Goal: Task Accomplishment & Management: Manage account settings

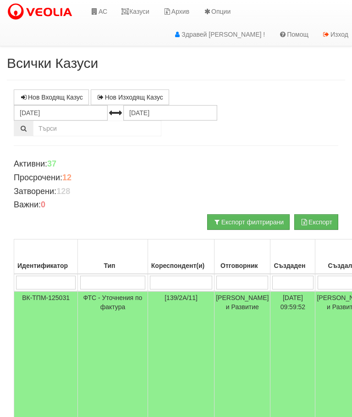
click at [145, 14] on link "Казуси" at bounding box center [135, 11] width 42 height 23
click at [101, 284] on input "search" at bounding box center [113, 283] width 66 height 14
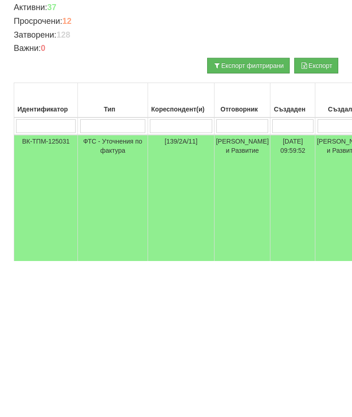
type input "Т"
type input "Те"
type input "Тех"
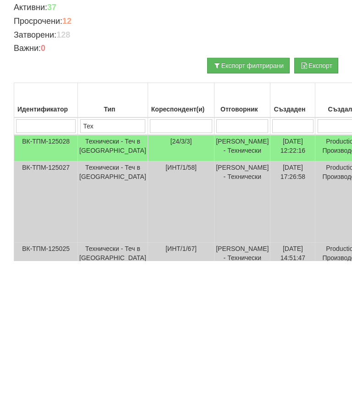
type input "Тех"
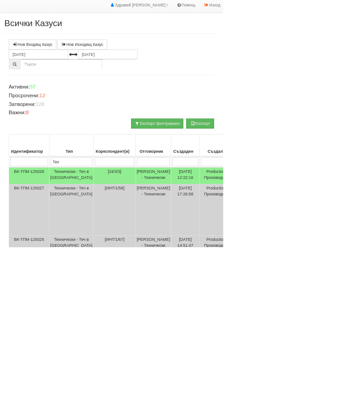
type input "Тех"
click at [103, 291] on td "Технически - Теч в [GEOGRAPHIC_DATA]" at bounding box center [113, 304] width 70 height 27
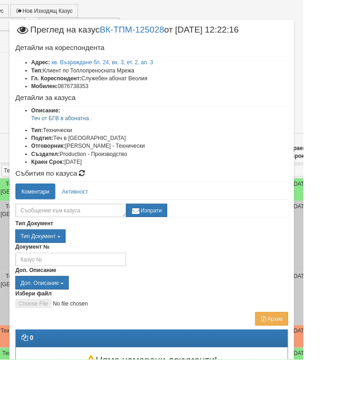
scroll to position [76, 72]
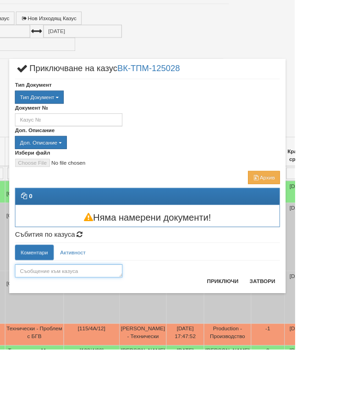
click at [94, 321] on textarea at bounding box center [82, 324] width 128 height 16
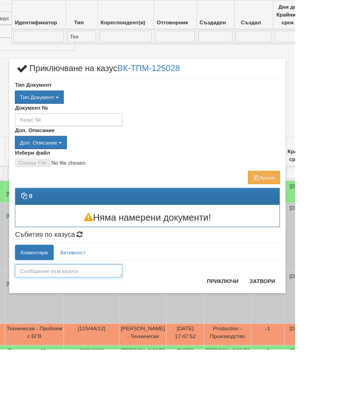
scroll to position [76, 0]
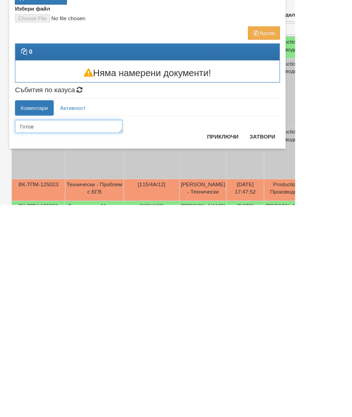
type textarea "Готов"
click at [287, 329] on button "Приключи" at bounding box center [266, 336] width 49 height 15
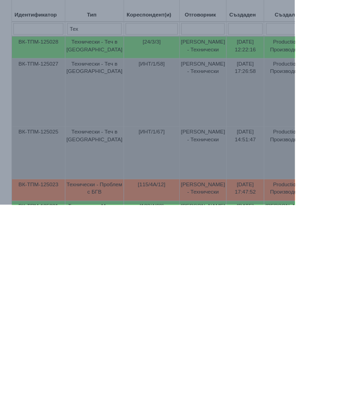
scroll to position [249, 0]
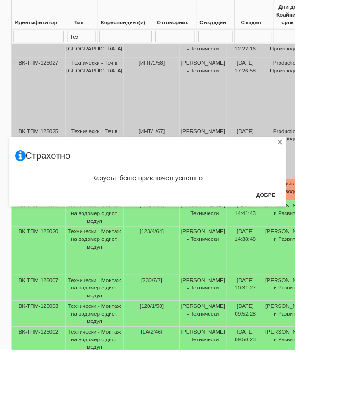
click at [335, 229] on button "Добре" at bounding box center [318, 232] width 34 height 15
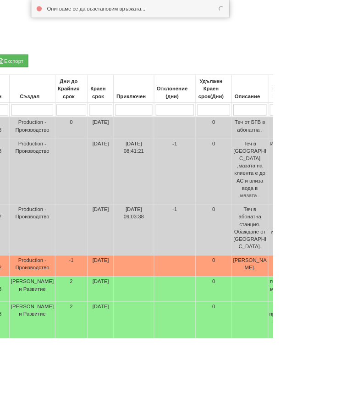
scroll to position [147, 289]
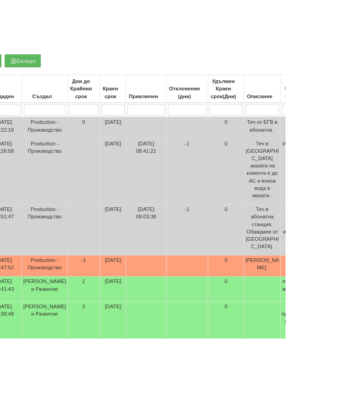
type input "П"
type input "Пр"
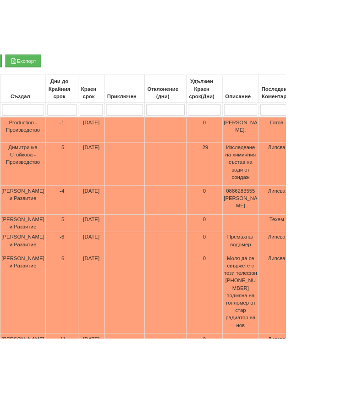
type input "Пр"
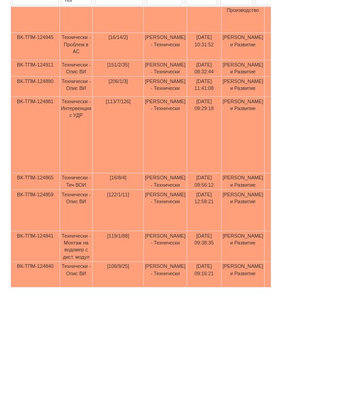
scroll to position [287, 0]
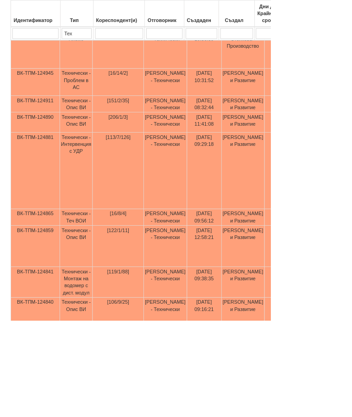
type input "Пр"
click at [100, 133] on td "Технически - Опис ВИ" at bounding box center [99, 136] width 43 height 22
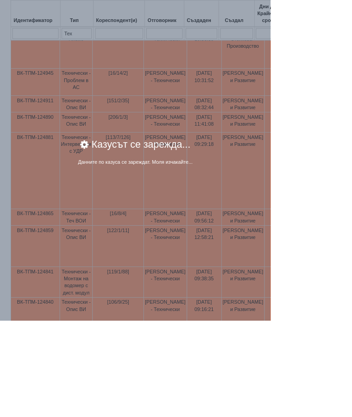
scroll to position [282, 0]
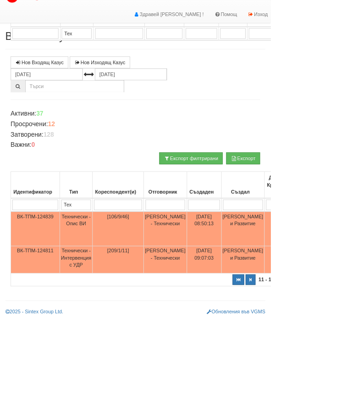
select select "2"
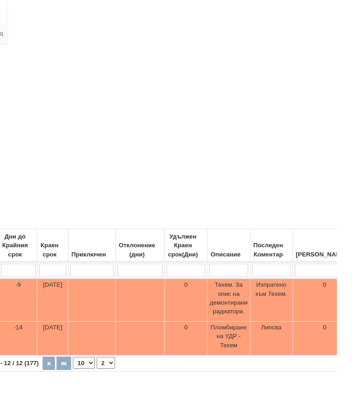
scroll to position [0, 345]
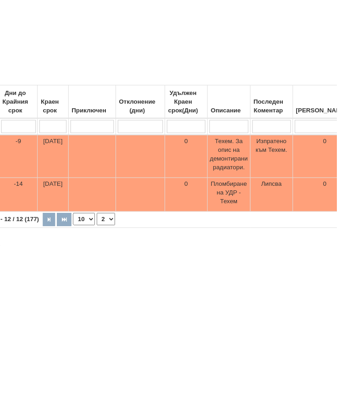
type input "П"
select select "1"
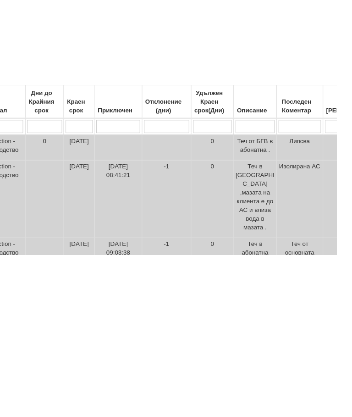
scroll to position [0, 0]
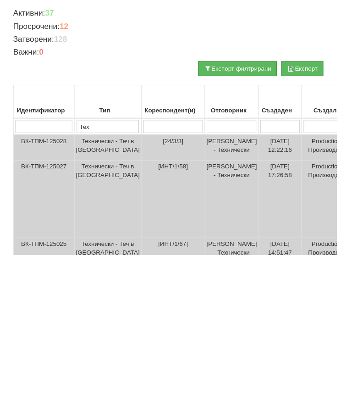
click at [220, 276] on input "search" at bounding box center [243, 283] width 52 height 14
type input "П"
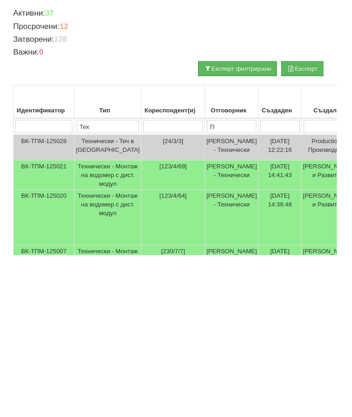
type input "Пе"
type input "Петъ"
type input "Петър"
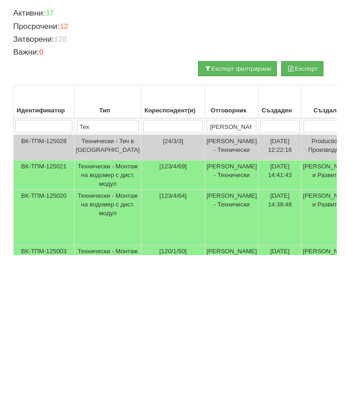
type input "Петър"
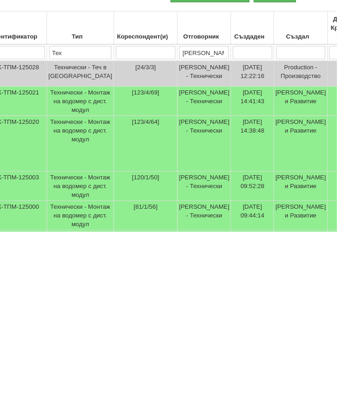
scroll to position [53, 341]
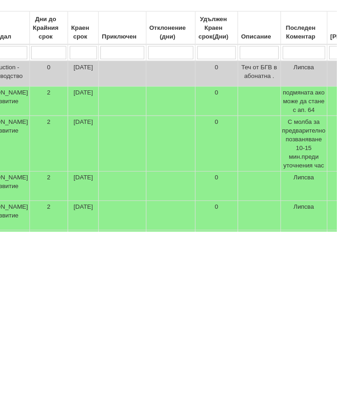
type input "Петър"
click at [71, 296] on td "[DATE]" at bounding box center [87, 325] width 32 height 58
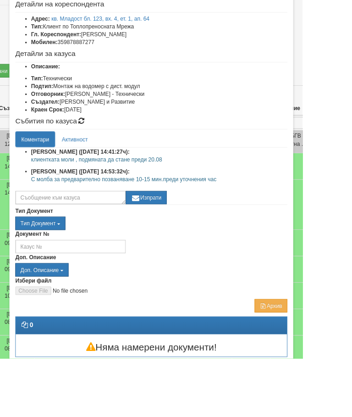
scroll to position [50, 0]
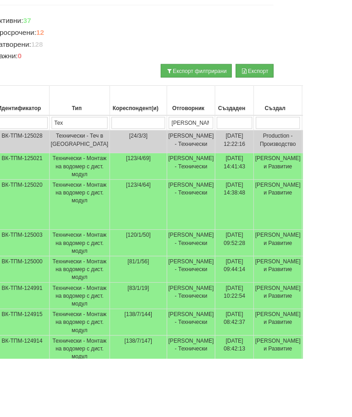
scroll to position [140, 0]
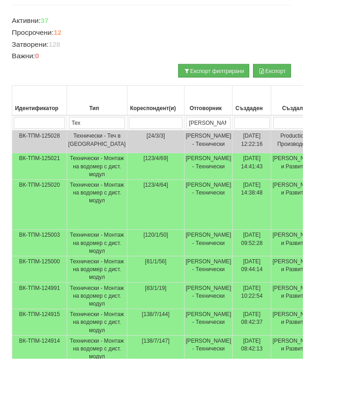
click at [317, 209] on td "[PERSON_NAME] и Развитие" at bounding box center [344, 193] width 56 height 31
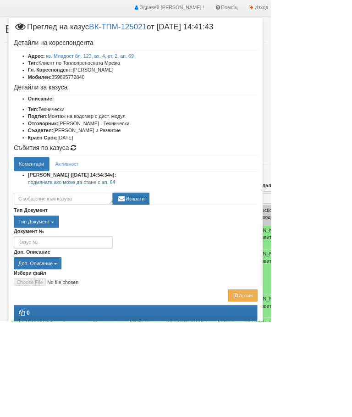
scroll to position [24, 0]
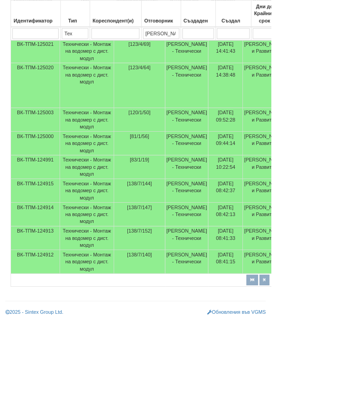
scroll to position [317, 0]
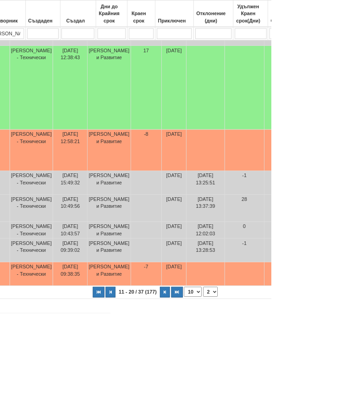
scroll to position [338, 202]
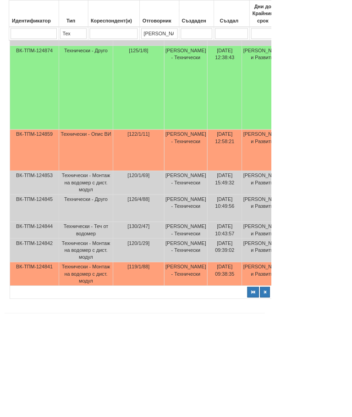
scroll to position [338, 0]
click at [107, 371] on td "Технически - Монтаж на водомер с дист. модул" at bounding box center [113, 356] width 70 height 31
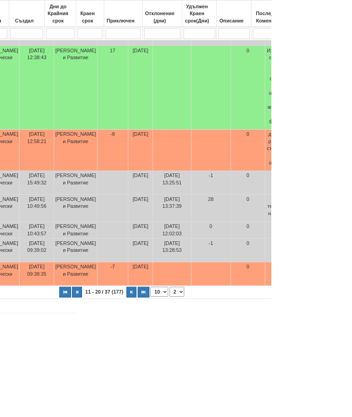
scroll to position [338, 266]
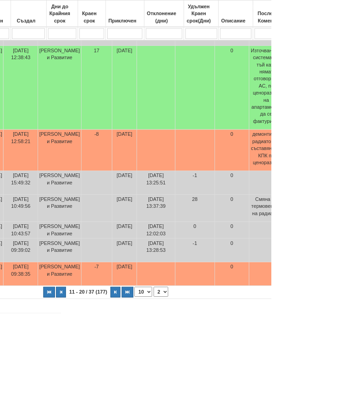
click at [144, 386] on button "button" at bounding box center [150, 380] width 13 height 14
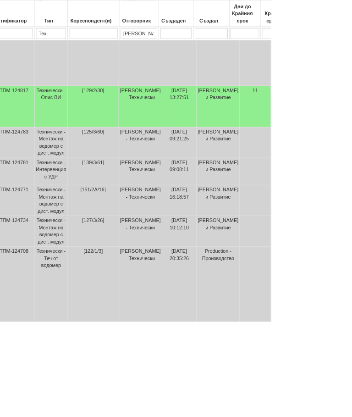
scroll to position [280, 34]
select select "2"
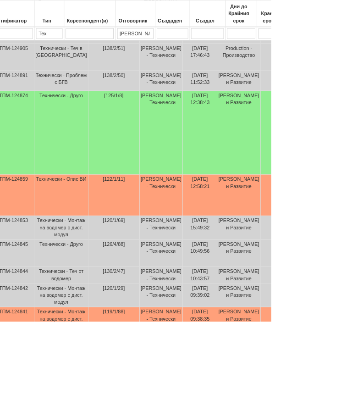
click at [114, 417] on td "[119/1/88]" at bounding box center [147, 414] width 67 height 31
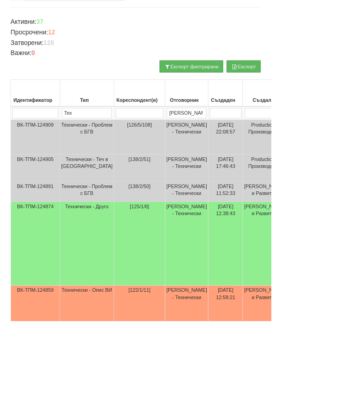
scroll to position [137, 0]
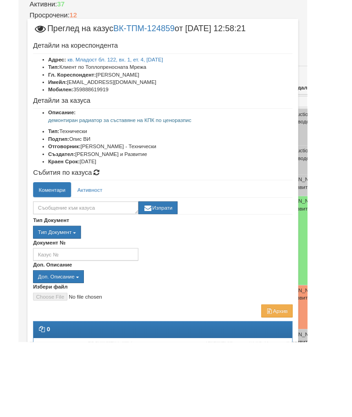
scroll to position [145, 0]
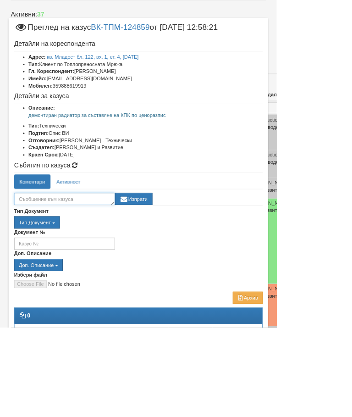
click at [95, 252] on textarea at bounding box center [82, 254] width 128 height 16
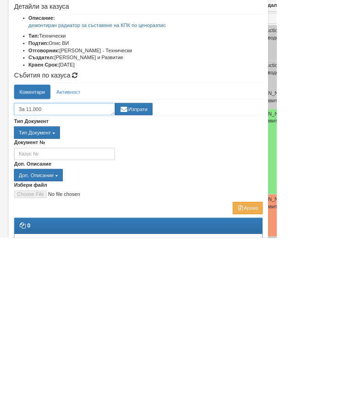
scroll to position [152, 0]
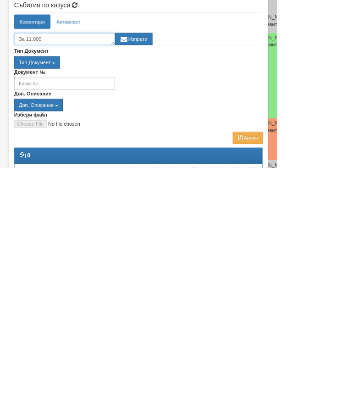
type textarea "За 11.000"
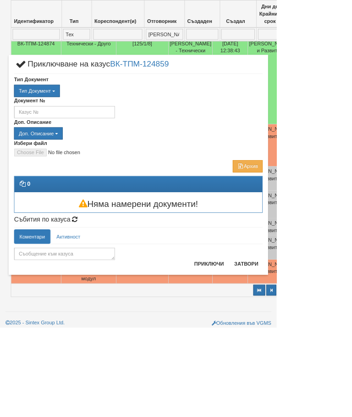
click at [335, 335] on button "Затвори" at bounding box center [314, 335] width 42 height 15
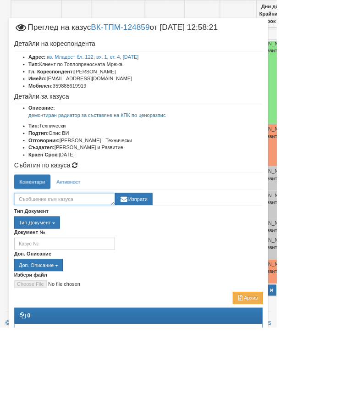
click at [95, 252] on textarea at bounding box center [82, 254] width 128 height 16
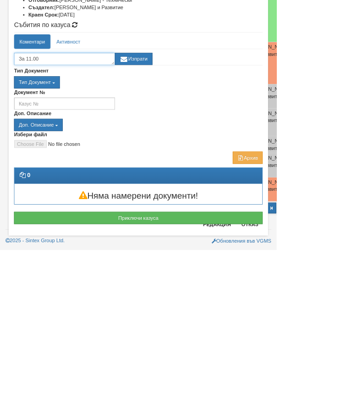
scroll to position [81, 0]
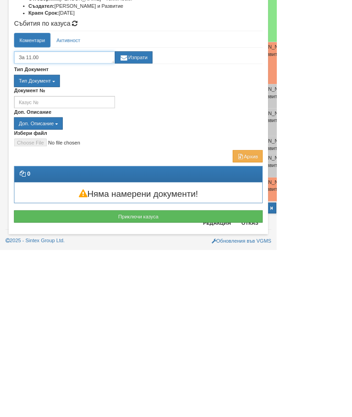
type textarea "За 11.00"
click at [194, 164] on button "Изпрати" at bounding box center [170, 172] width 48 height 16
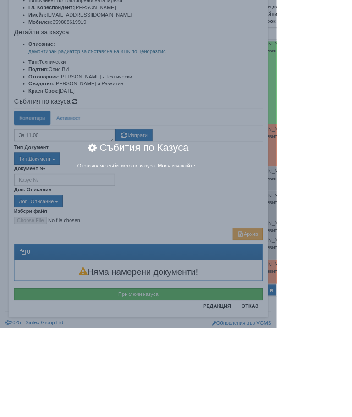
scroll to position [0, 0]
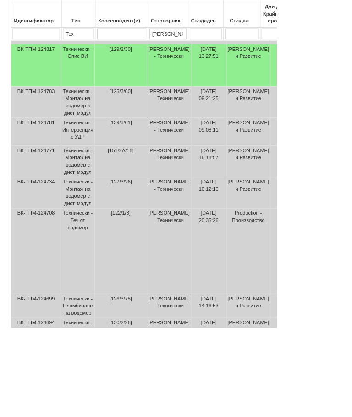
scroll to position [335, 0]
select select "1"
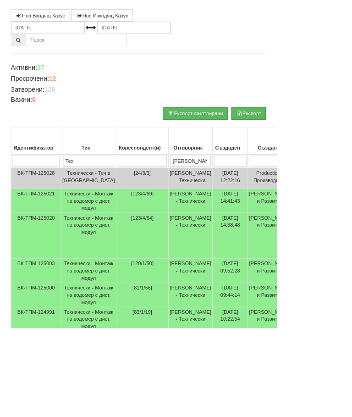
scroll to position [78, 0]
click at [97, 262] on td "Технически - Монтаж на водомер с дист. модул" at bounding box center [113, 255] width 70 height 31
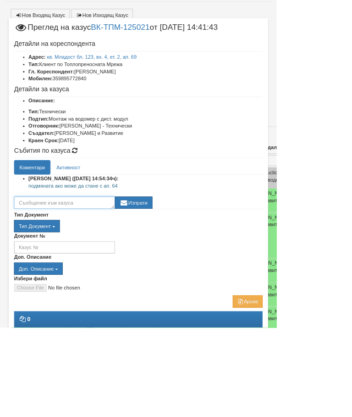
click at [105, 257] on textarea at bounding box center [82, 258] width 128 height 16
type textarea "Монтиран гаранционно"
click at [194, 262] on button "Изпрати" at bounding box center [170, 258] width 48 height 16
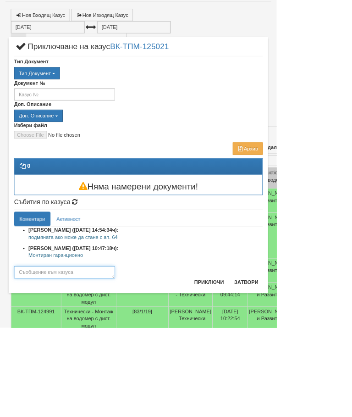
click at [105, 345] on textarea at bounding box center [82, 347] width 128 height 16
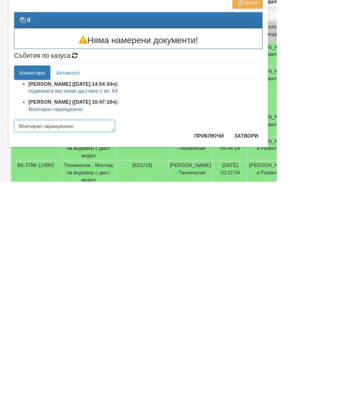
type textarea "Монтиран гаранционно"
click at [290, 352] on button "Приключи" at bounding box center [266, 359] width 49 height 15
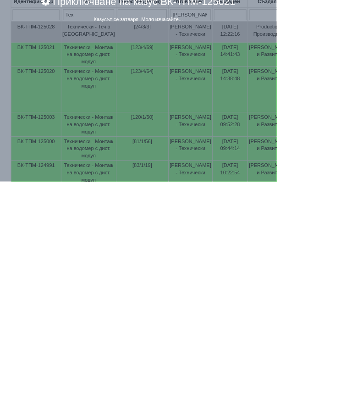
scroll to position [264, 0]
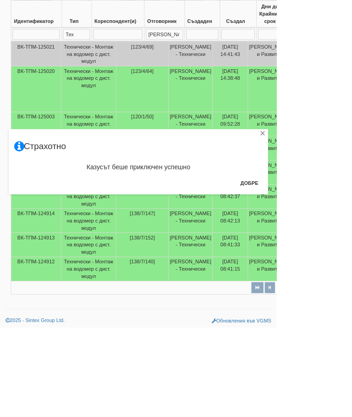
click at [335, 232] on button "Добре" at bounding box center [318, 233] width 34 height 15
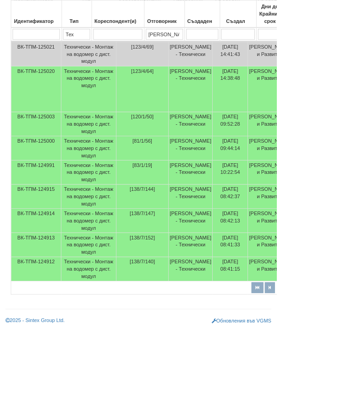
click at [92, 134] on td "Технически - Монтаж на водомер с дист. модул" at bounding box center [113, 113] width 70 height 58
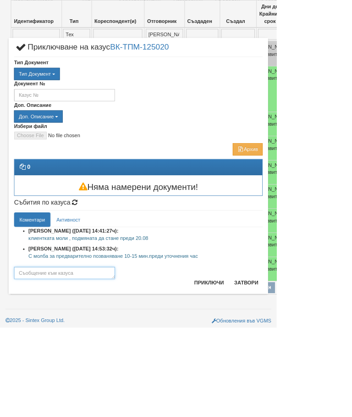
click at [145, 346] on textarea at bounding box center [82, 348] width 128 height 16
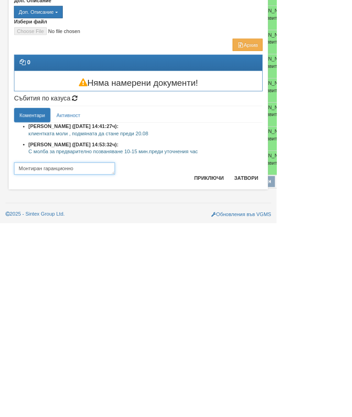
type textarea "Монтиран гаранционно"
click at [290, 352] on button "Приключи" at bounding box center [266, 359] width 49 height 15
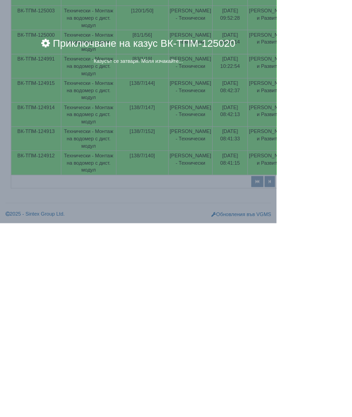
scroll to position [372, 0]
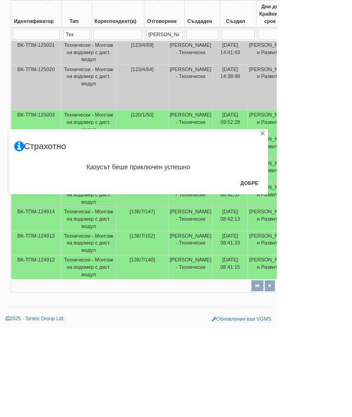
click at [335, 231] on button "Добре" at bounding box center [318, 233] width 34 height 15
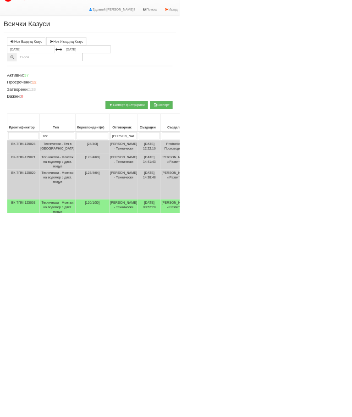
scroll to position [17, 0]
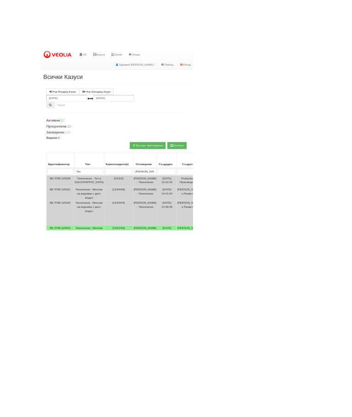
scroll to position [31, 0]
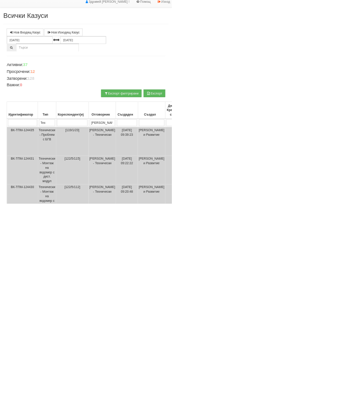
scroll to position [0, 0]
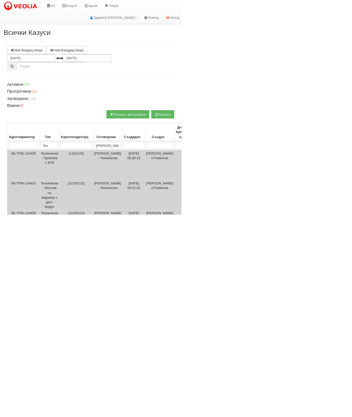
select select "1"
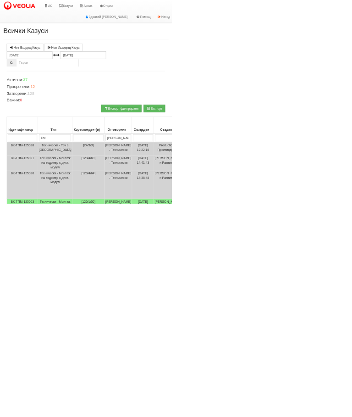
type input "П"
type input "Пр"
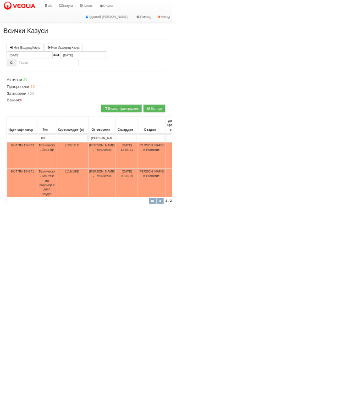
scroll to position [31, 165]
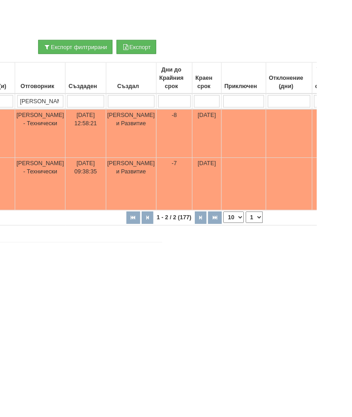
type input "Пр"
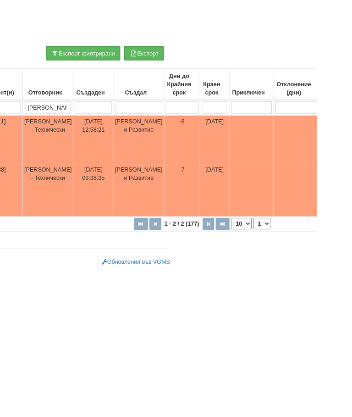
scroll to position [47, 0]
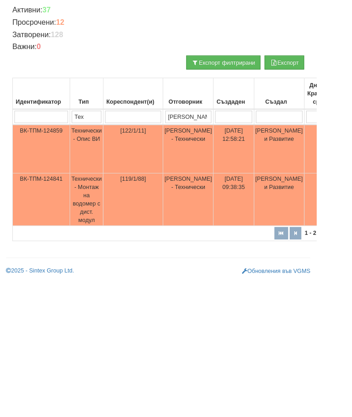
click at [102, 245] on td "Технически - Опис ВИ" at bounding box center [96, 272] width 37 height 54
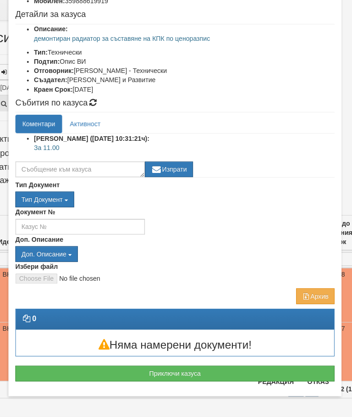
scroll to position [107, 0]
click at [316, 381] on button "Отказ" at bounding box center [318, 380] width 33 height 15
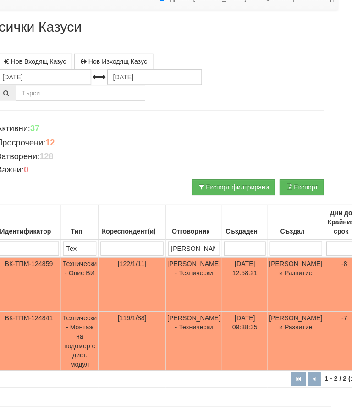
scroll to position [33, 0]
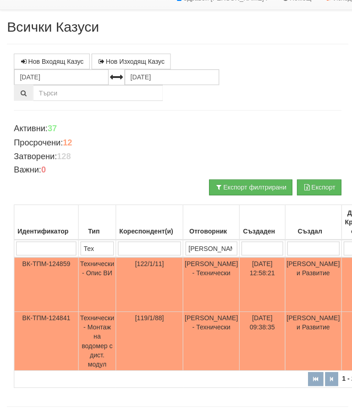
click at [98, 338] on td "Технически - Монтаж на водомер с дист. модул" at bounding box center [96, 342] width 37 height 58
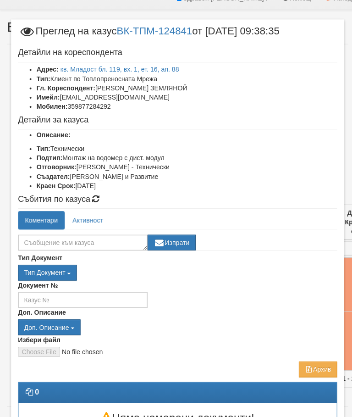
scroll to position [0, 0]
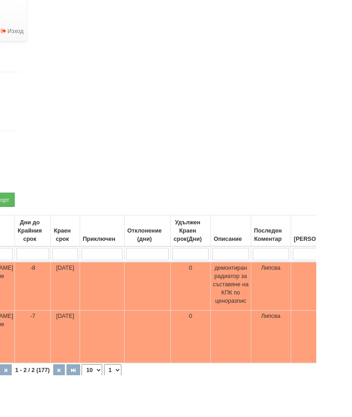
scroll to position [0, 322]
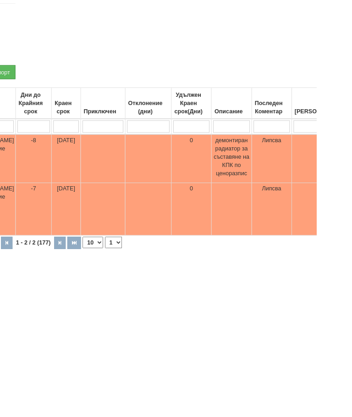
type input "П"
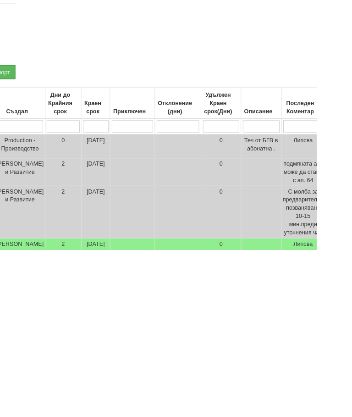
type input "[PERSON_NAME]"
type input "Ак"
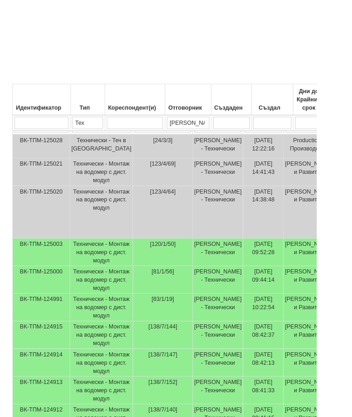
scroll to position [235, 0]
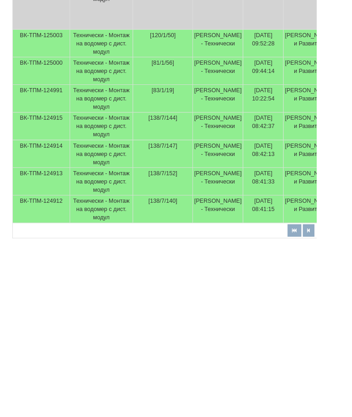
type input "Ак"
click at [105, 172] on td "Технически - Монтаж на водомер с дист. модул" at bounding box center [113, 187] width 70 height 31
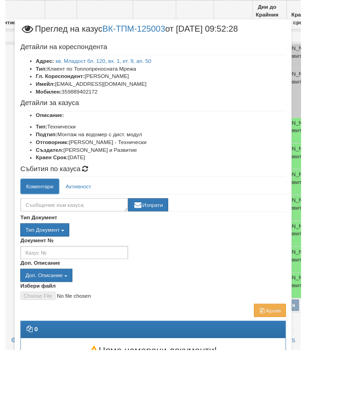
scroll to position [325, 0]
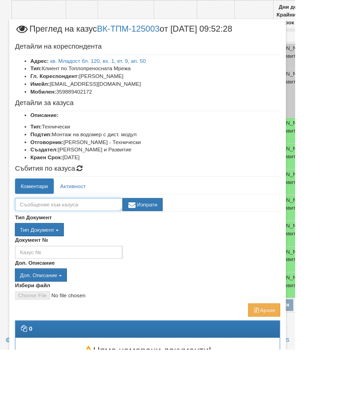
click at [119, 244] on textarea at bounding box center [82, 244] width 128 height 16
type textarea "Не отговаря"
click at [194, 241] on button "Изпрати" at bounding box center [170, 244] width 48 height 16
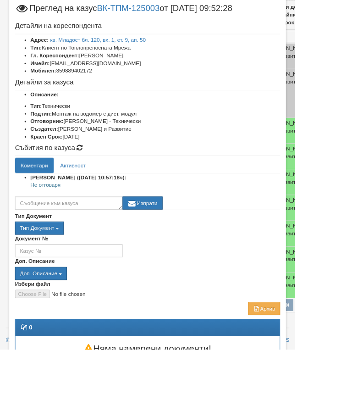
scroll to position [24, 0]
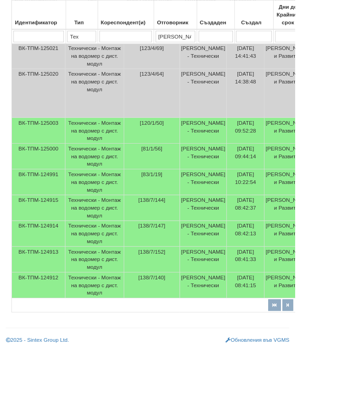
scroll to position [348, 0]
click at [104, 263] on td "Технически - Монтаж на водомер с дист. модул" at bounding box center [113, 248] width 70 height 31
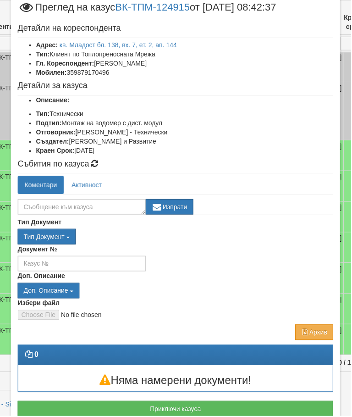
scroll to position [35, 0]
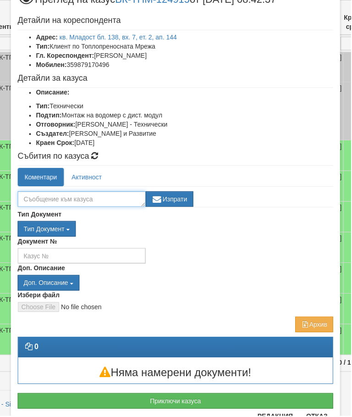
click at [67, 198] on textarea at bounding box center [82, 200] width 128 height 16
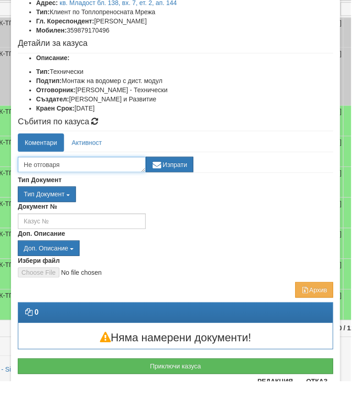
type textarea "Не отговаря"
click at [179, 192] on button "Изпрати" at bounding box center [170, 200] width 48 height 16
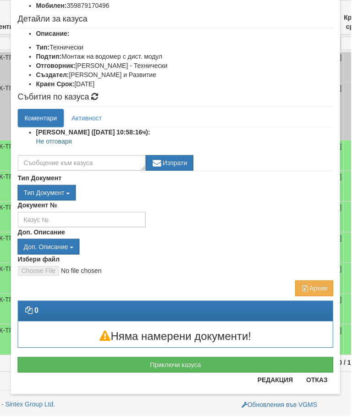
scroll to position [94, 0]
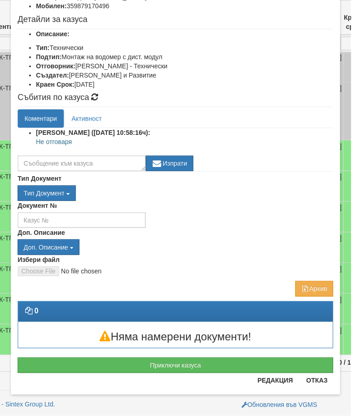
click at [316, 378] on button "Отказ" at bounding box center [318, 381] width 33 height 15
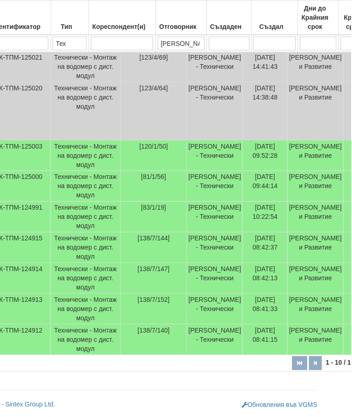
click at [80, 294] on td "Технически - Монтаж на водомер с дист. модул" at bounding box center [86, 278] width 70 height 31
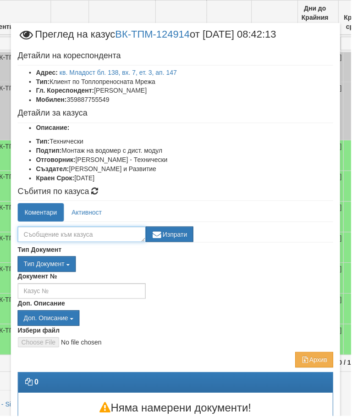
click at [59, 233] on textarea at bounding box center [82, 235] width 128 height 16
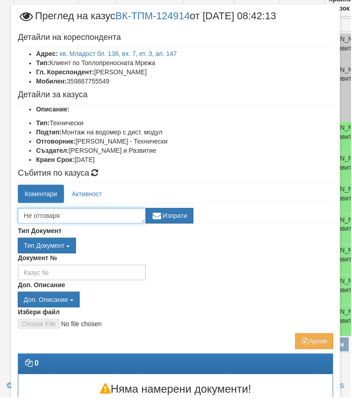
type textarea "Не отговаря"
click at [179, 227] on button "Изпрати" at bounding box center [170, 235] width 48 height 16
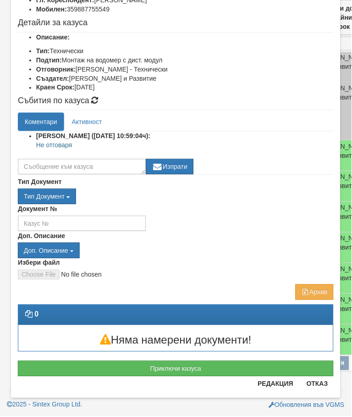
scroll to position [92, 0]
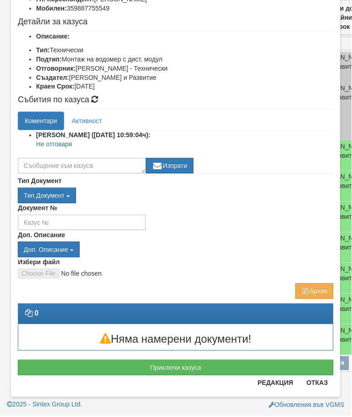
click at [317, 384] on button "Отказ" at bounding box center [318, 383] width 33 height 15
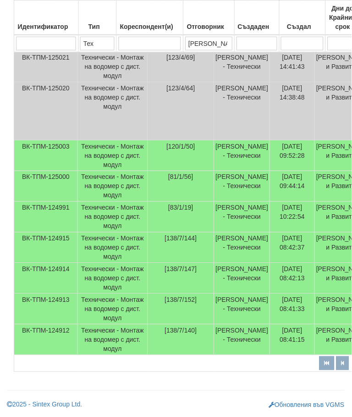
click at [100, 288] on td "Технически - Монтаж на водомер с дист. модул" at bounding box center [113, 278] width 70 height 31
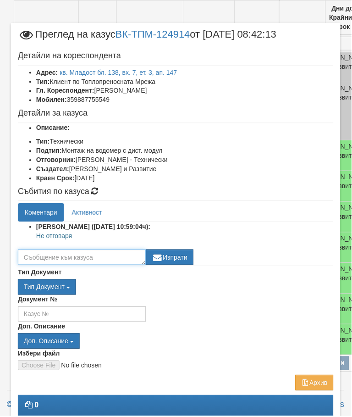
click at [70, 255] on textarea at bounding box center [82, 258] width 128 height 16
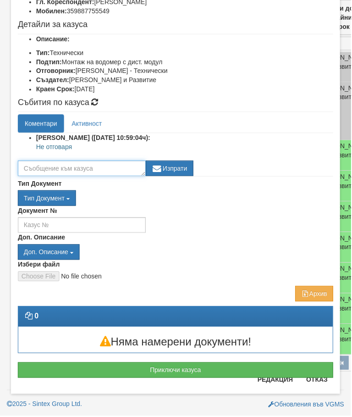
scroll to position [89, 0]
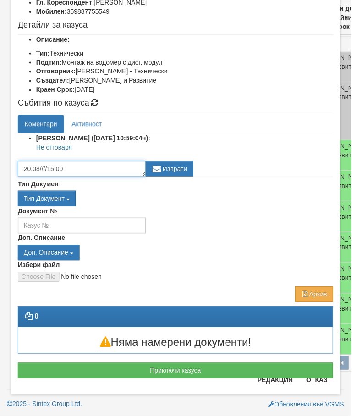
type textarea "20.08////15:00"
click at [181, 168] on button "Изпрати" at bounding box center [170, 170] width 48 height 16
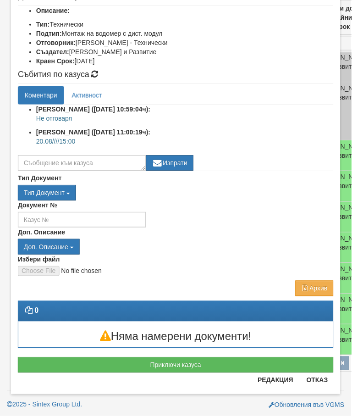
scroll to position [117, 0]
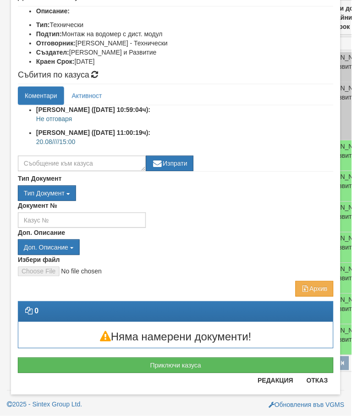
click at [315, 382] on button "Отказ" at bounding box center [318, 381] width 33 height 15
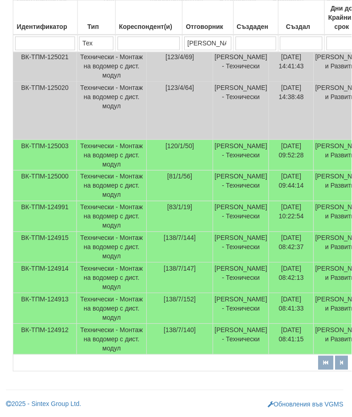
scroll to position [398, 1]
click at [101, 325] on td "Технически - Монтаж на водомер с дист. модул" at bounding box center [112, 309] width 70 height 31
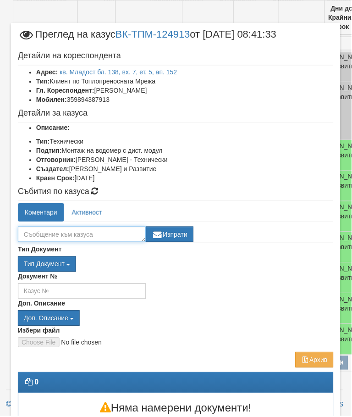
click at [66, 233] on textarea at bounding box center [82, 235] width 128 height 16
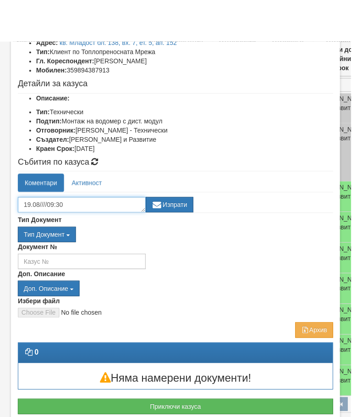
scroll to position [486, 1]
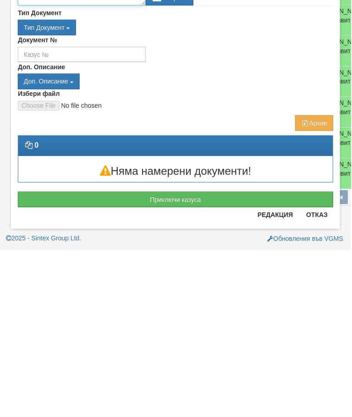
type textarea "19.08////09:30"
click at [317, 374] on button "Отказ" at bounding box center [318, 381] width 33 height 15
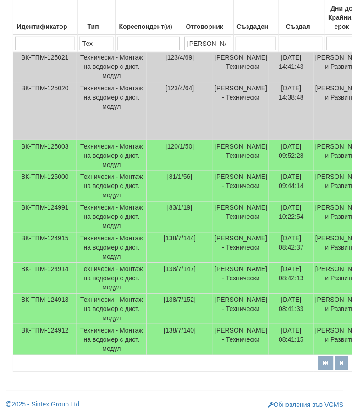
click at [96, 294] on td "Технически - Монтаж на водомер с дист. модул" at bounding box center [112, 309] width 70 height 31
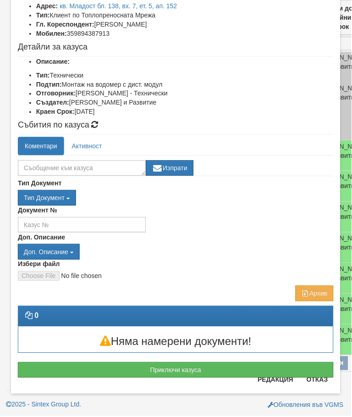
scroll to position [66, 0]
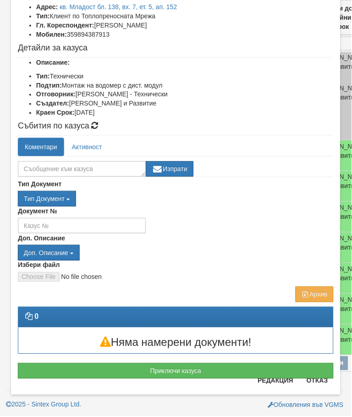
click at [316, 381] on button "Отказ" at bounding box center [318, 381] width 33 height 15
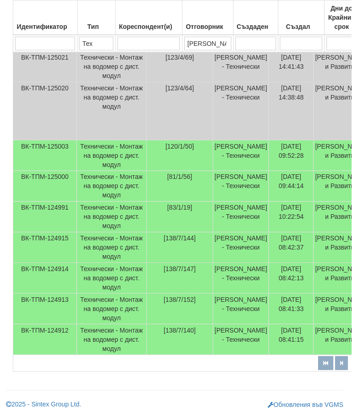
click at [98, 325] on td "Технически - Монтаж на водомер с дист. модул" at bounding box center [112, 340] width 70 height 31
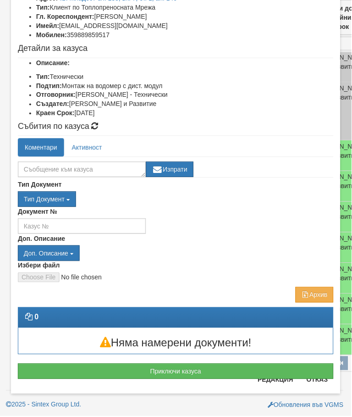
scroll to position [73, 0]
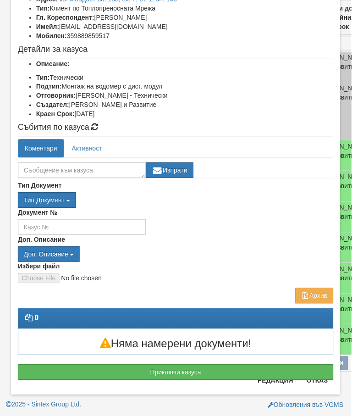
click at [317, 380] on button "Отказ" at bounding box center [318, 381] width 33 height 15
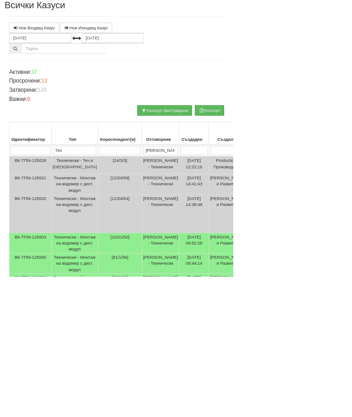
scroll to position [0, 0]
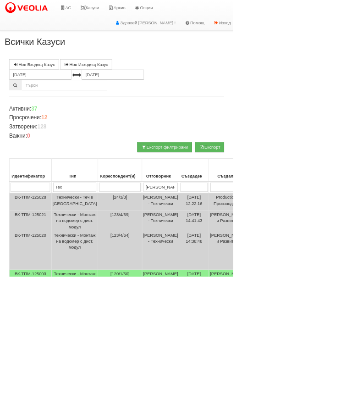
click at [142, 9] on link "Казуси" at bounding box center [135, 11] width 42 height 23
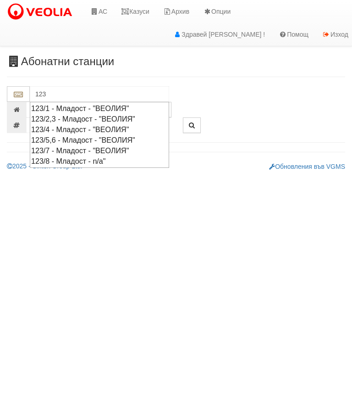
click at [88, 127] on div "123/4 - Младост - "ВЕОЛИЯ"" at bounding box center [99, 129] width 137 height 11
type input "123/4 - Младост - "ВЕОЛИЯ""
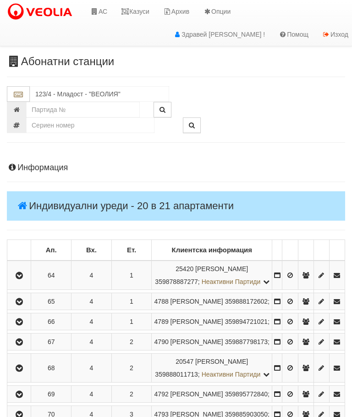
click at [25, 279] on icon "button" at bounding box center [19, 276] width 11 height 6
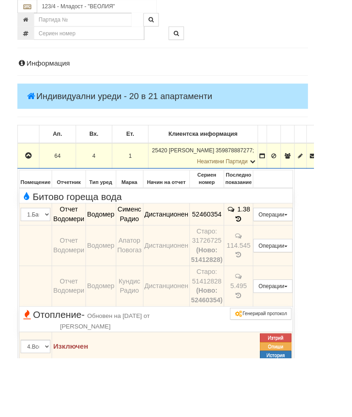
scroll to position [89, 0]
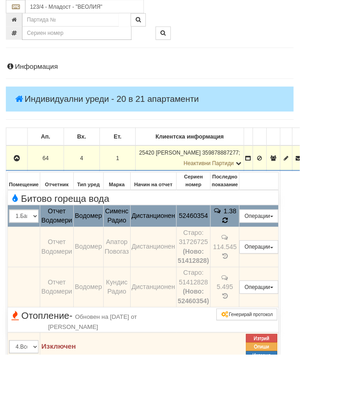
click at [268, 256] on icon at bounding box center [264, 260] width 7 height 8
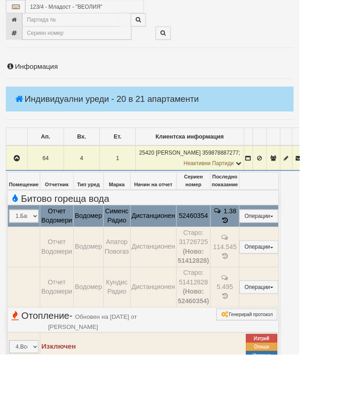
select select "10"
select select "1"
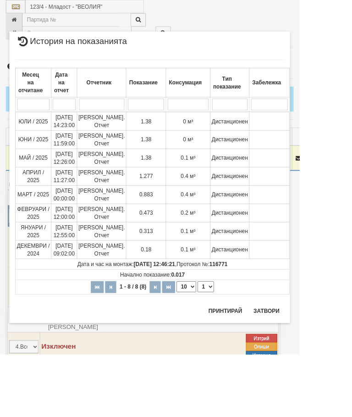
click at [335, 364] on button "Затвори" at bounding box center [314, 365] width 42 height 15
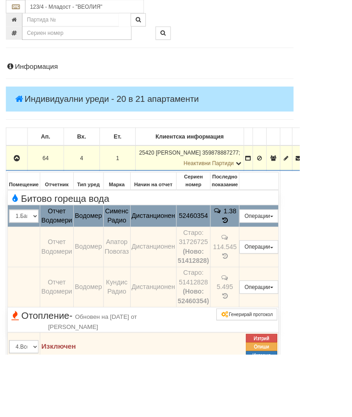
click at [0, 0] on button "Подмяна" at bounding box center [0, 0] width 0 height 0
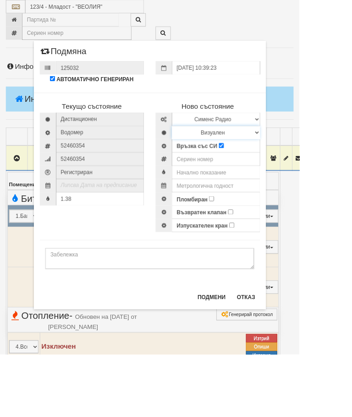
click at [306, 153] on select "Визуален Дистанционен Изолирана линия БГВ Няма Oтклонение БГВ Няма Щранг БГВ" at bounding box center [254, 156] width 104 height 16
select select "2"
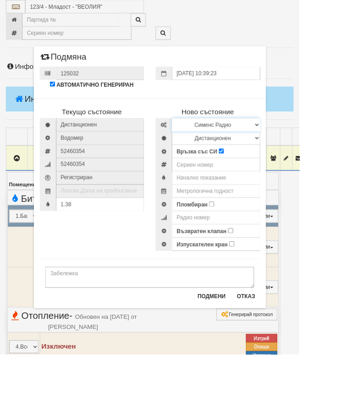
click at [306, 141] on select "Избери Марка и модел Апатор Повогаз Друг Кундис Радио Сименс Визуален Сименс Ра…" at bounding box center [254, 147] width 104 height 16
click at [252, 239] on input "Пломбиран" at bounding box center [249, 240] width 6 height 6
checkbox input "true"
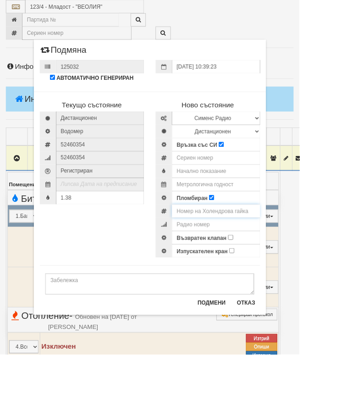
click at [301, 245] on input "number" at bounding box center [254, 248] width 104 height 16
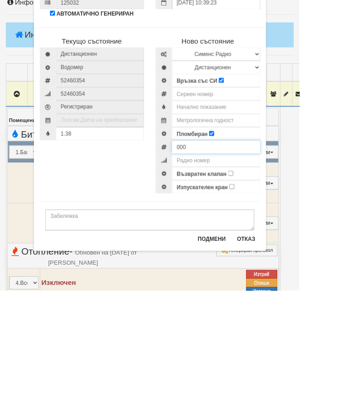
type input "000"
click at [105, 322] on textarea at bounding box center [176, 334] width 246 height 25
type textarea "1/2"
click at [260, 178] on input "number" at bounding box center [254, 186] width 104 height 16
click at [274, 276] on input "Възвратен клапан" at bounding box center [271, 279] width 6 height 6
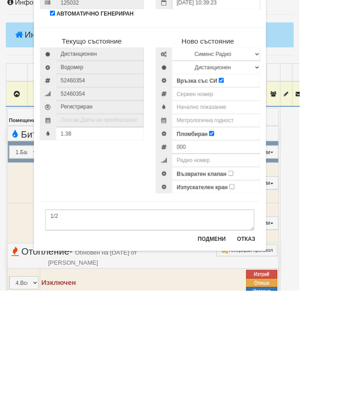
checkbox input "true"
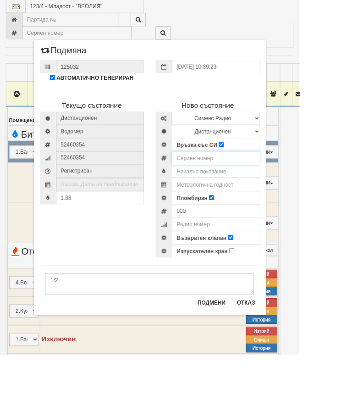
click at [263, 183] on input "number" at bounding box center [254, 186] width 104 height 16
type input "52951823"
click at [293, 214] on input "text" at bounding box center [254, 217] width 104 height 16
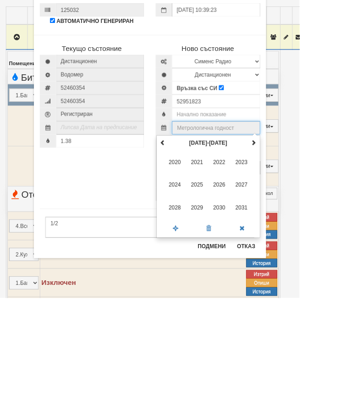
click at [302, 231] on span at bounding box center [298, 234] width 6 height 6
click at [244, 272] on span "2035" at bounding box center [231, 284] width 25 height 25
type input "2035"
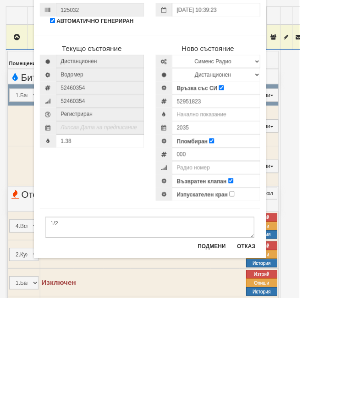
scroll to position [232, 0]
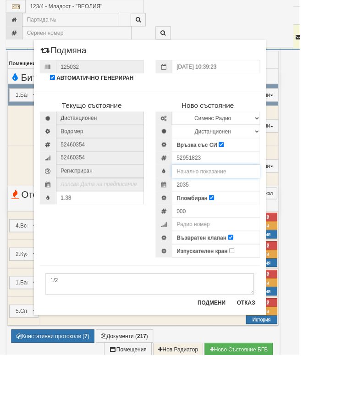
click at [281, 200] on input "text" at bounding box center [254, 202] width 104 height 16
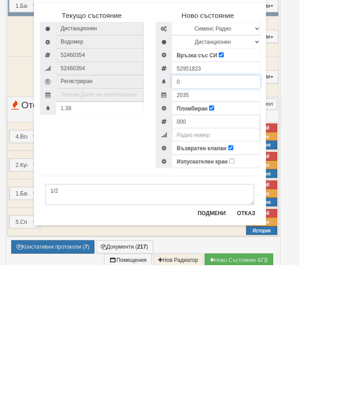
type input "0"
click at [271, 349] on button "Подмени" at bounding box center [249, 356] width 44 height 15
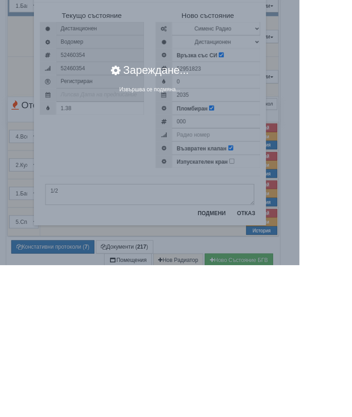
scroll to position [337, 0]
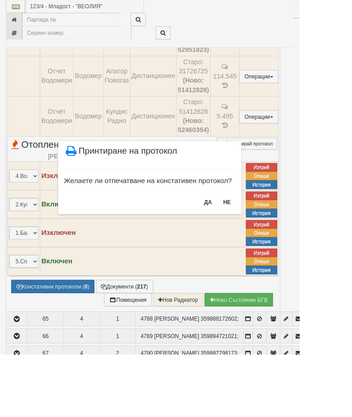
click at [277, 231] on button "НЕ" at bounding box center [267, 237] width 20 height 15
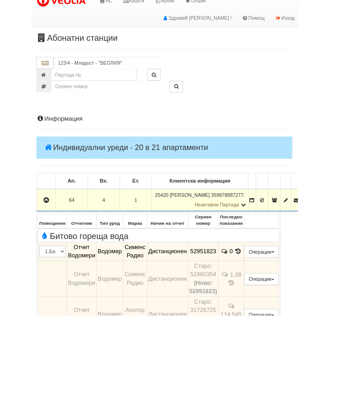
scroll to position [71, 0]
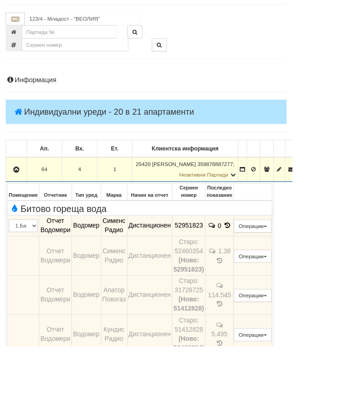
click at [26, 200] on button "button" at bounding box center [20, 204] width 22 height 14
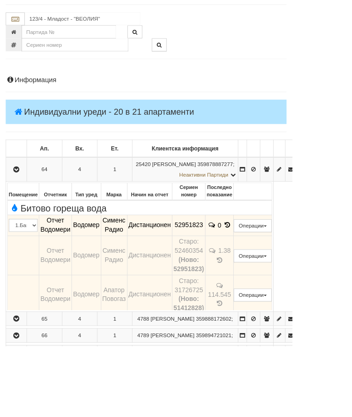
scroll to position [107, 0]
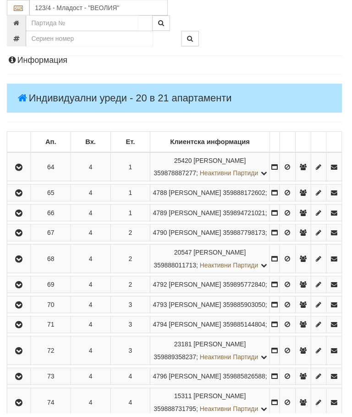
click at [25, 291] on icon "button" at bounding box center [19, 288] width 11 height 6
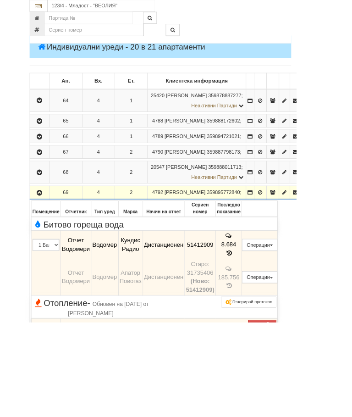
scroll to position [168, 0]
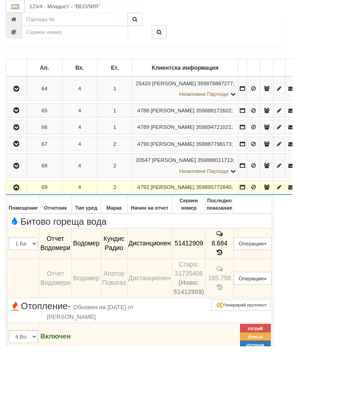
click at [270, 308] on icon at bounding box center [265, 305] width 10 height 8
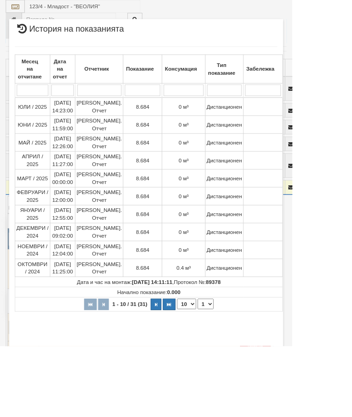
click at [212, 367] on button "button" at bounding box center [203, 367] width 15 height 14
select select "4"
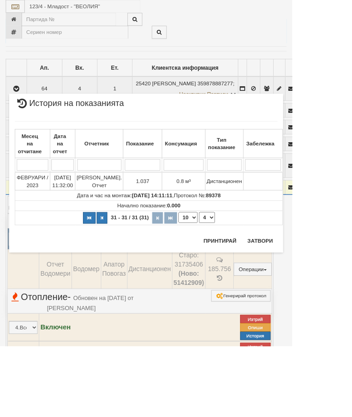
click at [335, 284] on button "Затвори" at bounding box center [314, 290] width 42 height 15
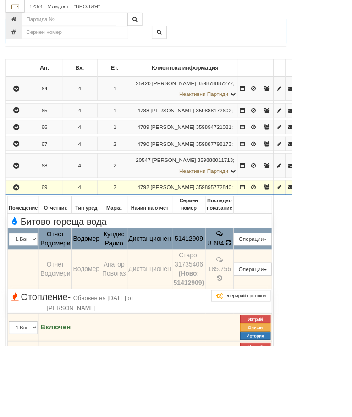
click at [279, 297] on icon at bounding box center [275, 293] width 7 height 8
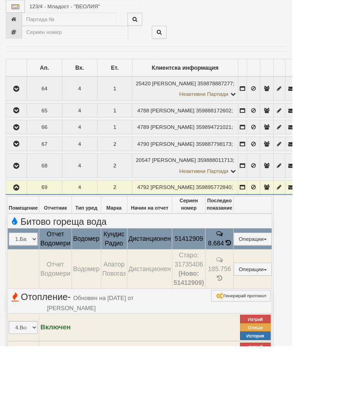
select select "10"
select select "1"
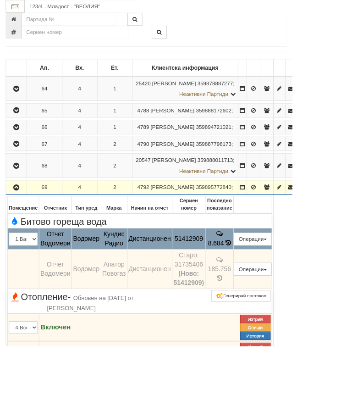
click at [0, 0] on button "Редакция / Протокол" at bounding box center [0, 0] width 0 height 0
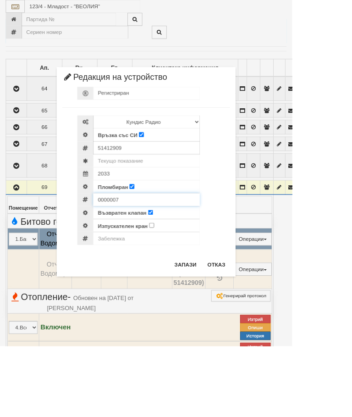
click at [189, 243] on input "0000007" at bounding box center [176, 241] width 128 height 16
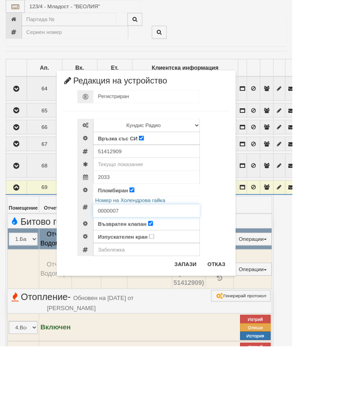
scroll to position [168, 0]
type input "0002298"
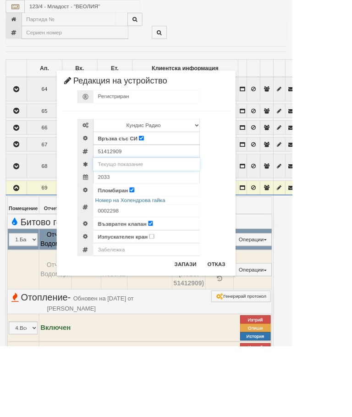
click at [189, 195] on input "text" at bounding box center [176, 198] width 128 height 16
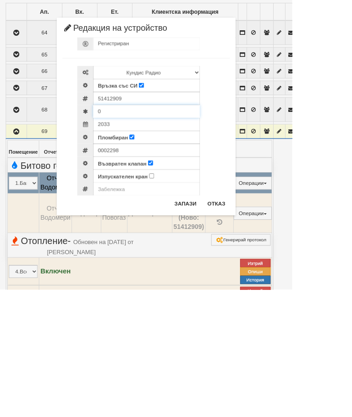
type input "0"
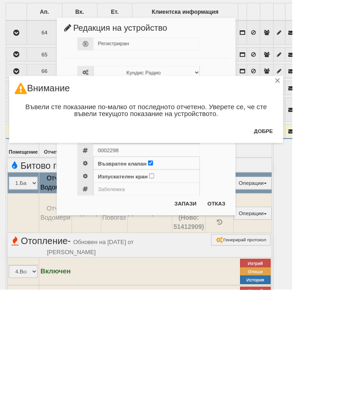
scroll to position [236, 0]
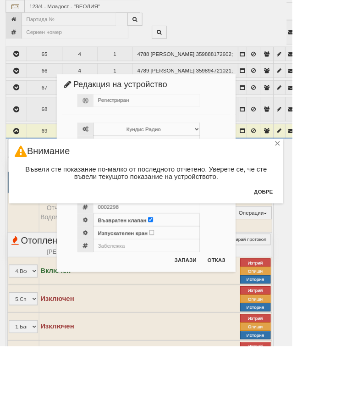
click at [335, 227] on button "Добре" at bounding box center [318, 230] width 34 height 15
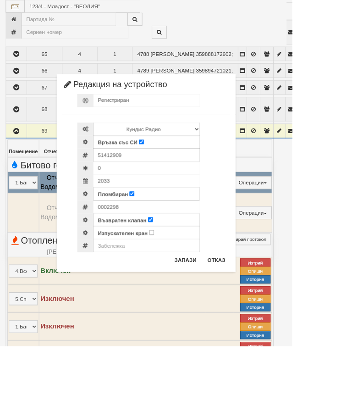
click at [277, 313] on button "Отказ" at bounding box center [261, 313] width 33 height 15
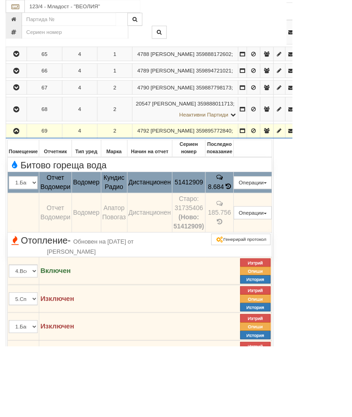
click at [0, 0] on button "Редакция / Протокол" at bounding box center [0, 0] width 0 height 0
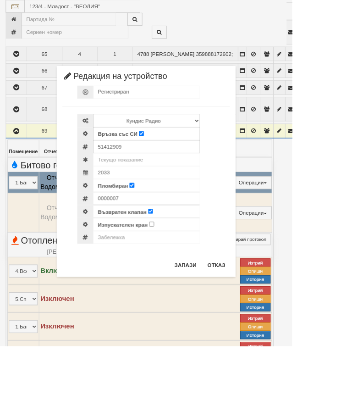
click at [352, 263] on div "× Редакция на устройство Регистриран Избери Марка и модел Апатор Повогаз Друг К…" at bounding box center [176, 208] width 352 height 417
click at [277, 319] on button "Отказ" at bounding box center [261, 319] width 33 height 15
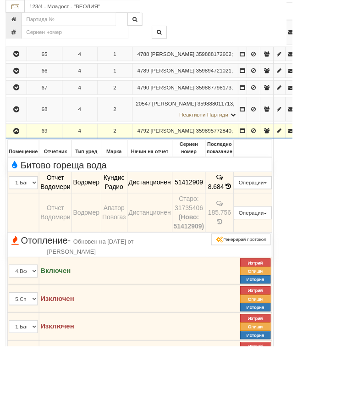
click at [28, 165] on button "button" at bounding box center [20, 158] width 22 height 14
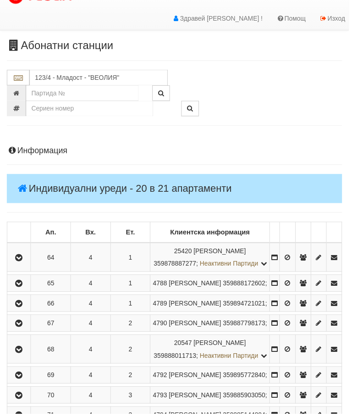
scroll to position [15, 0]
click at [28, 261] on button "button" at bounding box center [19, 260] width 21 height 14
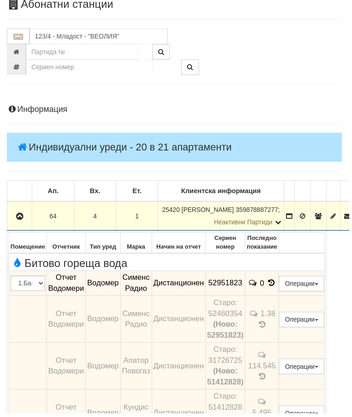
scroll to position [58, 0]
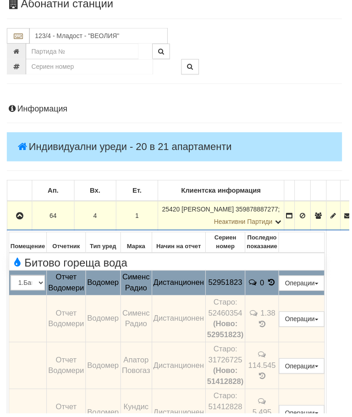
click at [0, 0] on button "Редакция / Протокол" at bounding box center [0, 0] width 0 height 0
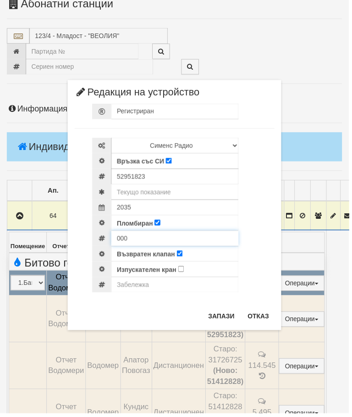
click at [152, 241] on input "000" at bounding box center [176, 241] width 128 height 16
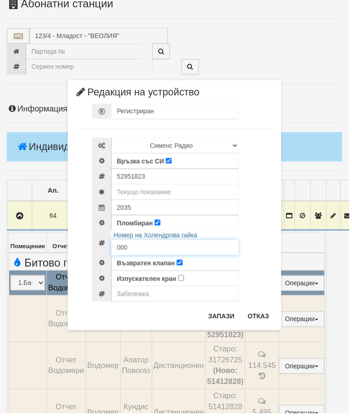
scroll to position [57, 0]
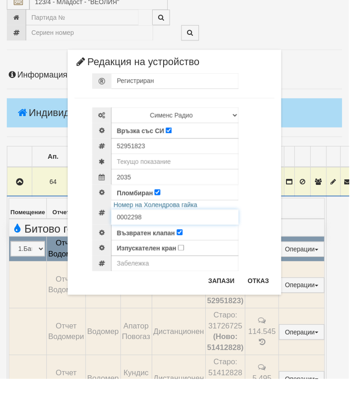
type input "0002298"
click at [153, 190] on input "text" at bounding box center [176, 198] width 128 height 16
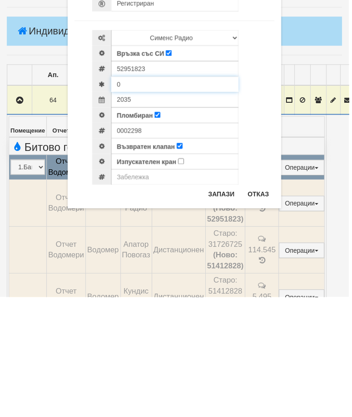
type input "0"
click at [223, 306] on button "Запази" at bounding box center [224, 313] width 38 height 15
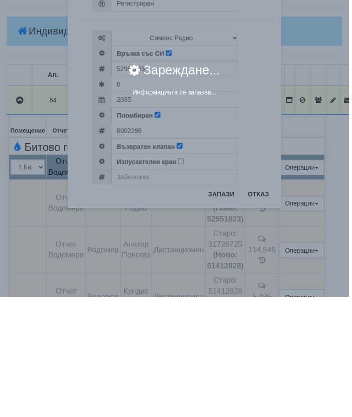
scroll to position [175, 0]
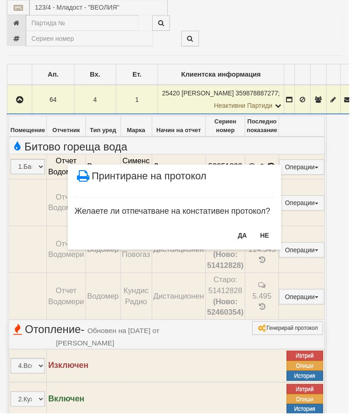
click at [265, 235] on button "НЕ" at bounding box center [267, 237] width 20 height 15
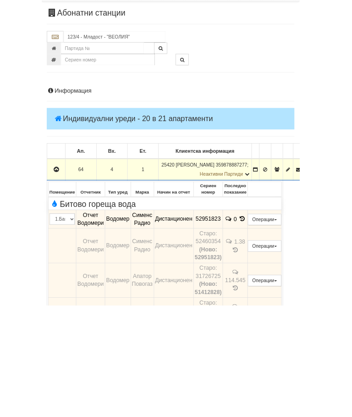
scroll to position [112, 0]
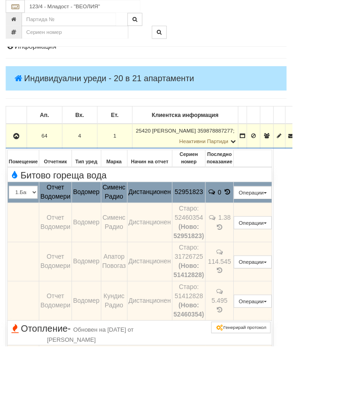
click at [0, 0] on button "Редакция / Протокол" at bounding box center [0, 0] width 0 height 0
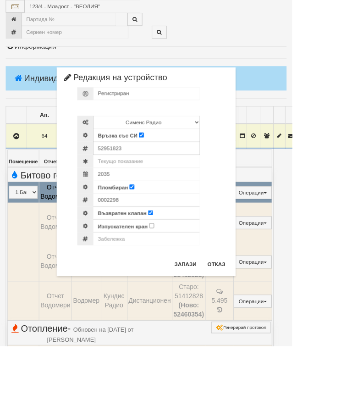
click at [277, 184] on div "52951823" at bounding box center [185, 179] width 184 height 16
click at [277, 316] on button "Отказ" at bounding box center [261, 318] width 33 height 15
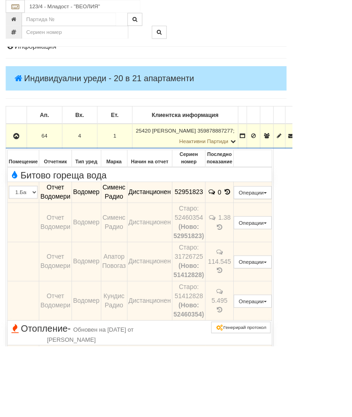
click at [24, 162] on icon "button" at bounding box center [19, 164] width 11 height 6
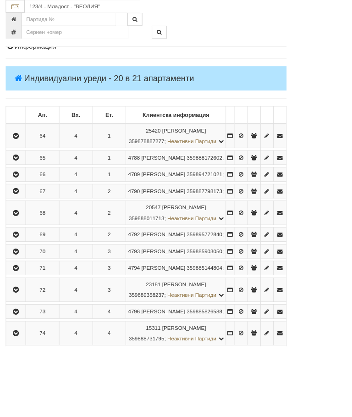
scroll to position [147, 0]
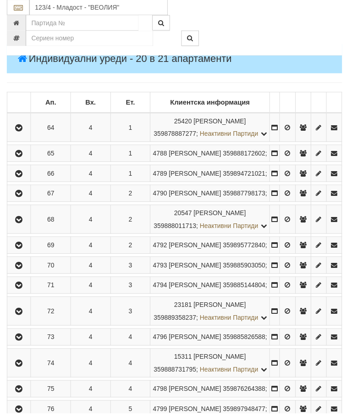
click at [28, 254] on button "button" at bounding box center [19, 247] width 21 height 14
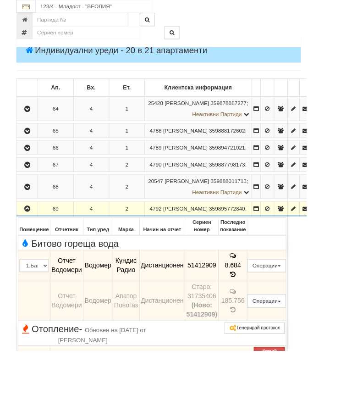
scroll to position [146, 0]
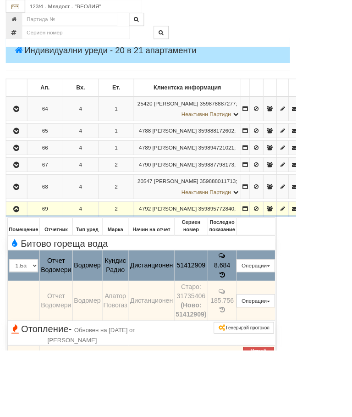
click at [0, 0] on button "Подмяна" at bounding box center [0, 0] width 0 height 0
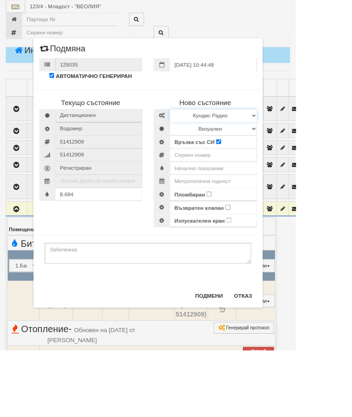
click at [306, 137] on select "Избери Марка и модел Апатор Повогаз Друг Кундис Радио Сименс Визуален Сименс Ра…" at bounding box center [254, 138] width 104 height 16
select select "ed08aeea-bb71-eb11-810c-b7de96689bdf"
click at [306, 149] on select "Визуален Дистанционен Изолирана линия БГВ Няма Oтклонение БГВ Няма Щранг БГВ" at bounding box center [254, 153] width 104 height 16
select select "2"
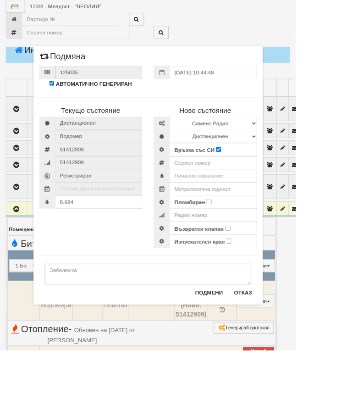
click at [252, 241] on input "Пломбиран" at bounding box center [249, 240] width 6 height 6
checkbox input "true"
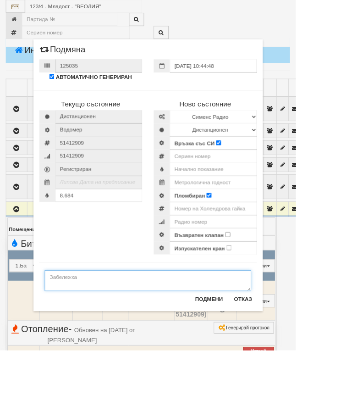
click at [110, 337] on textarea at bounding box center [176, 334] width 246 height 25
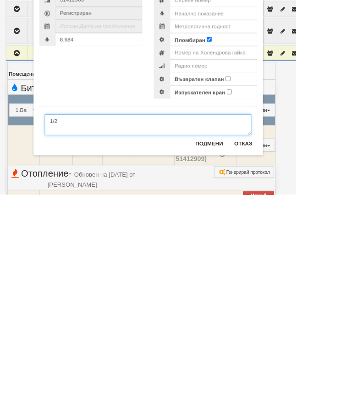
type textarea "1/2"
click at [301, 256] on input "number" at bounding box center [254, 264] width 104 height 16
click at [274, 276] on input "Възвратен клапан" at bounding box center [271, 279] width 6 height 6
checkbox input "true"
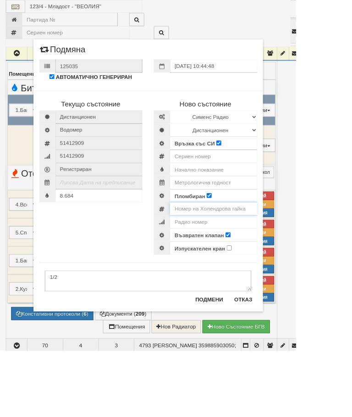
click at [305, 249] on input "number" at bounding box center [254, 248] width 104 height 16
type input "000"
click at [268, 187] on input "number" at bounding box center [254, 186] width 104 height 16
type input "5295"
click at [293, 212] on input "text" at bounding box center [254, 217] width 104 height 16
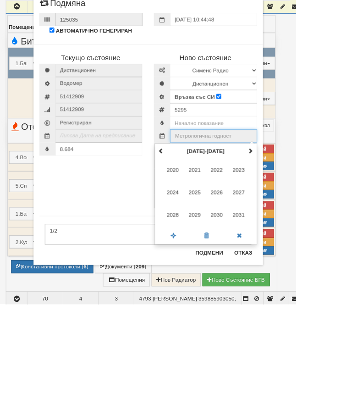
click at [302, 231] on span at bounding box center [298, 234] width 6 height 6
click at [244, 272] on span "2035" at bounding box center [231, 284] width 25 height 25
type input "2035"
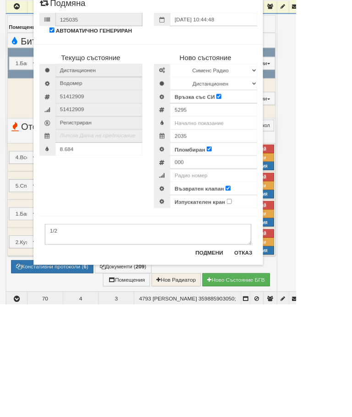
scroll to position [387, 0]
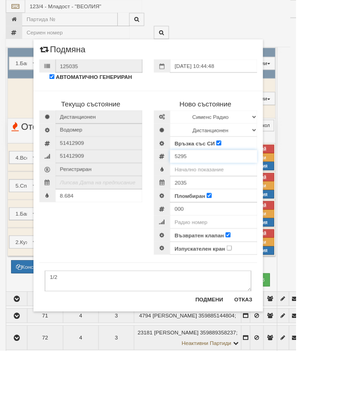
click at [262, 183] on input "5295" at bounding box center [254, 186] width 104 height 16
type input "52951819"
click at [281, 196] on input "text" at bounding box center [254, 202] width 104 height 16
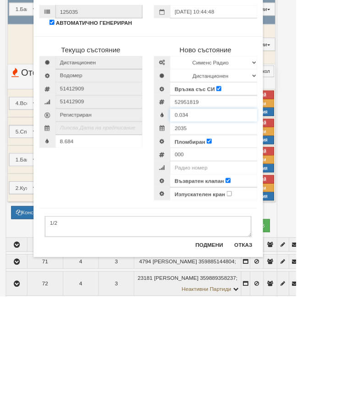
type input "0.034"
click at [264, 240] on div "000" at bounding box center [244, 248] width 123 height 16
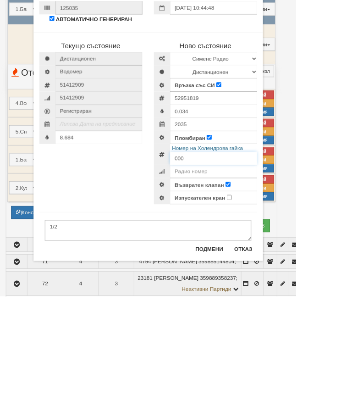
scroll to position [386, 45]
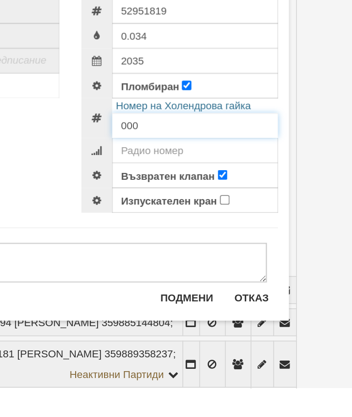
click at [202, 245] on input "000" at bounding box center [254, 253] width 104 height 16
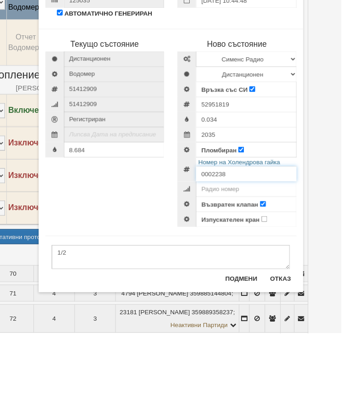
scroll to position [386, 61]
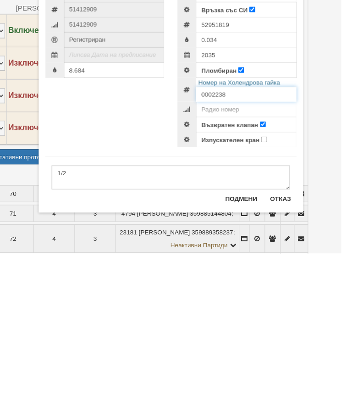
type input "0002238"
click at [246, 353] on button "Подмени" at bounding box center [249, 360] width 44 height 15
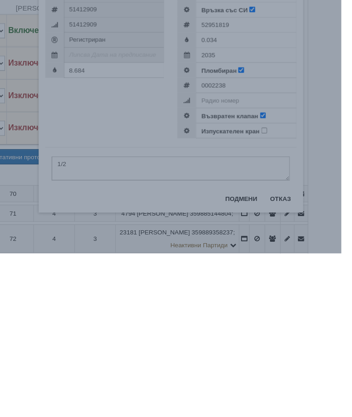
scroll to position [542, 61]
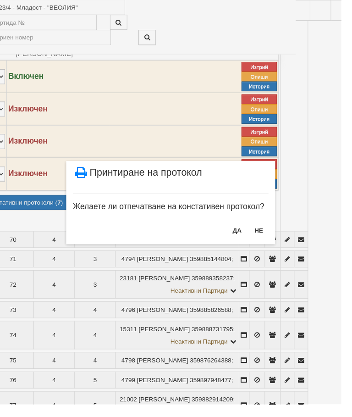
click at [273, 238] on button "НЕ" at bounding box center [267, 237] width 20 height 15
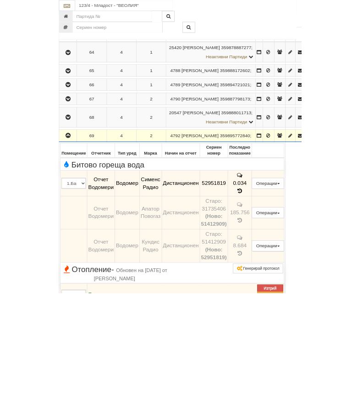
scroll to position [329, 0]
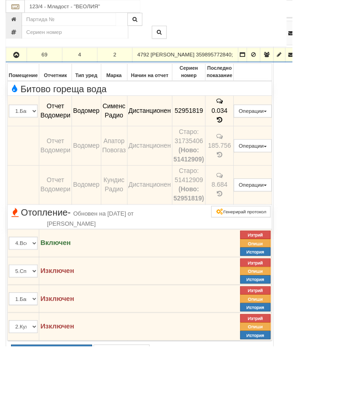
click at [28, 73] on button "button" at bounding box center [20, 66] width 22 height 14
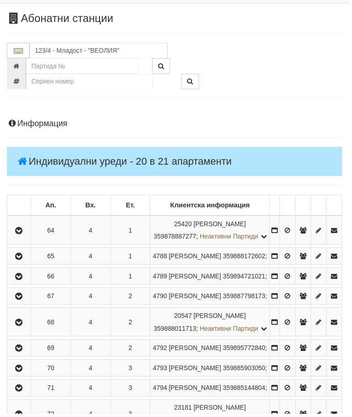
scroll to position [42, 0]
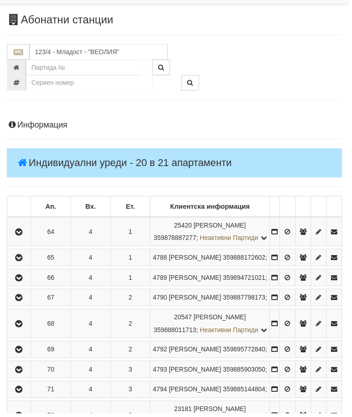
click at [29, 240] on button "button" at bounding box center [19, 234] width 21 height 14
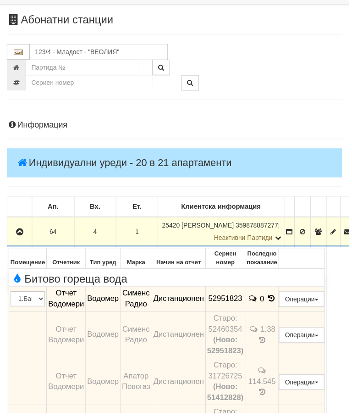
click at [71, 275] on span "Битово гореща вода" at bounding box center [70, 281] width 118 height 12
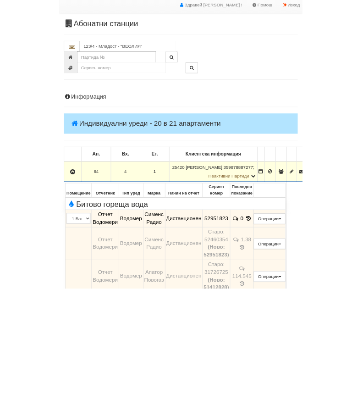
scroll to position [132, 0]
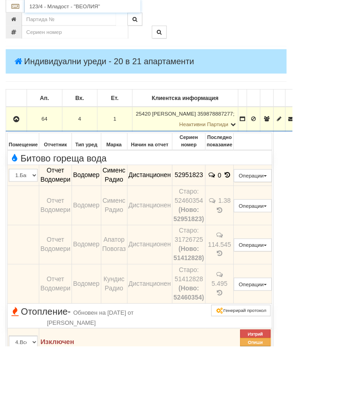
click at [89, 4] on input "123/4 - Младост - "ВЕОЛИЯ"" at bounding box center [100, 8] width 140 height 16
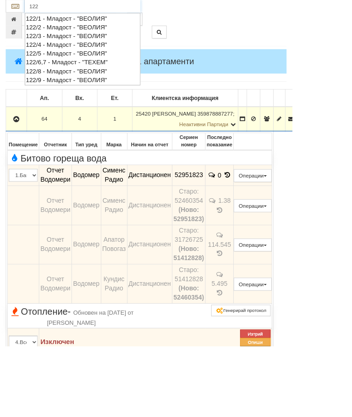
click at [73, 18] on div "122/1 - Младост - "ВЕОЛИЯ"" at bounding box center [99, 22] width 137 height 11
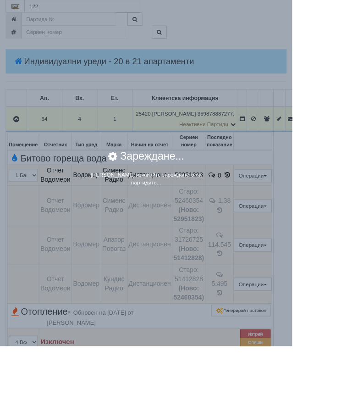
type input "122/1 - Младост - "ВЕОЛИЯ""
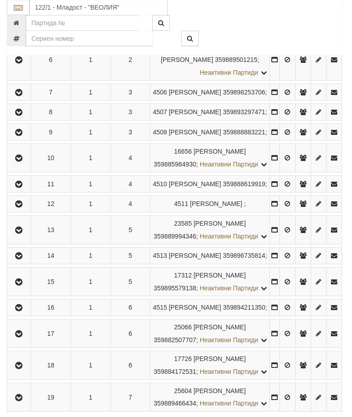
scroll to position [385, 0]
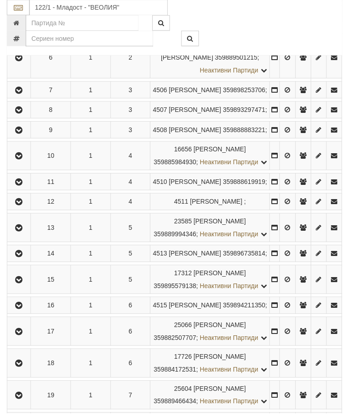
click at [22, 187] on icon "button" at bounding box center [19, 183] width 11 height 6
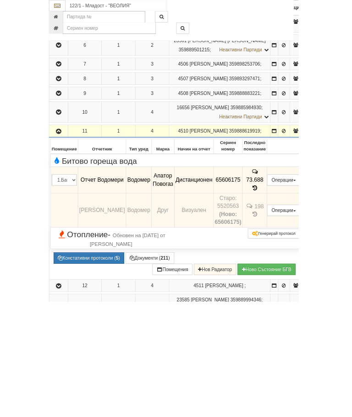
scroll to position [428, 0]
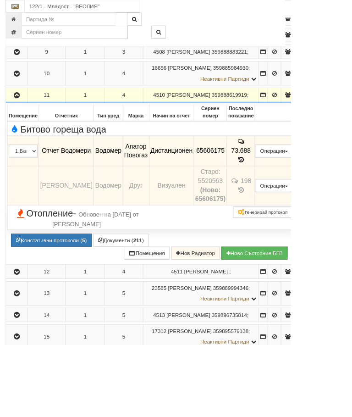
click at [72, 275] on span "Обновен на 07/01/2025г. от Стефка Колева" at bounding box center [115, 265] width 105 height 20
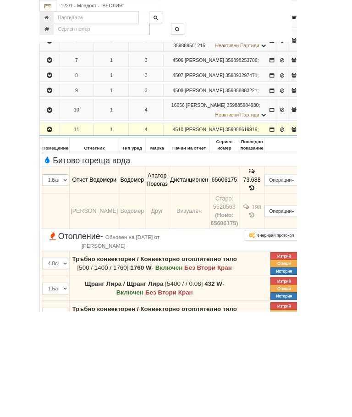
scroll to position [380, 0]
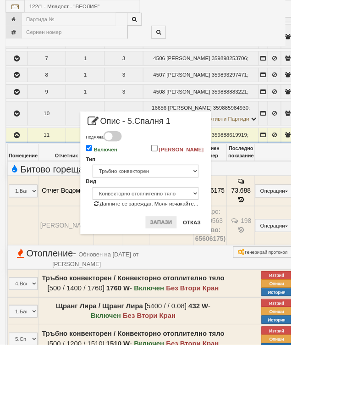
click at [112, 179] on input "Включен" at bounding box center [108, 179] width 8 height 8
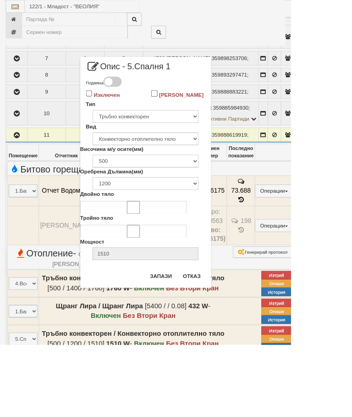
click at [112, 116] on input "Изключен" at bounding box center [108, 113] width 8 height 8
click at [112, 114] on input "Включен" at bounding box center [108, 113] width 8 height 8
checkbox input "false"
click at [214, 337] on button "Запази" at bounding box center [195, 334] width 38 height 15
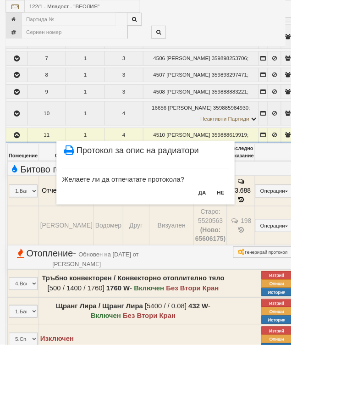
click at [277, 231] on button "НЕ" at bounding box center [267, 233] width 20 height 15
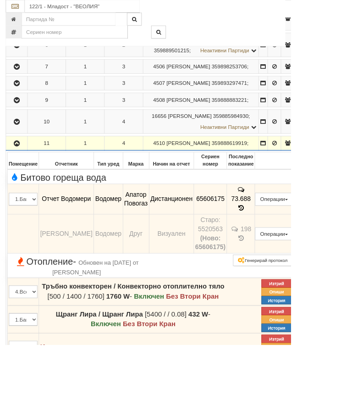
scroll to position [453, 0]
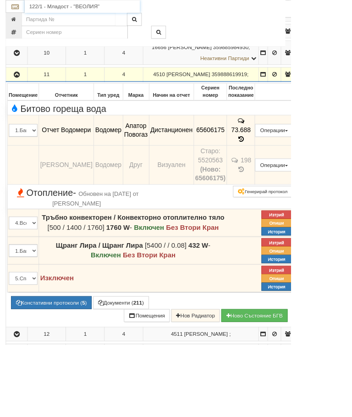
click at [84, 7] on input "122/1 - Младост - "ВЕОЛИЯ"" at bounding box center [100, 8] width 140 height 16
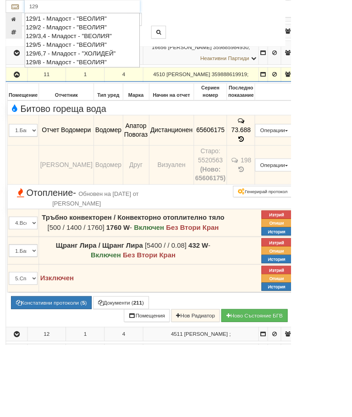
click at [89, 32] on div "129/2 - Младост - "ВЕОЛИЯ"" at bounding box center [99, 33] width 137 height 11
type input "129/2 - Младост - "ВЕОЛИЯ""
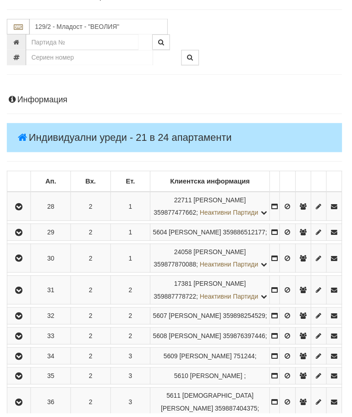
scroll to position [71, 0]
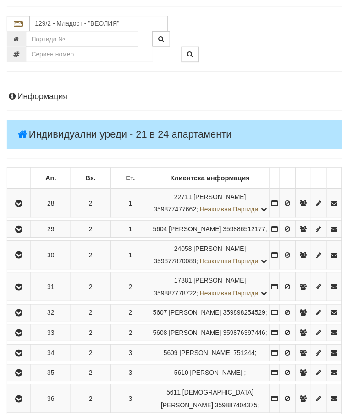
click at [23, 261] on icon "button" at bounding box center [19, 257] width 11 height 6
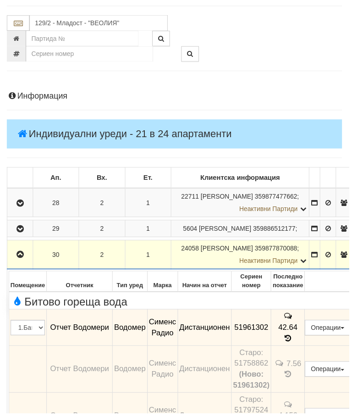
click at [28, 264] on button "button" at bounding box center [20, 257] width 23 height 14
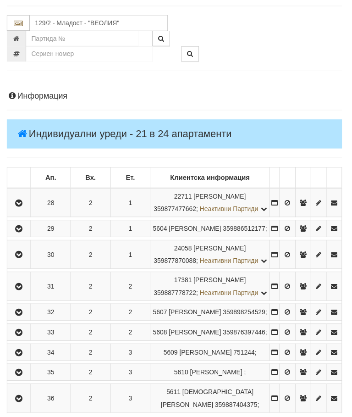
click at [28, 264] on button "button" at bounding box center [19, 257] width 21 height 14
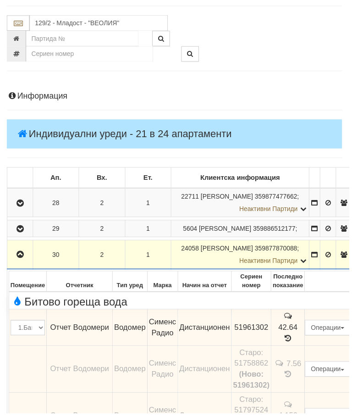
click at [99, 311] on span "Битово гореща вода" at bounding box center [70, 305] width 118 height 12
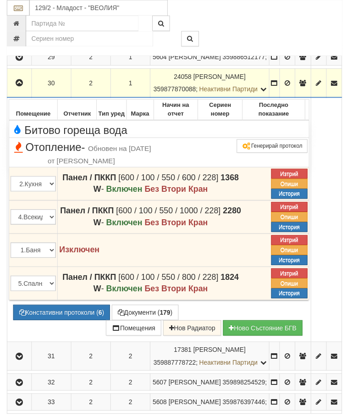
scroll to position [244, 0]
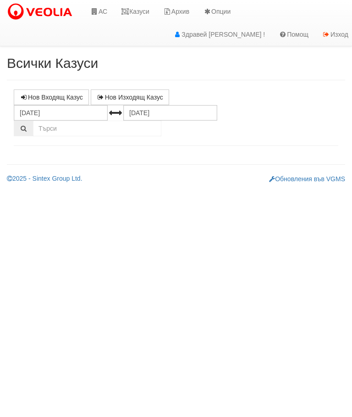
select select "10"
select select "1"
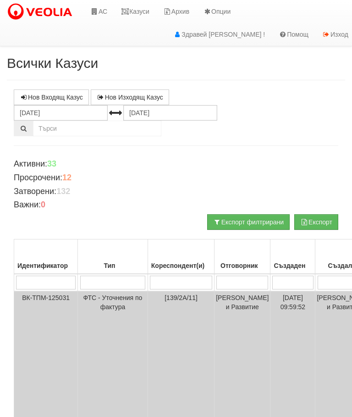
click at [101, 281] on input "search" at bounding box center [113, 283] width 66 height 14
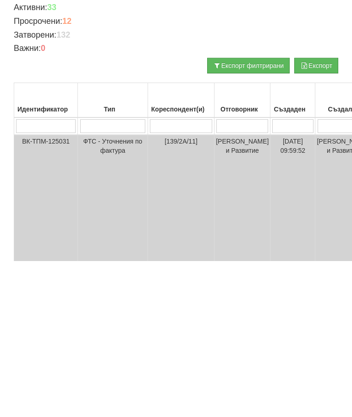
type input "Т"
type input "Те"
type input "Тех"
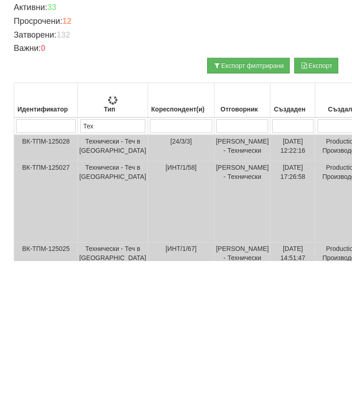
type input "Тех"
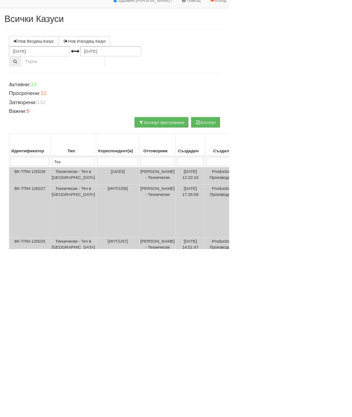
scroll to position [0, 176]
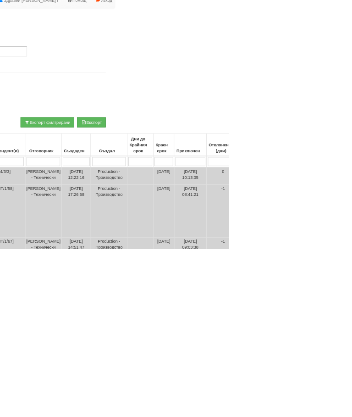
type input "Тех"
type input "[PERSON_NAME]"
type input "Ак"
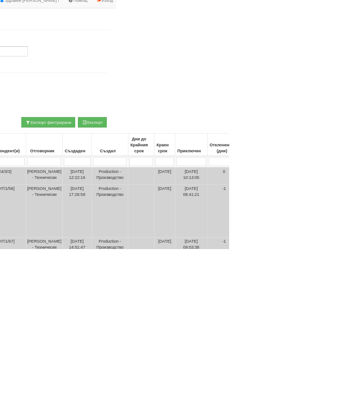
type input "Ак"
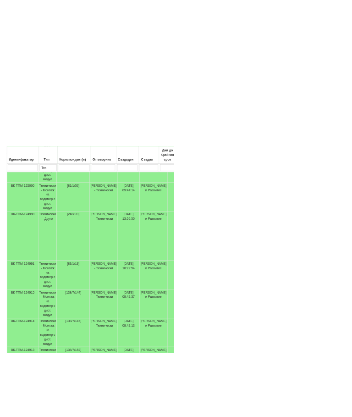
scroll to position [452, 0]
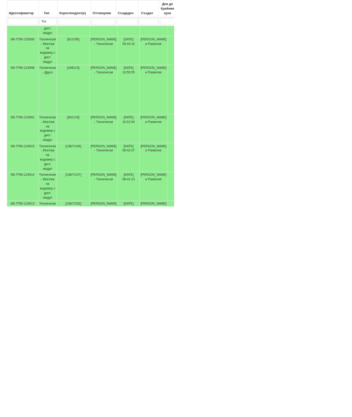
type input "Ак"
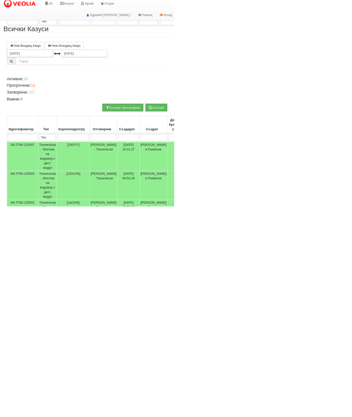
select select "2"
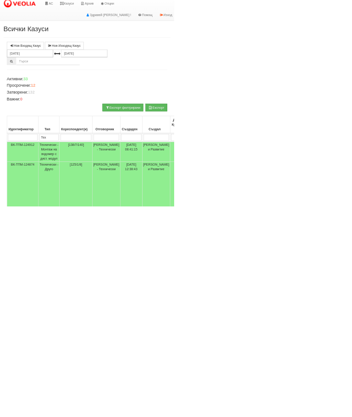
click at [104, 297] on td "Технически - Монтаж на водомер с дист. модул" at bounding box center [99, 306] width 43 height 40
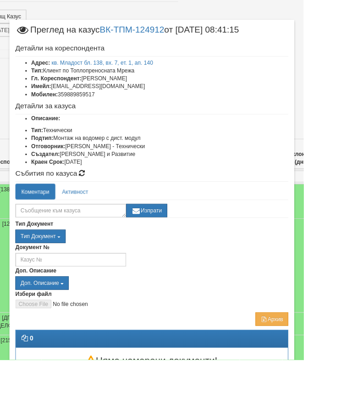
scroll to position [78, 140]
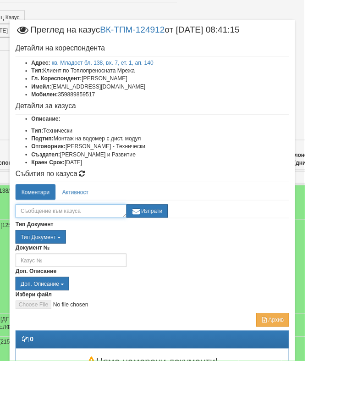
click at [88, 240] on textarea at bounding box center [82, 244] width 128 height 16
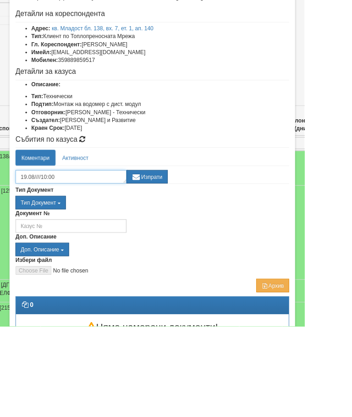
type textarea "19.08////10:00"
click at [194, 236] on button "Изпрати" at bounding box center [170, 244] width 48 height 16
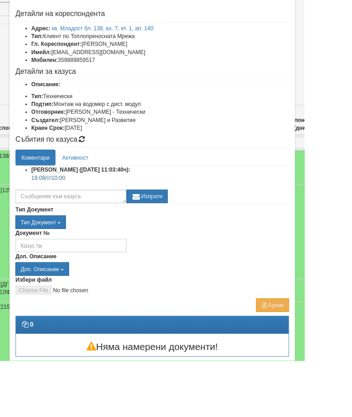
scroll to position [39, 0]
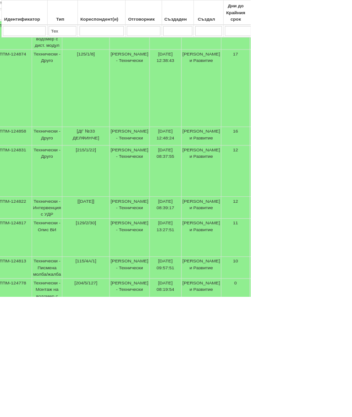
scroll to position [262, 0]
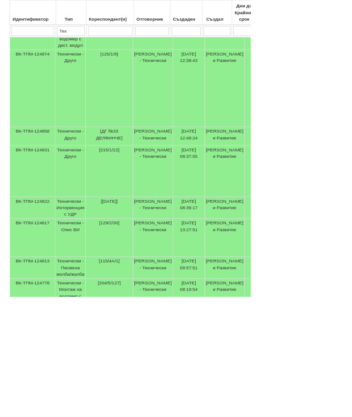
click at [103, 327] on td "Технически - Опис ВИ" at bounding box center [99, 334] width 43 height 54
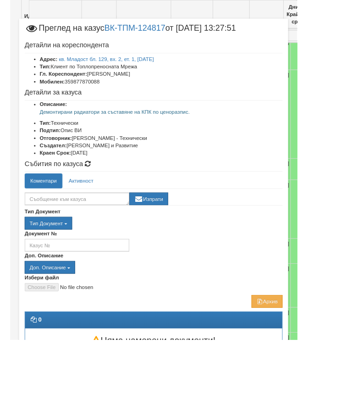
scroll to position [246, 0]
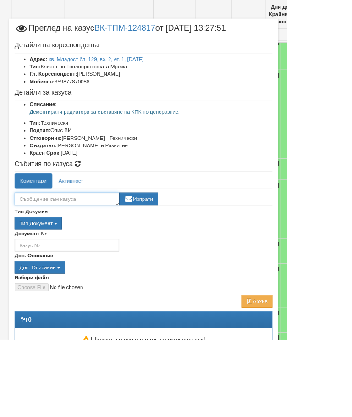
click at [112, 241] on textarea at bounding box center [82, 244] width 128 height 16
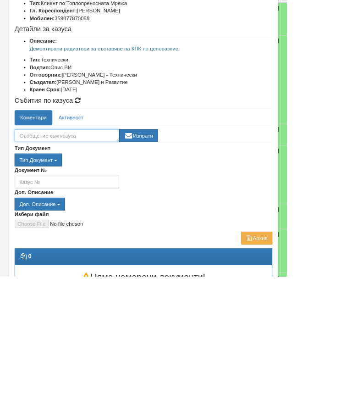
scroll to position [210, 0]
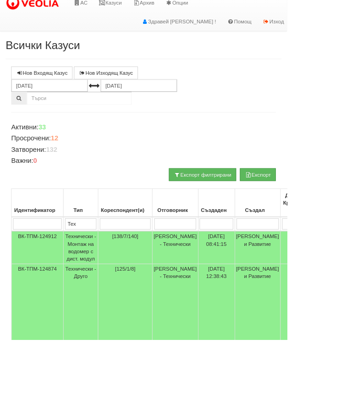
scroll to position [0, 0]
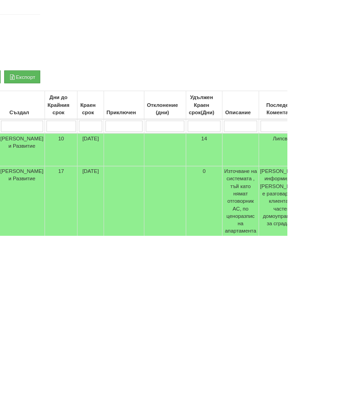
type input "[PERSON_NAME]"
select select "1"
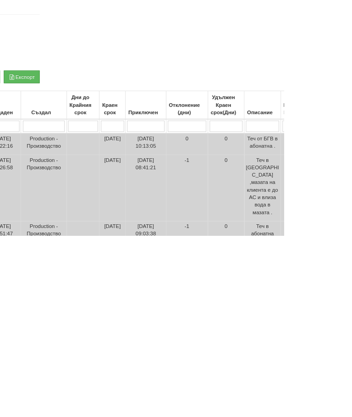
scroll to position [0, 0]
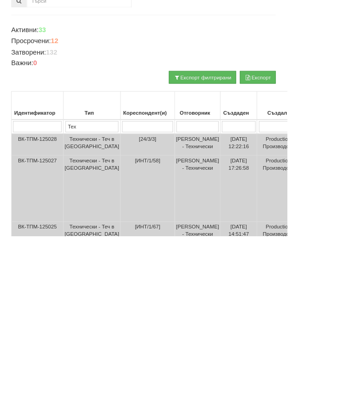
click at [152, 276] on input "search" at bounding box center [181, 283] width 62 height 14
type input "122"
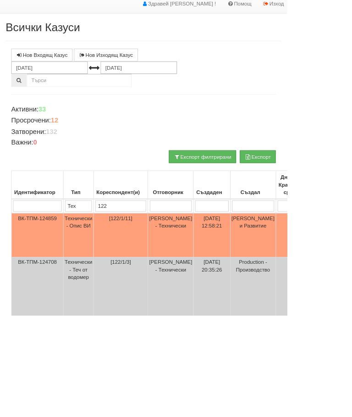
scroll to position [30, 0]
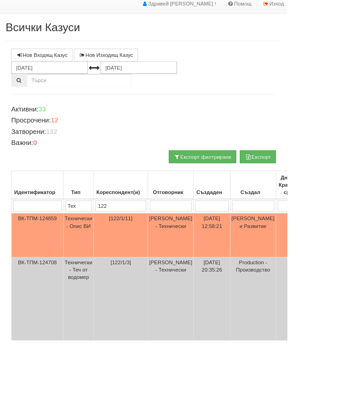
type input "122"
click at [101, 278] on td "Технически - Опис ВИ" at bounding box center [96, 289] width 37 height 54
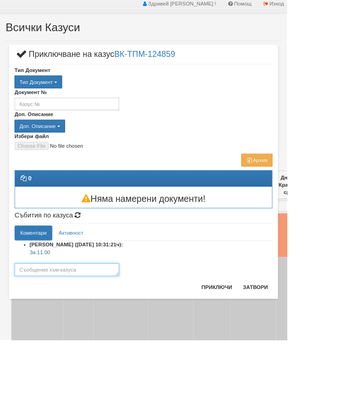
click at [113, 332] on textarea at bounding box center [82, 331] width 128 height 16
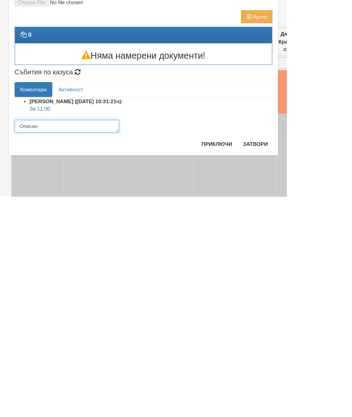
type textarea "Описан"
click at [290, 345] on button "Приключи" at bounding box center [266, 352] width 49 height 15
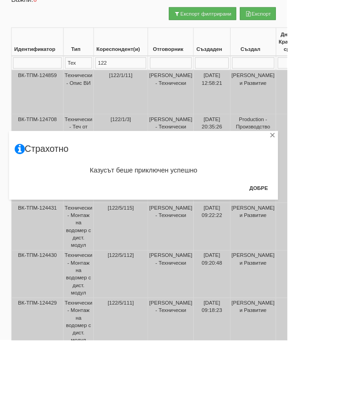
click at [335, 230] on button "Добре" at bounding box center [318, 230] width 34 height 15
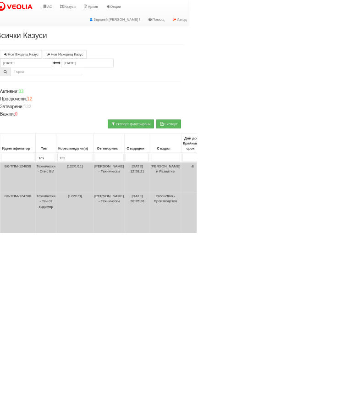
scroll to position [0, 0]
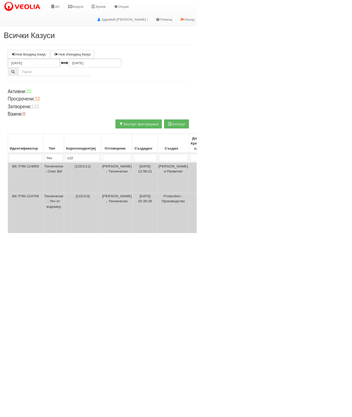
click at [160, 282] on input "122" at bounding box center [148, 283] width 62 height 14
type input "1"
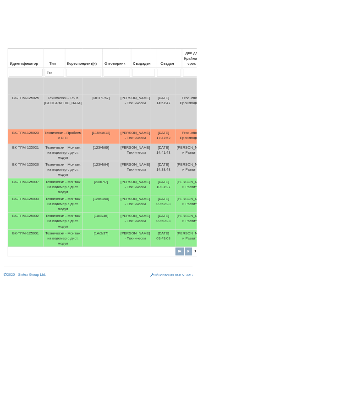
scroll to position [427, 0]
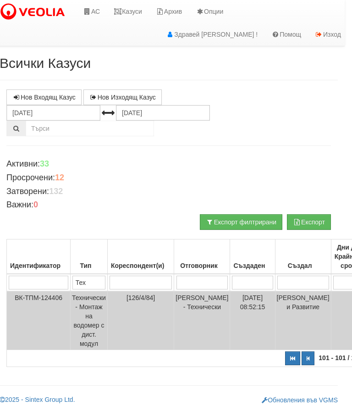
scroll to position [0, 0]
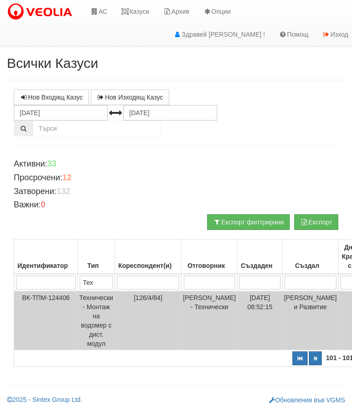
click at [293, 357] on button "button" at bounding box center [300, 359] width 15 height 14
select select "1"
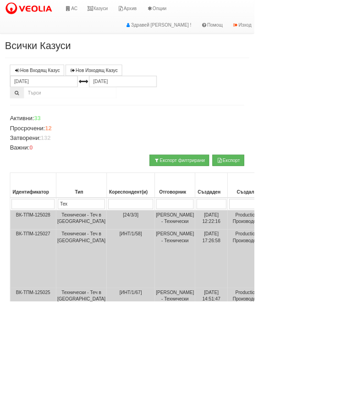
click at [143, 9] on link "Казуси" at bounding box center [135, 11] width 42 height 23
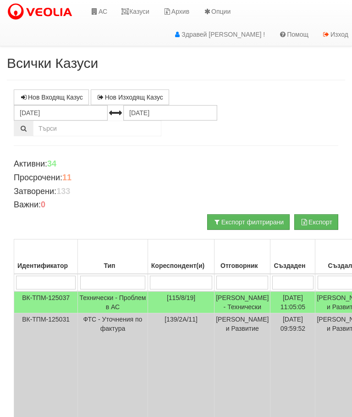
click at [150, 282] on input "search" at bounding box center [181, 283] width 62 height 14
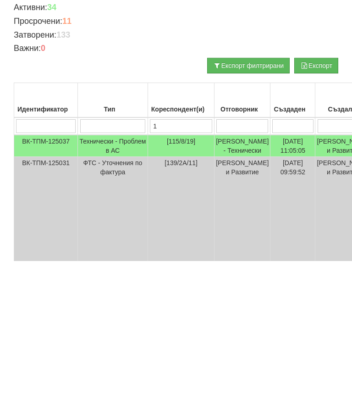
type input "13"
type input "138"
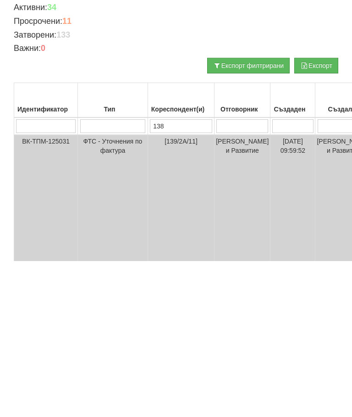
type input "138"
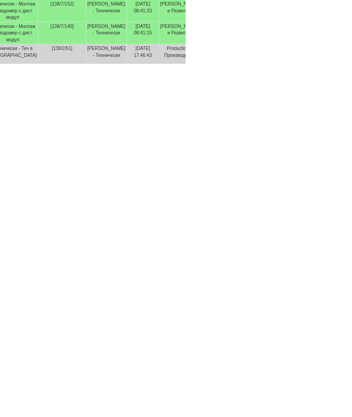
scroll to position [25, 43]
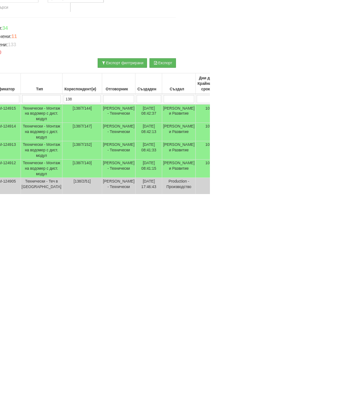
click at [57, 267] on td "Технически - Монтаж на водомер с дист. модул" at bounding box center [70, 282] width 70 height 31
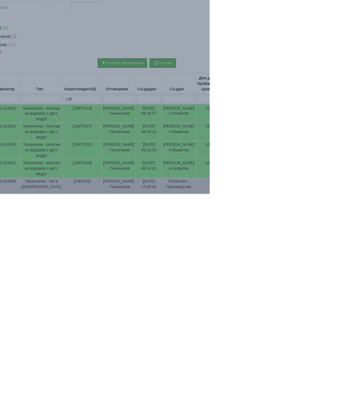
scroll to position [0, 43]
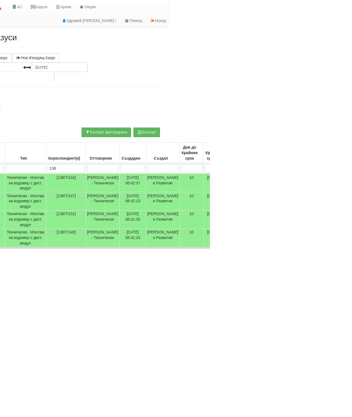
scroll to position [0, 0]
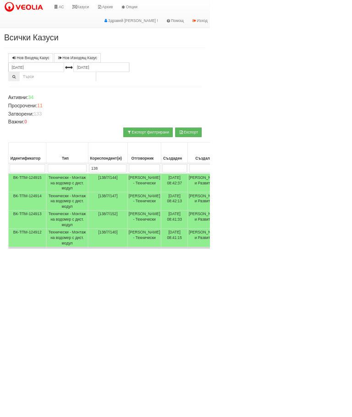
click at [103, 384] on td "Технически - Монтаж на водомер с дист. модул" at bounding box center [113, 368] width 70 height 31
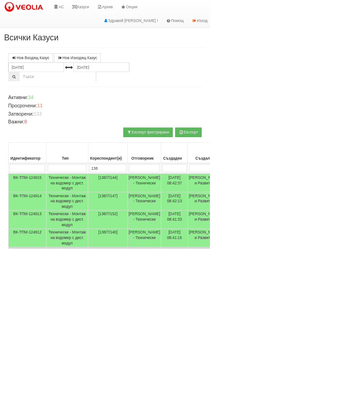
click at [163, 282] on input "138" at bounding box center [181, 283] width 62 height 14
type input "1"
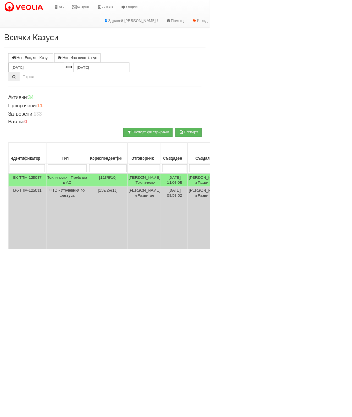
click at [106, 280] on input "search" at bounding box center [113, 283] width 66 height 14
type input "Т"
type input "Те"
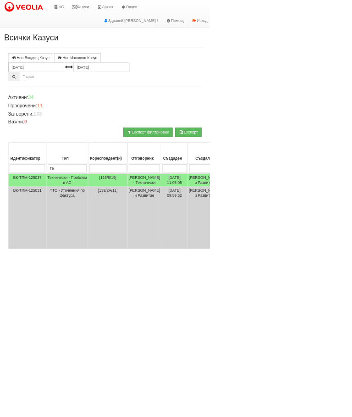
type input "Тех"
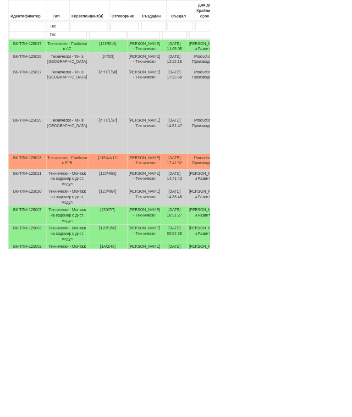
scroll to position [318, 0]
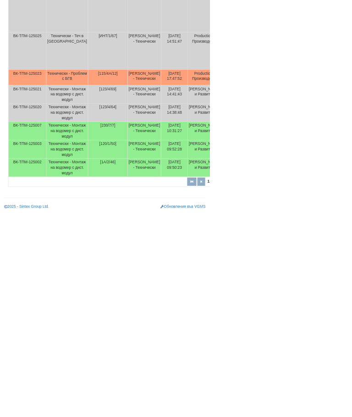
type input "Тех"
click at [104, 318] on td "Технически - Монтаж на водомер с дист. модул" at bounding box center [113, 309] width 70 height 31
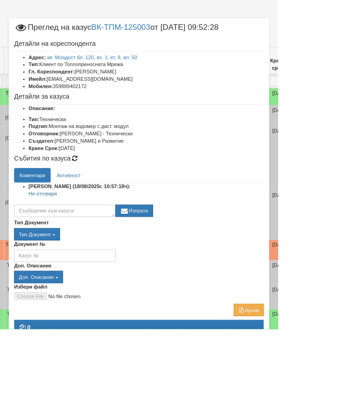
scroll to position [178, 73]
click at [127, 266] on textarea at bounding box center [82, 267] width 128 height 16
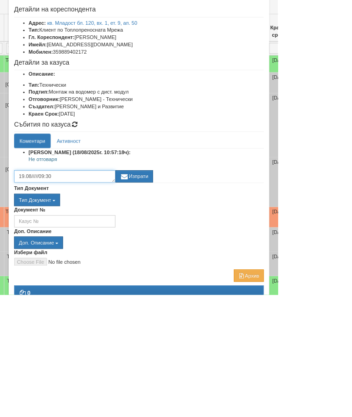
type textarea "19.08/////09:30"
click at [194, 259] on button "Изпрати" at bounding box center [170, 267] width 48 height 16
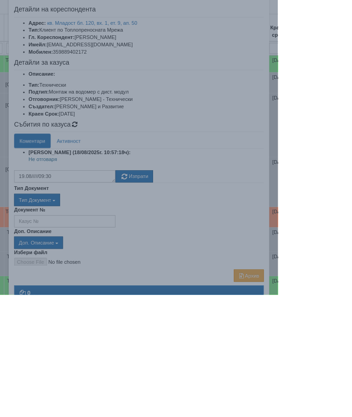
scroll to position [222, 73]
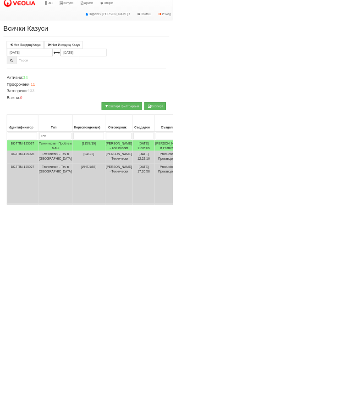
scroll to position [0, 0]
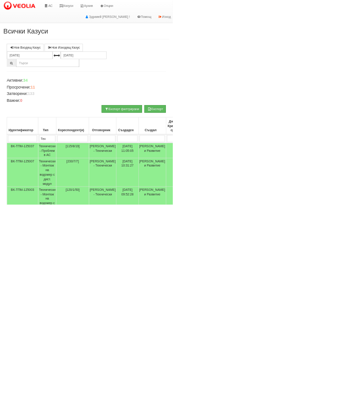
scroll to position [3, 0]
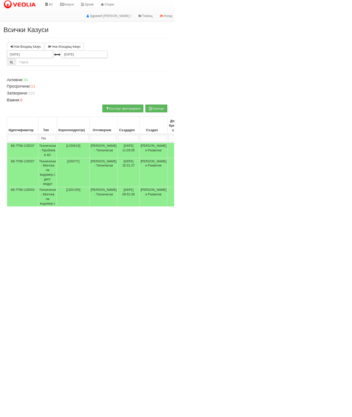
type input "А"
type input "Ак"
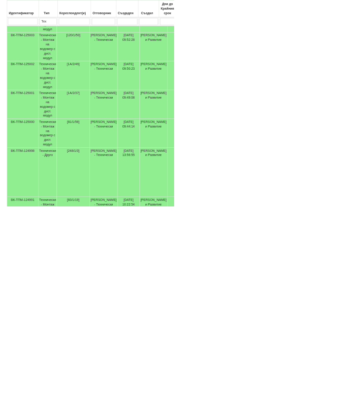
scroll to position [433, 0]
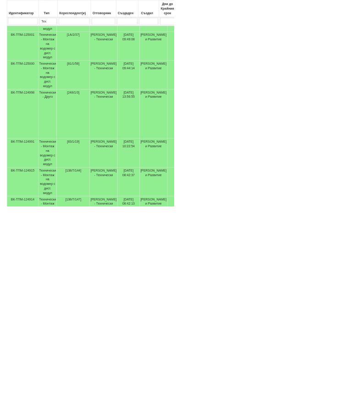
type input "Ак"
select select "2"
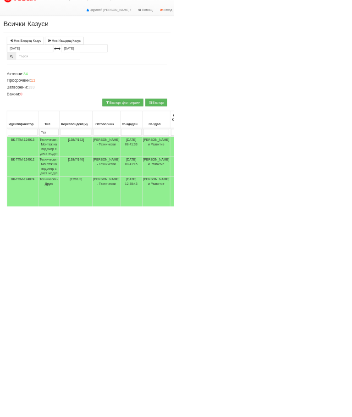
scroll to position [0, 0]
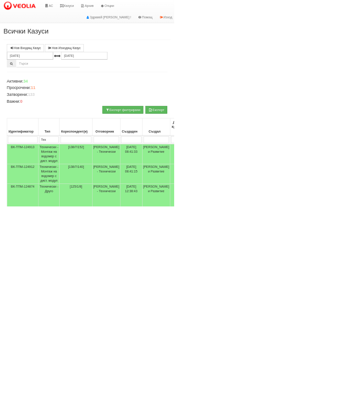
click at [163, 276] on input "search" at bounding box center [154, 283] width 62 height 14
type input "12"
type input "129"
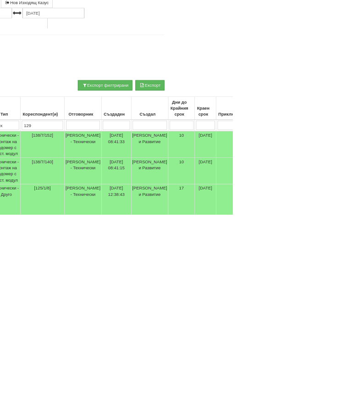
select select "1"
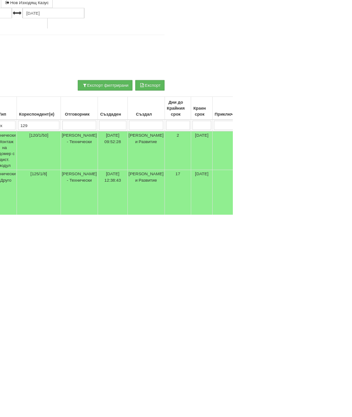
type input "129"
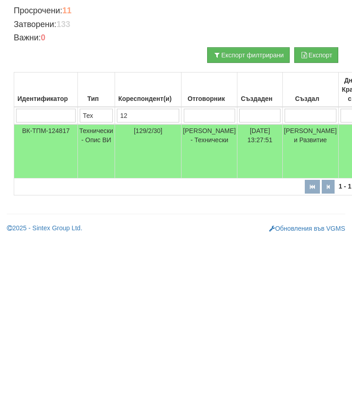
type input "1"
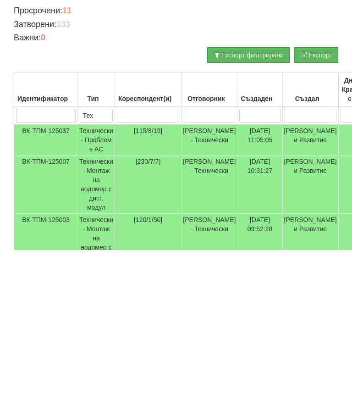
type input "1"
type input "13"
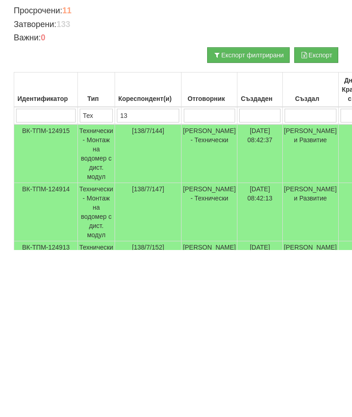
type input "138"
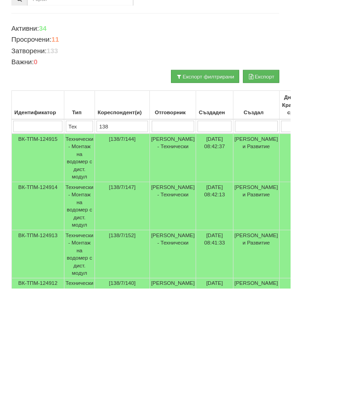
scroll to position [76, 0]
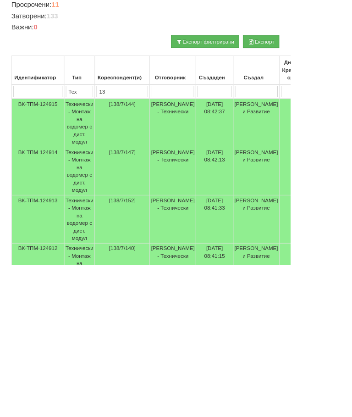
type input "1"
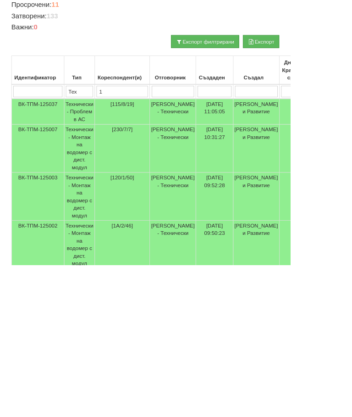
type input "12"
type input "129"
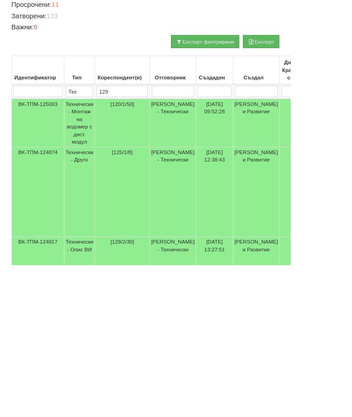
type input "129"
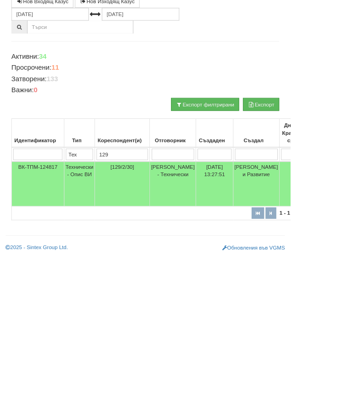
scroll to position [0, 0]
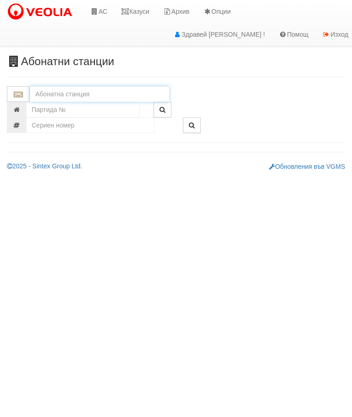
click at [73, 89] on input "text" at bounding box center [100, 94] width 140 height 16
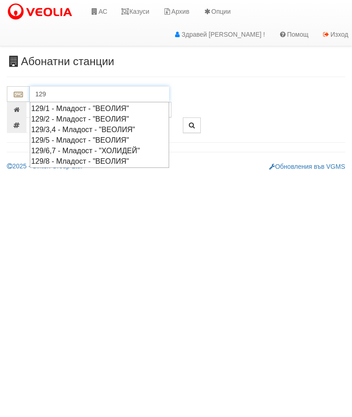
click at [73, 117] on div "129/2 - Младост - "ВЕОЛИЯ"" at bounding box center [99, 119] width 137 height 11
type input "129/2 - Младост - "ВЕОЛИЯ""
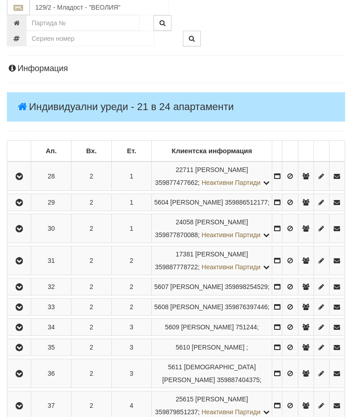
click at [22, 233] on icon "button" at bounding box center [19, 229] width 11 height 6
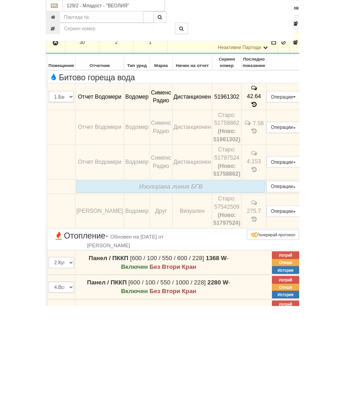
scroll to position [338, 0]
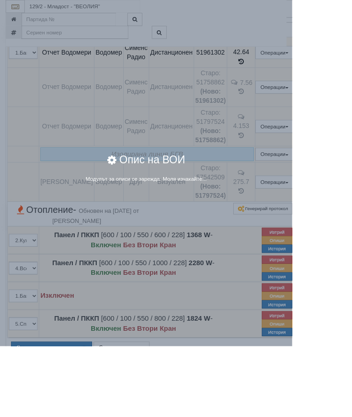
click at [352, 288] on div "× Опис на ВОИ Модулът за описи се зарежда. Моля изчакайте..." at bounding box center [176, 208] width 352 height 417
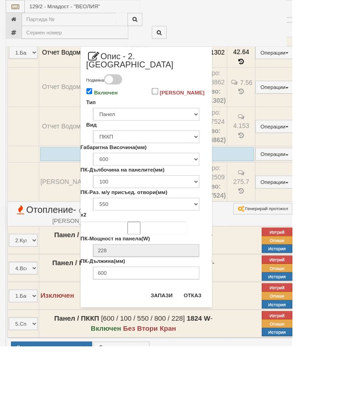
click at [112, 106] on input "Включен" at bounding box center [108, 110] width 8 height 8
checkbox input "false"
click at [214, 349] on button "Запази" at bounding box center [195, 356] width 38 height 15
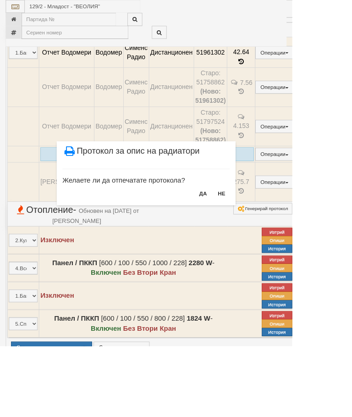
click at [277, 229] on button "НЕ" at bounding box center [267, 233] width 20 height 15
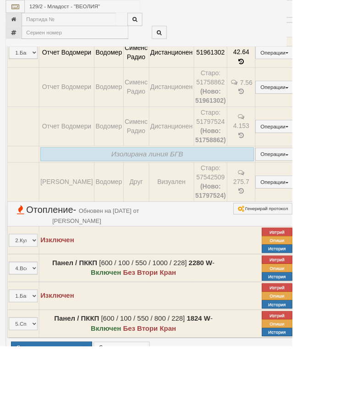
click at [352, 384] on div "× Изтриване на радиатор Сигурни ли сте че искате да изтриете радиатора с прикач…" at bounding box center [176, 208] width 352 height 417
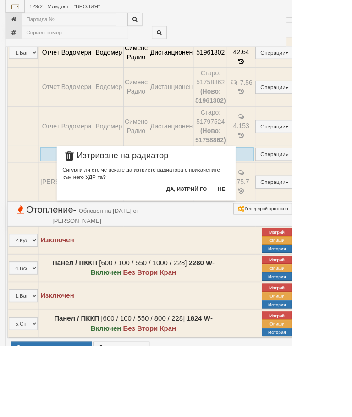
click at [277, 226] on button "Не" at bounding box center [267, 227] width 20 height 15
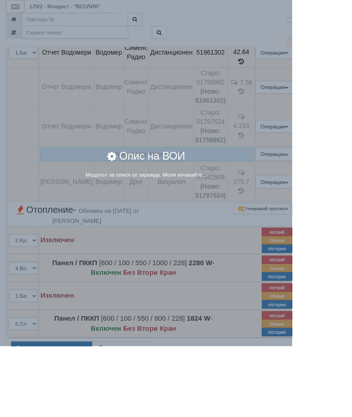
click at [352, 389] on div "× Опис на ВОИ Модулът за описи се зарежда. Моля изчакайте..." at bounding box center [176, 208] width 352 height 417
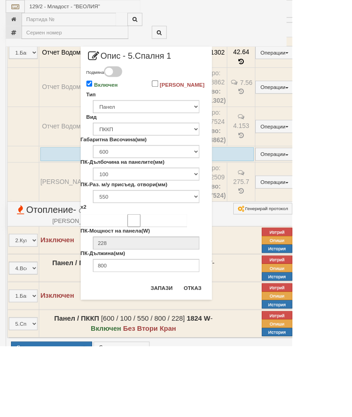
click at [142, 103] on label "Включен" at bounding box center [127, 102] width 28 height 9
click at [112, 103] on input "Включен" at bounding box center [108, 101] width 8 height 8
checkbox input "false"
click at [214, 345] on button "Запази" at bounding box center [195, 347] width 38 height 15
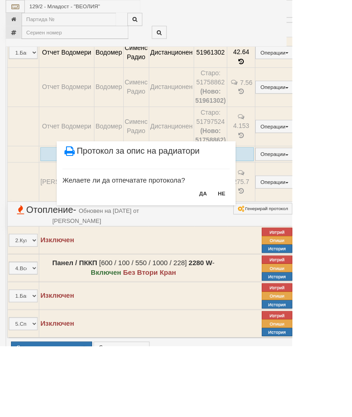
click at [277, 229] on button "НЕ" at bounding box center [267, 233] width 20 height 15
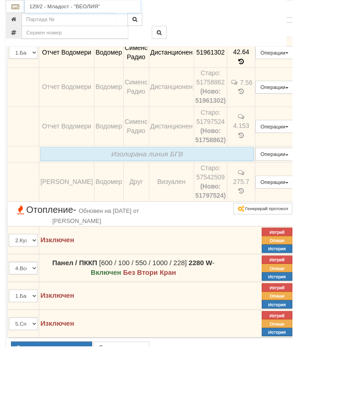
click at [78, 3] on input "129/2 - Младост - "ВЕОЛИЯ"" at bounding box center [100, 8] width 140 height 16
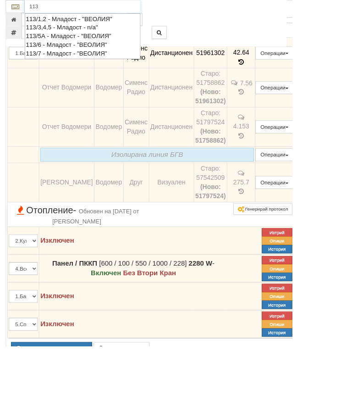
click at [124, 61] on div "113/7 - Младост - "ВЕОЛИЯ"" at bounding box center [99, 64] width 137 height 11
type input "113/7 - Младост - "ВЕОЛИЯ""
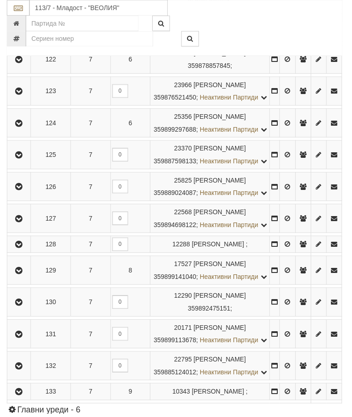
scroll to position [699, 0]
click at [24, 191] on icon "button" at bounding box center [19, 188] width 11 height 6
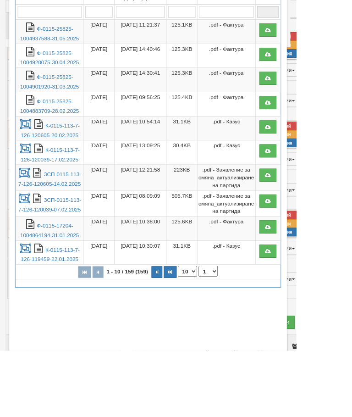
scroll to position [86, 0]
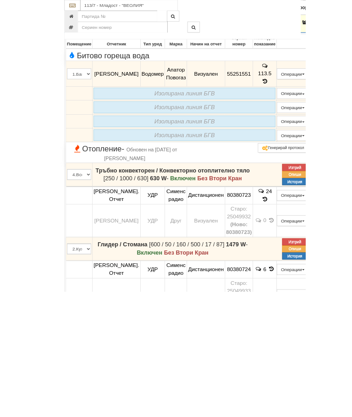
scroll to position [900, 0]
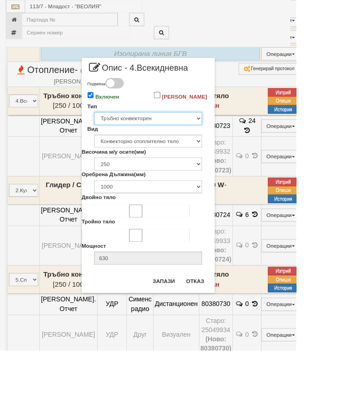
click at [240, 149] on select "Избери... Глидер Панел Тръбно конвекторен Щранг Лира Лира Друг Тип" at bounding box center [176, 141] width 128 height 16
select select "0"
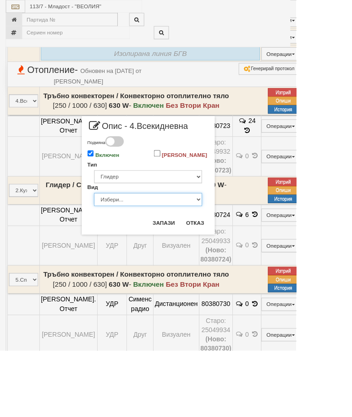
click at [240, 245] on select "Избери... Алуминий [PERSON_NAME]" at bounding box center [176, 237] width 128 height 16
select select "0"
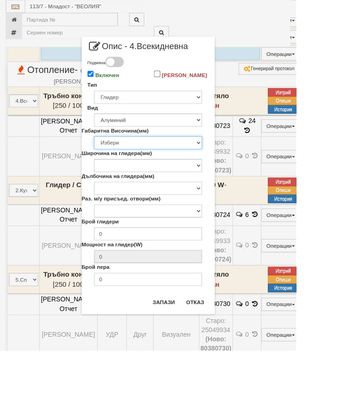
click at [240, 178] on select "Избери 200 240 250 280 285 290 330 350 380 390 400 422 423 425 430 440 450 480 …" at bounding box center [176, 170] width 128 height 16
click at [219, 286] on input "0" at bounding box center [176, 278] width 128 height 16
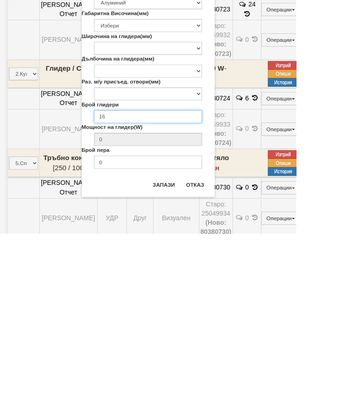
type input "16"
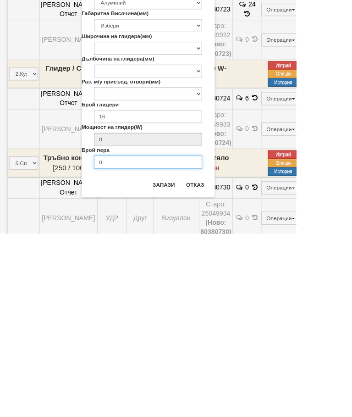
click at [183, 324] on input "0" at bounding box center [176, 332] width 128 height 16
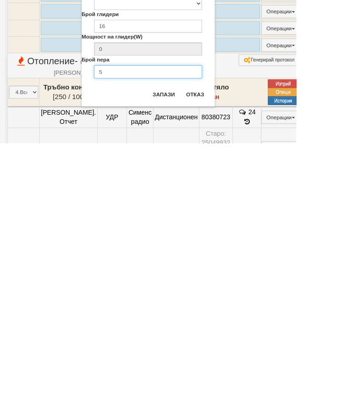
scroll to position [661, 0]
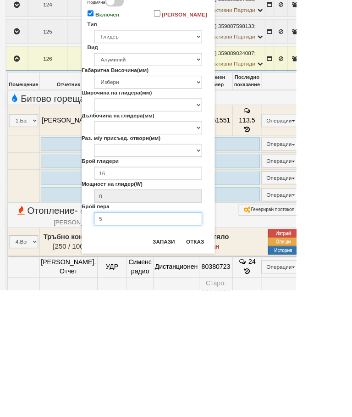
type input "5"
click at [240, 162] on select "Избери 200 240 250 280 285 290 330 350 380 390 400 422 423 425 430 440 450 480 …" at bounding box center [176, 170] width 128 height 16
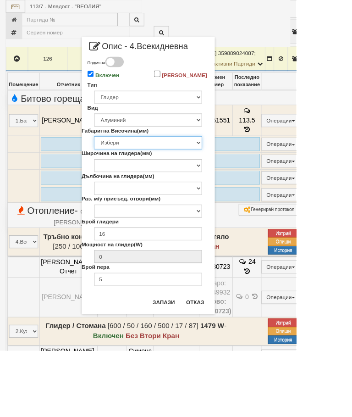
select select "422"
type input "124"
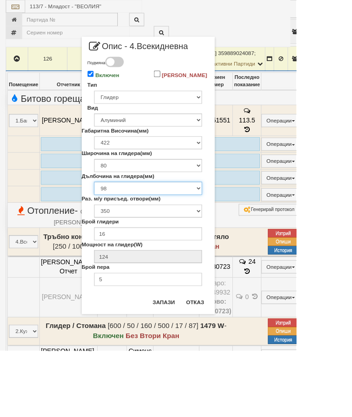
click at [240, 232] on select "98" at bounding box center [176, 224] width 128 height 16
click at [214, 362] on button "Запази" at bounding box center [195, 359] width 38 height 15
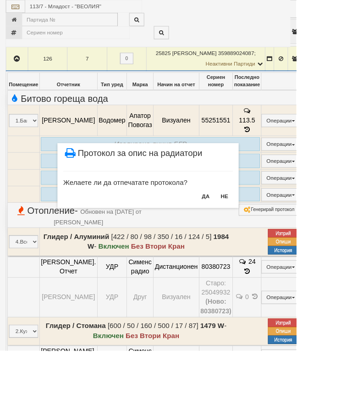
click at [277, 230] on button "НЕ" at bounding box center [267, 233] width 20 height 15
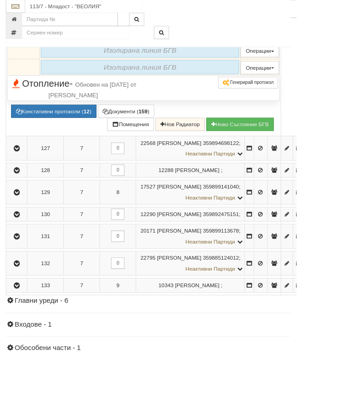
scroll to position [896, 0]
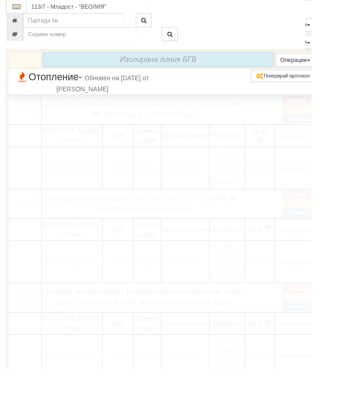
click at [78, 136] on span "Глидер / Алуминий [422 / 80 / 98 / 350 / 16 / 124 / 5] 1984 W - Включен Без Вто…" at bounding box center [162, 123] width 227 height 23
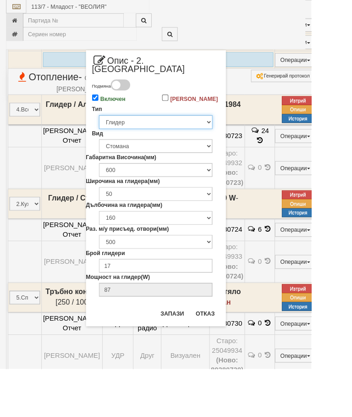
click at [240, 135] on select "Избери... Глидер Панел Тръбно конвекторен Щранг Лира Лира Друг Тип" at bounding box center [176, 138] width 128 height 16
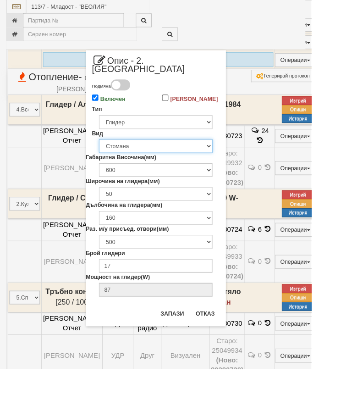
click at [240, 165] on select "Избери... Алуминий Чугун Стомана" at bounding box center [176, 165] width 128 height 16
select select "0"
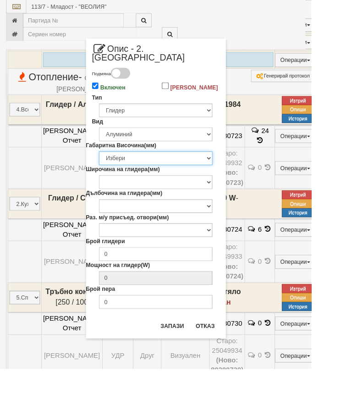
click at [240, 176] on select "Избери 200 240 250 280 285 290 330 350 380 390 400 422 423 425 430 440 450 480 …" at bounding box center [176, 179] width 128 height 16
select select "680"
type input "182"
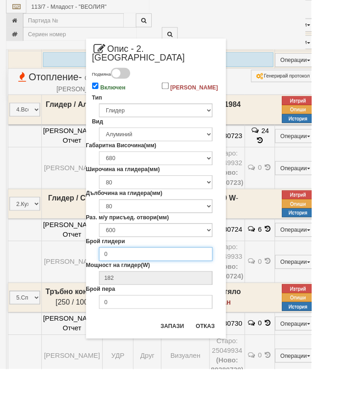
click at [201, 287] on input "0" at bounding box center [176, 287] width 128 height 16
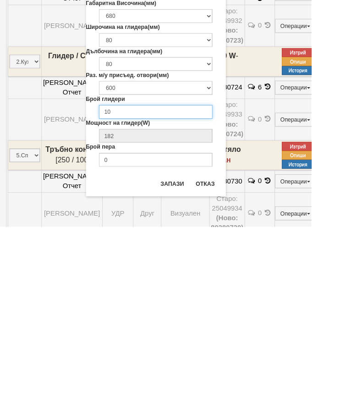
type input "10"
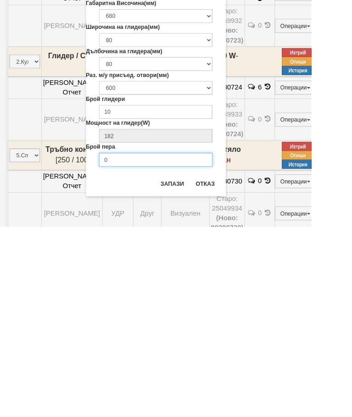
click at [173, 334] on input "0" at bounding box center [176, 342] width 128 height 16
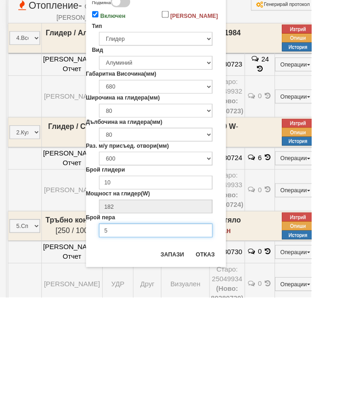
type input "5"
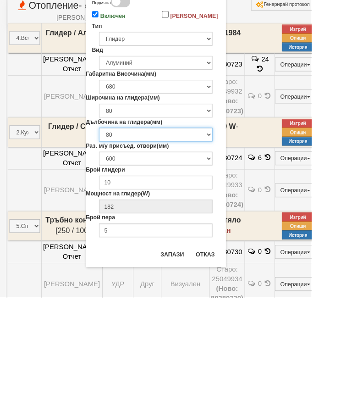
click at [240, 225] on select "80 90 100" at bounding box center [176, 233] width 128 height 16
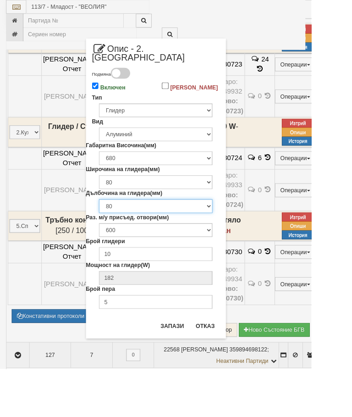
select select "90"
type input "195"
click at [214, 361] on button "Запази" at bounding box center [195, 368] width 38 height 15
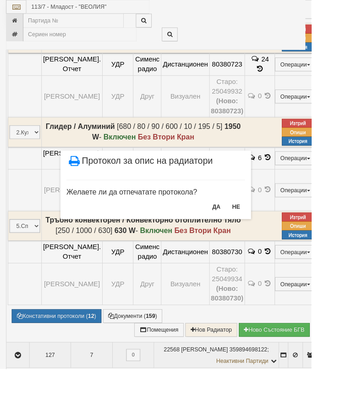
click at [277, 232] on button "НЕ" at bounding box center [267, 233] width 20 height 15
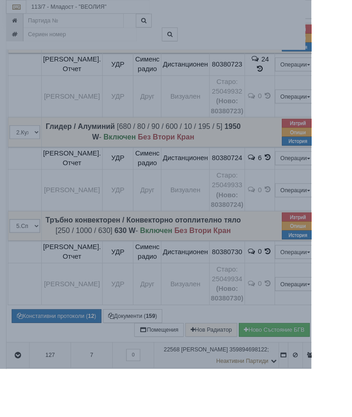
click at [352, 300] on div "× Опис на ВОИ Модулът за описи се зарежда. Моля изчакайте..." at bounding box center [176, 208] width 352 height 417
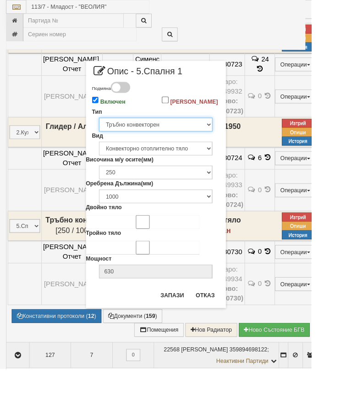
click at [240, 142] on select "Избери... Глидер Панел Тръбно конвекторен Щранг Лира Лира Друг Тип" at bounding box center [176, 141] width 128 height 16
click at [240, 149] on select "Избери... Глидер Панел Тръбно конвекторен Щранг Лира Лира Друг Тип" at bounding box center [176, 141] width 128 height 16
select select "0"
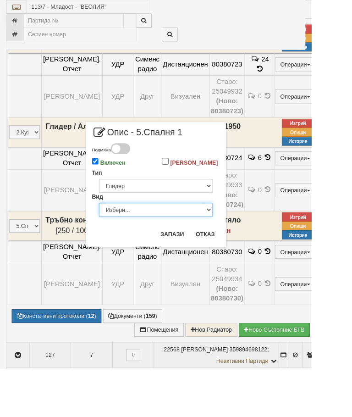
click at [240, 245] on select "Избери... Алуминий Чугун Стомана" at bounding box center [176, 237] width 128 height 16
select select "0"
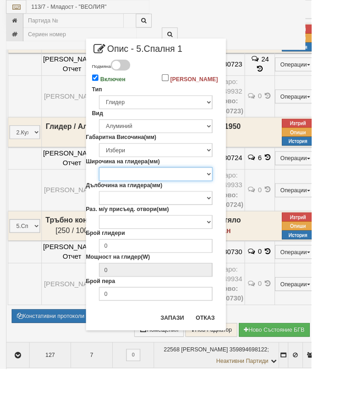
click at [240, 205] on select "Широчина на глидера(мм)" at bounding box center [176, 197] width 128 height 16
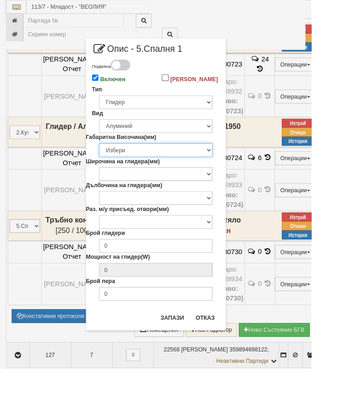
click at [240, 177] on select "Избери 200 240 250 280 285 290 330 350 380 390 400 422 423 425 430 440 450 480 …" at bounding box center [176, 170] width 128 height 16
select select "422"
type input "124"
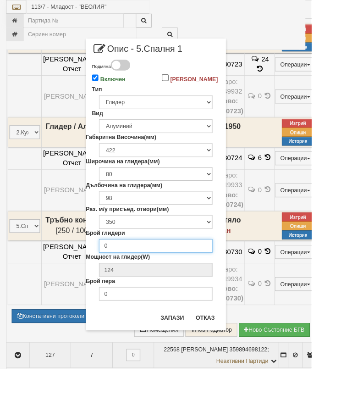
click at [226, 286] on input "0" at bounding box center [176, 278] width 128 height 16
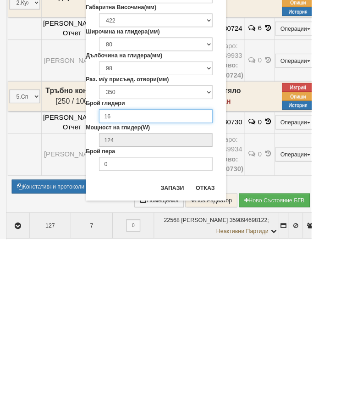
type input "16"
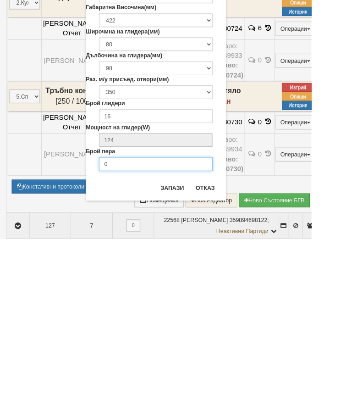
click at [171, 324] on input "0" at bounding box center [176, 332] width 128 height 16
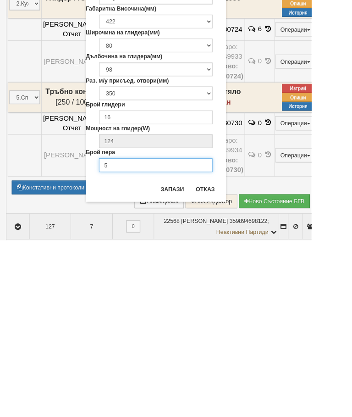
type input "5"
click at [214, 352] on button "Запази" at bounding box center [195, 359] width 38 height 15
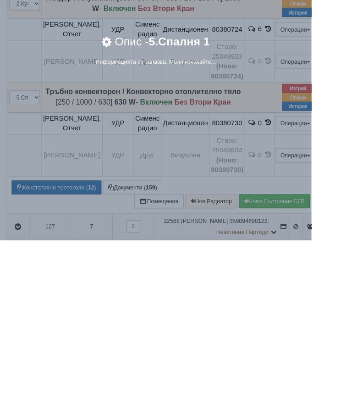
scroll to position [1122, 0]
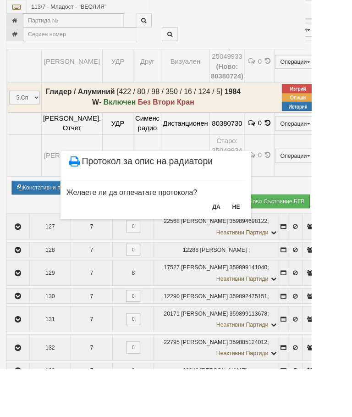
click at [277, 234] on button "НЕ" at bounding box center [267, 233] width 20 height 15
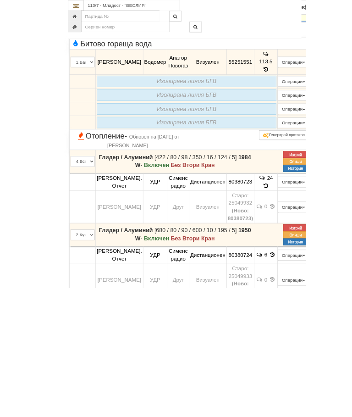
scroll to position [907, 0]
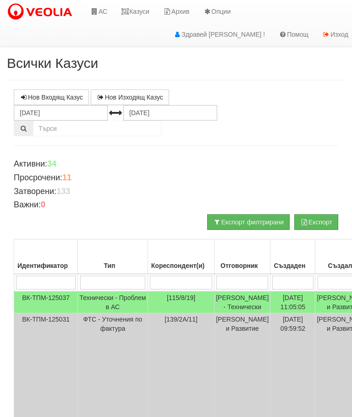
click at [155, 285] on input "search" at bounding box center [181, 283] width 62 height 14
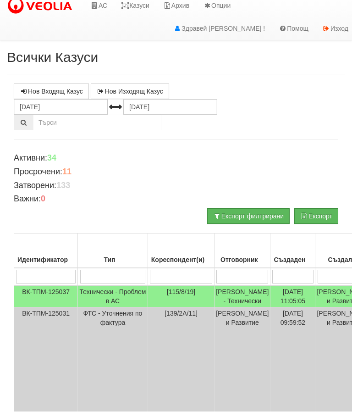
click at [146, 1] on link "Казуси" at bounding box center [135, 11] width 42 height 23
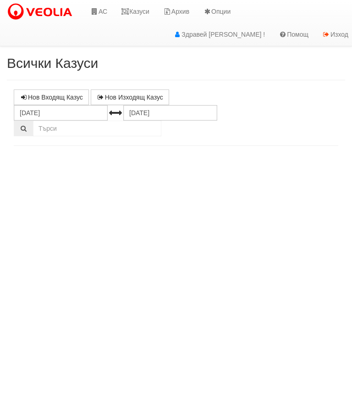
select select "10"
select select "1"
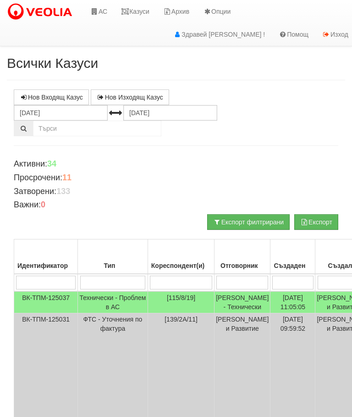
click at [100, 281] on input "search" at bounding box center [113, 283] width 66 height 14
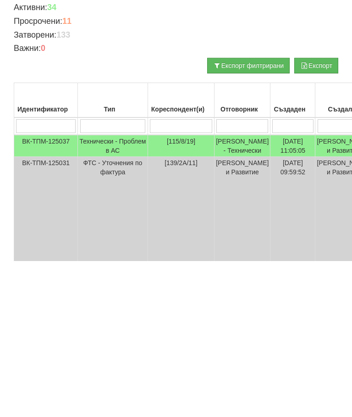
type input "Т"
type input "Те"
type input "Тех"
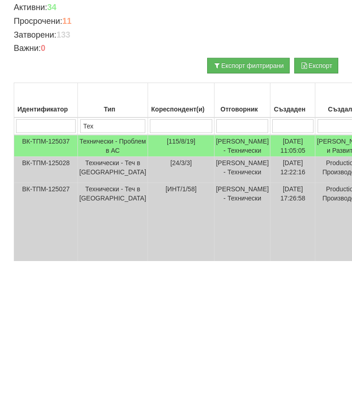
type input "Тех"
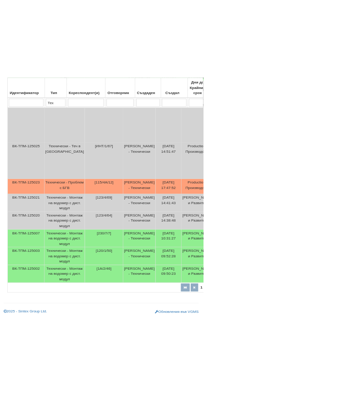
scroll to position [423, 0]
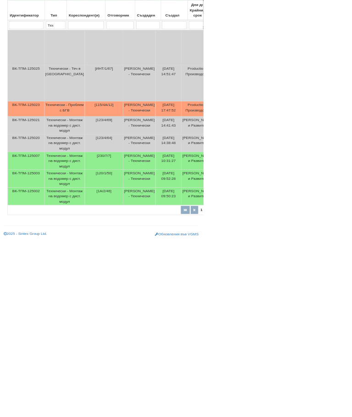
type input "Тех"
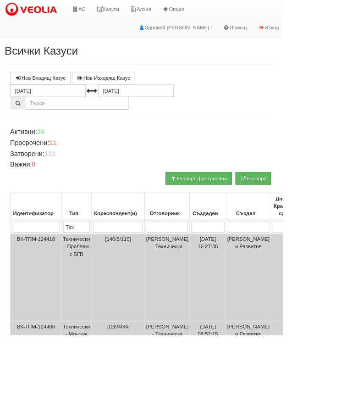
select select "1"
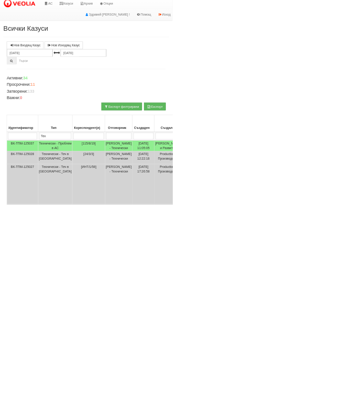
scroll to position [0, 0]
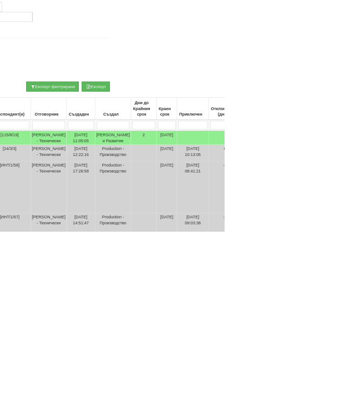
type input "П"
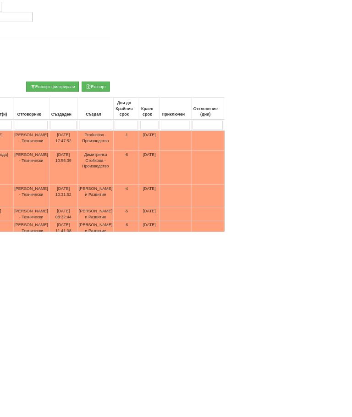
type input "Пр"
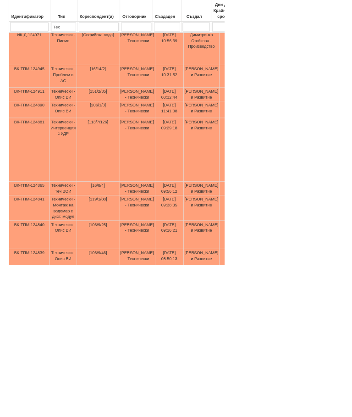
scroll to position [398, 0]
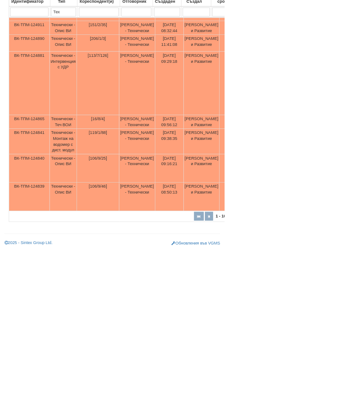
type input "Пр"
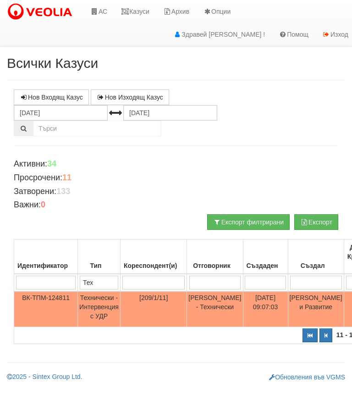
click at [308, 337] on icon "button" at bounding box center [310, 335] width 5 height 5
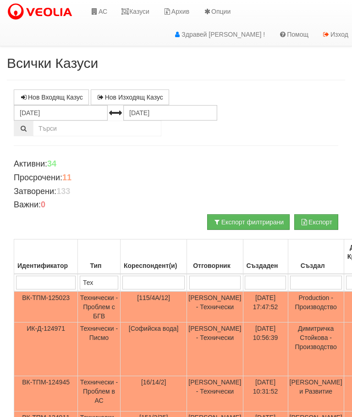
select select "1"
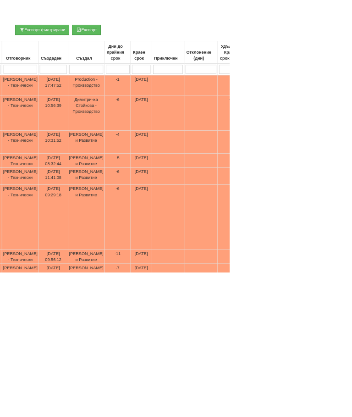
scroll to position [176, 183]
type input "П"
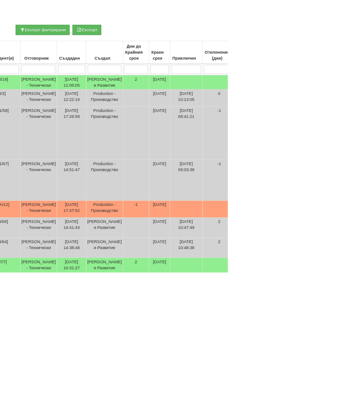
scroll to position [176, 179]
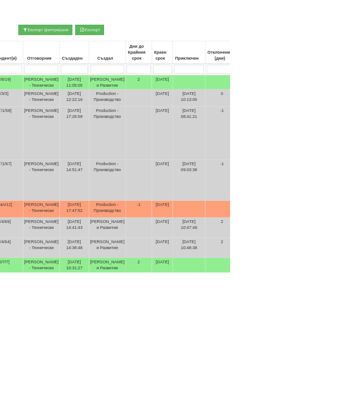
type input "Ак"
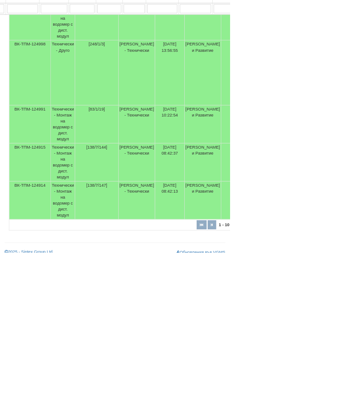
scroll to position [522, 173]
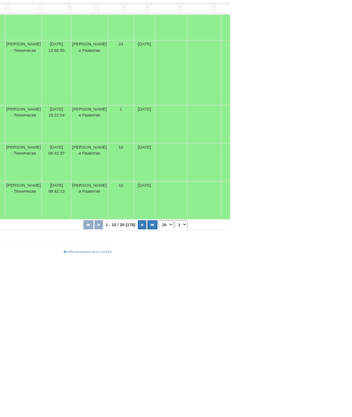
type input "Ак"
click at [226, 368] on button "button" at bounding box center [233, 375] width 15 height 14
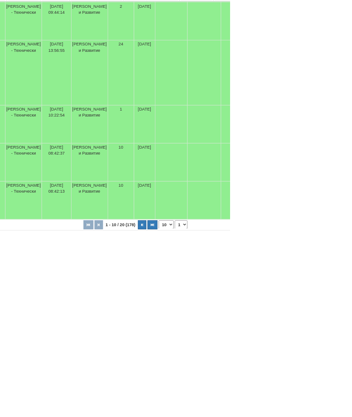
select select "2"
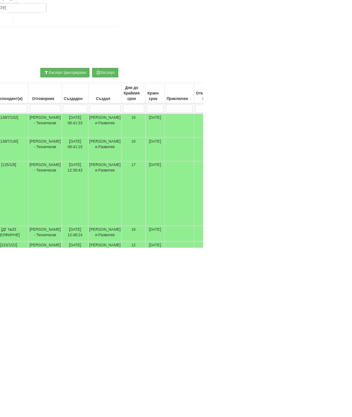
scroll to position [0, 0]
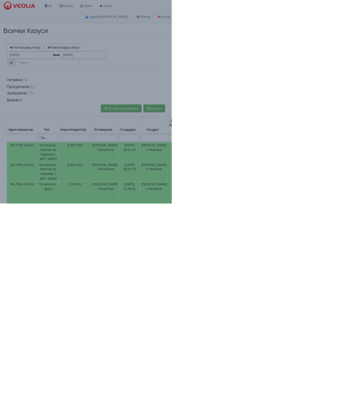
select select "10"
select select "1"
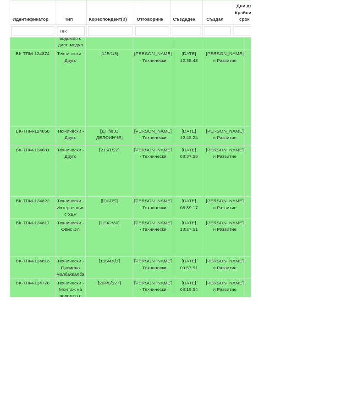
scroll to position [302, 0]
click at [98, 325] on td "Технически - Опис ВИ" at bounding box center [99, 334] width 43 height 54
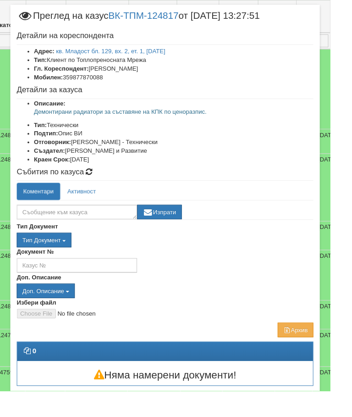
scroll to position [17, 0]
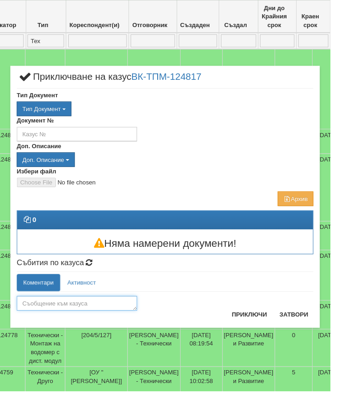
click at [78, 324] on textarea at bounding box center [82, 324] width 128 height 16
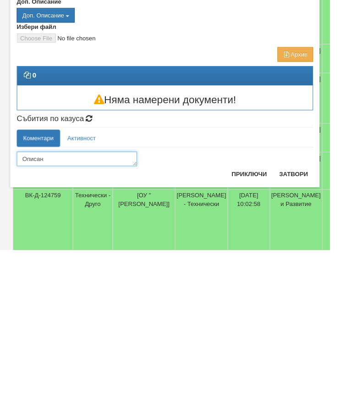
type textarea "Описан"
click at [272, 329] on button "Приключи" at bounding box center [266, 336] width 49 height 15
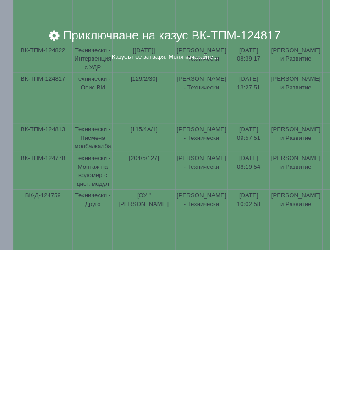
scroll to position [444, 0]
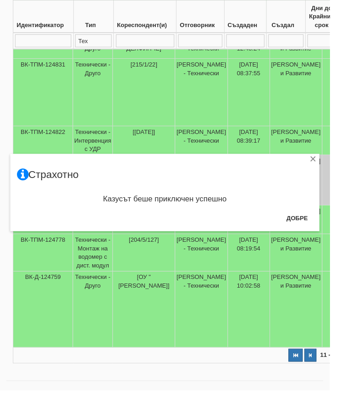
click at [329, 232] on button "Добре" at bounding box center [318, 232] width 34 height 15
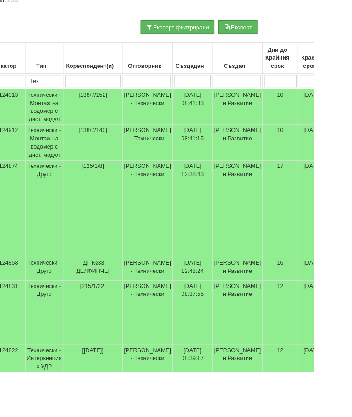
scroll to position [180, 50]
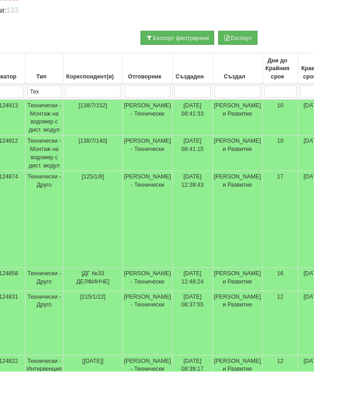
click at [110, 101] on input "search" at bounding box center [104, 103] width 62 height 14
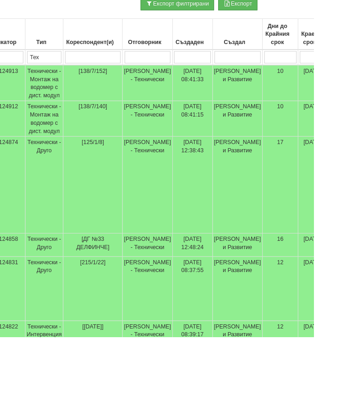
type input "1"
type input "13"
select select "1"
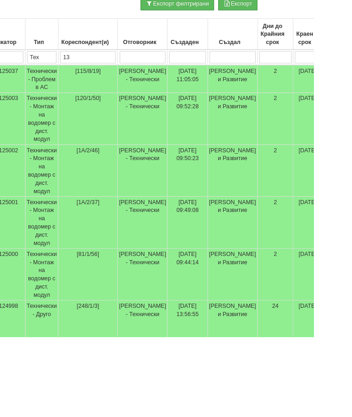
type input "13"
type input "138"
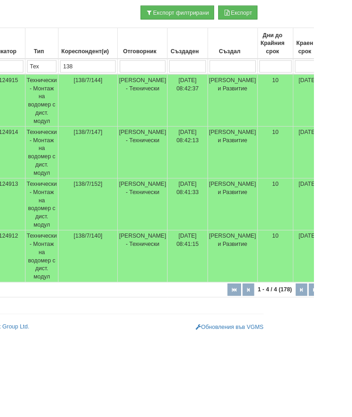
scroll to position [117, 49]
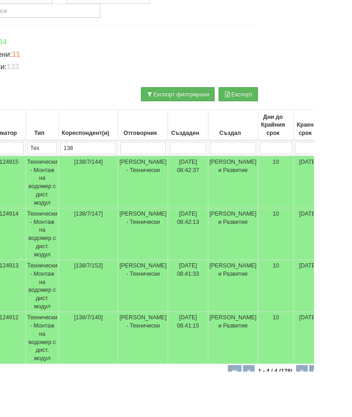
type input "138"
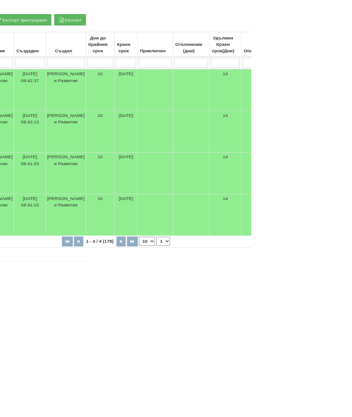
scroll to position [149, 0]
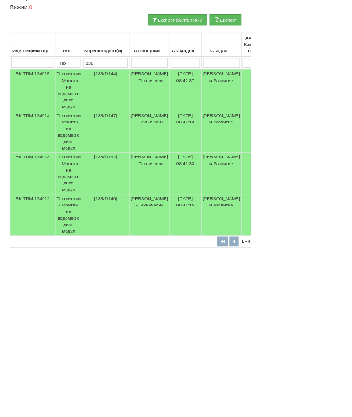
type input "138"
click at [98, 259] on td "Технически - Монтаж на водомер с дист. модул" at bounding box center [96, 288] width 37 height 58
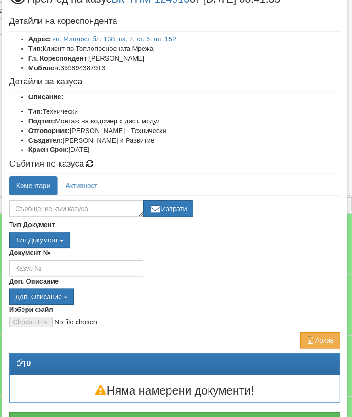
scroll to position [28, 0]
click at [52, 199] on textarea at bounding box center [82, 207] width 128 height 16
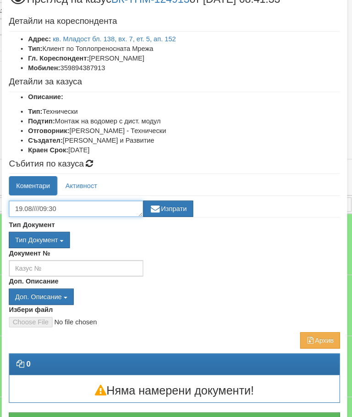
type textarea "19.08////09:30"
click at [167, 201] on button "Изпрати" at bounding box center [170, 207] width 48 height 16
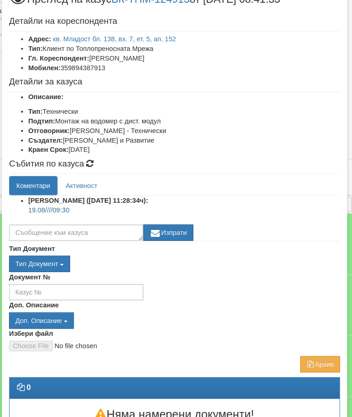
scroll to position [0, 0]
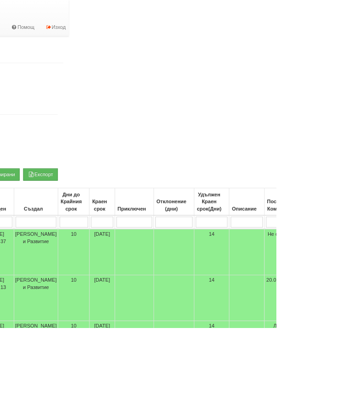
scroll to position [0, 264]
type input "1"
type input "19"
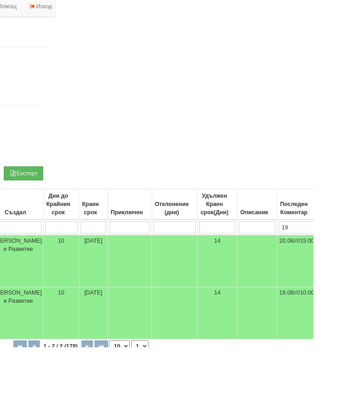
type input "19"
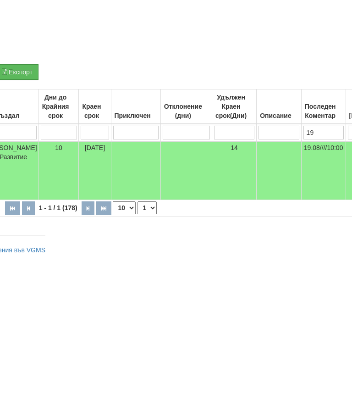
scroll to position [0, 0]
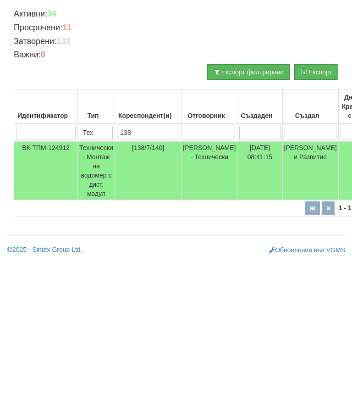
type input "19"
click at [154, 276] on input "138" at bounding box center [148, 283] width 62 height 14
type input "1"
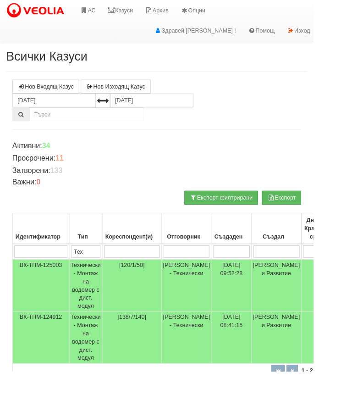
click at [145, 12] on link "Казуси" at bounding box center [135, 11] width 42 height 23
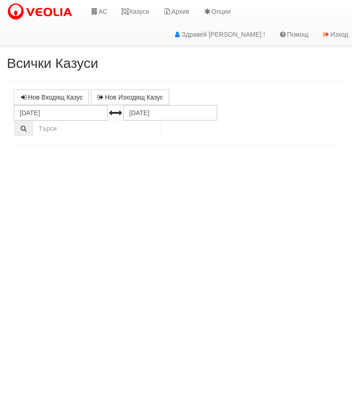
select select "10"
select select "1"
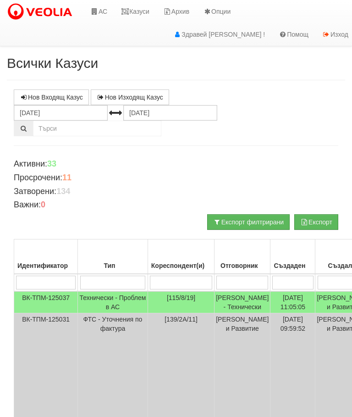
click at [94, 280] on input "search" at bounding box center [113, 283] width 66 height 14
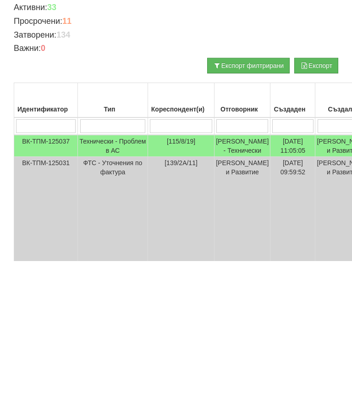
type input "Т"
type input "Те"
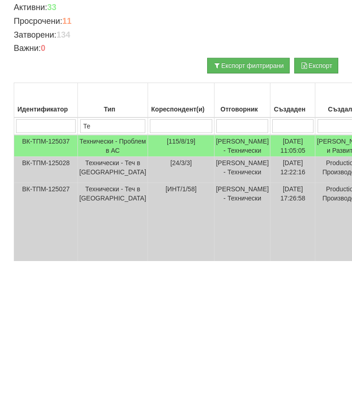
type input "Тех"
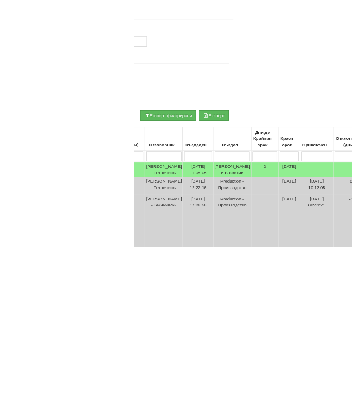
scroll to position [0, 198]
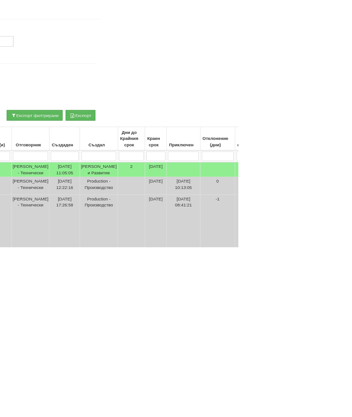
type input "Тех"
type input "1"
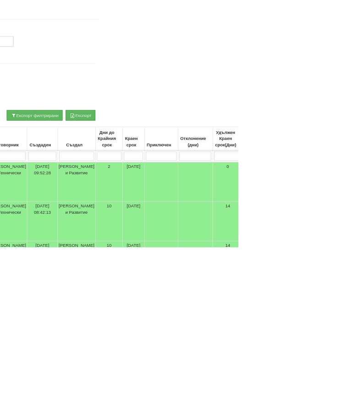
type input "19"
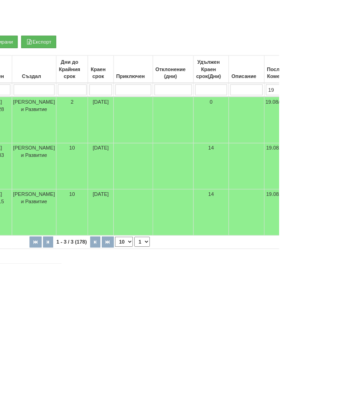
scroll to position [89, 0]
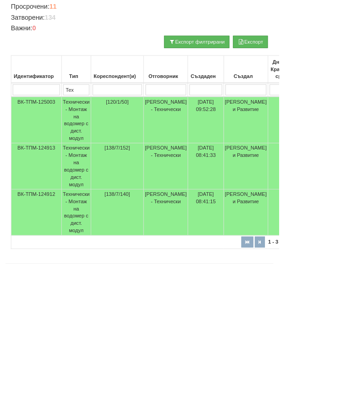
type input "19"
click at [106, 187] on input "Тех" at bounding box center [96, 194] width 33 height 14
type input "Т"
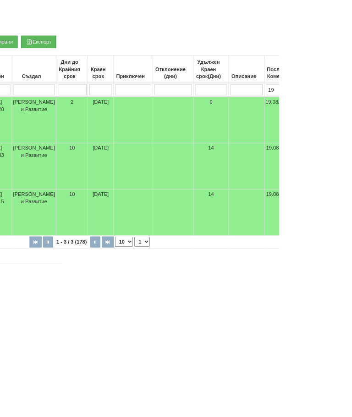
click at [352, 187] on input "19" at bounding box center [356, 194] width 40 height 14
click at [348, 187] on input "19" at bounding box center [356, 194] width 40 height 14
type input "1"
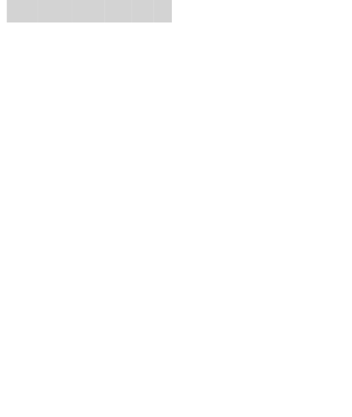
scroll to position [0, 0]
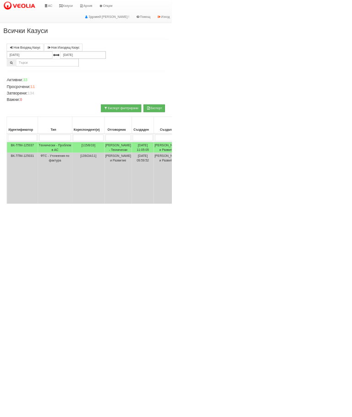
click at [102, 280] on input "search" at bounding box center [113, 283] width 66 height 14
type input "Т"
type input "Тех"
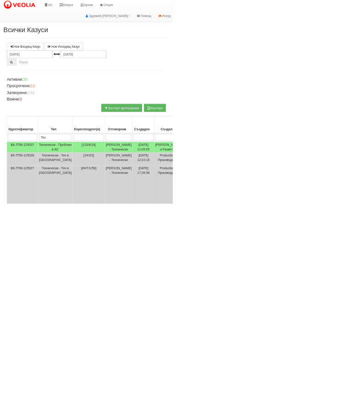
type input "Тех"
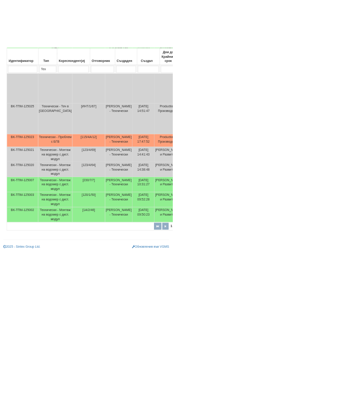
scroll to position [346, 0]
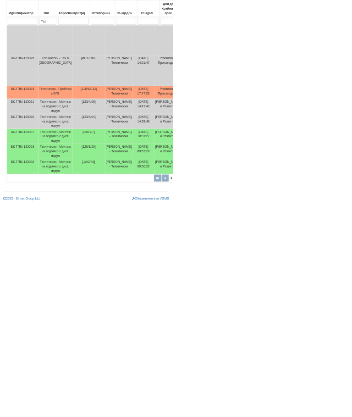
type input "Тех"
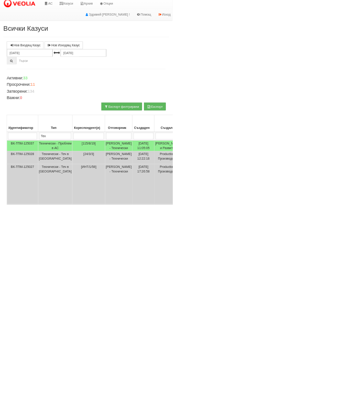
scroll to position [5, 0]
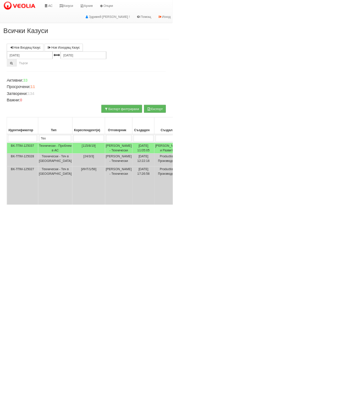
select select "11"
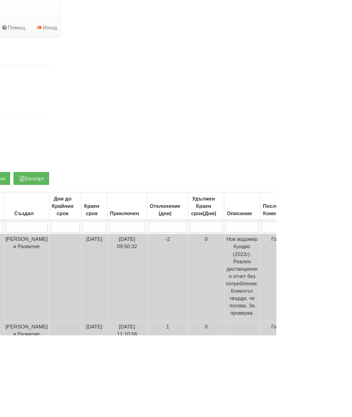
scroll to position [0, 269]
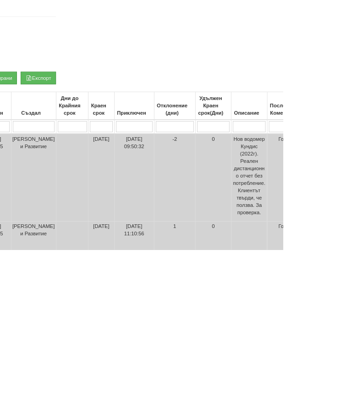
type input "П"
select select "1"
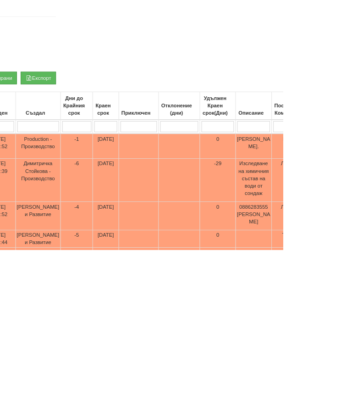
type input "Пр"
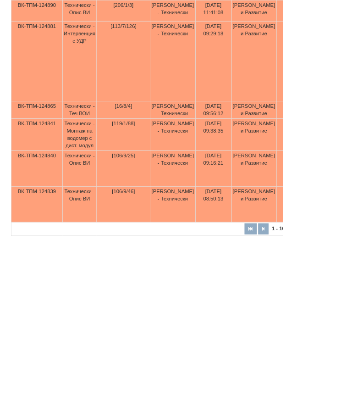
scroll to position [343, 0]
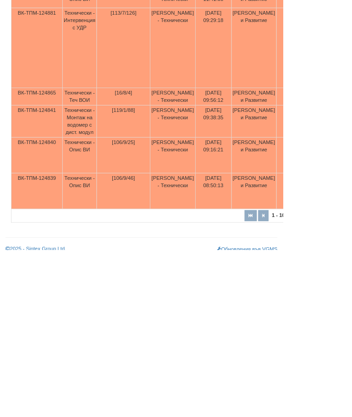
type input "Пр"
click at [100, 237] on td "Технически - Монтаж на водомер с дист. модул" at bounding box center [99, 257] width 43 height 40
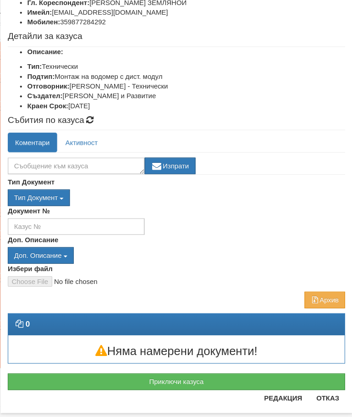
scroll to position [344, 49]
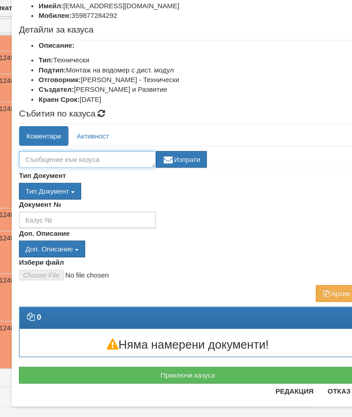
click at [66, 161] on textarea at bounding box center [82, 169] width 128 height 16
type textarea "Не отговаря"
click at [179, 161] on button "Изпрати" at bounding box center [170, 169] width 48 height 16
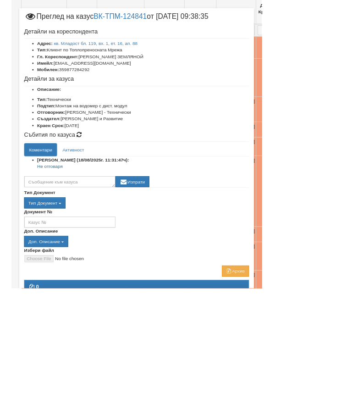
scroll to position [70, 1]
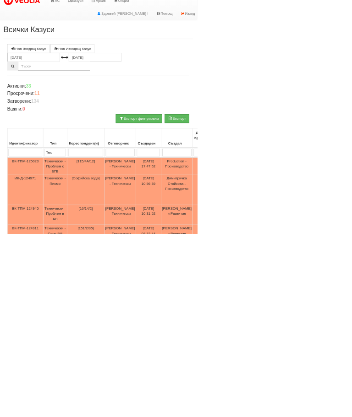
scroll to position [10, 1]
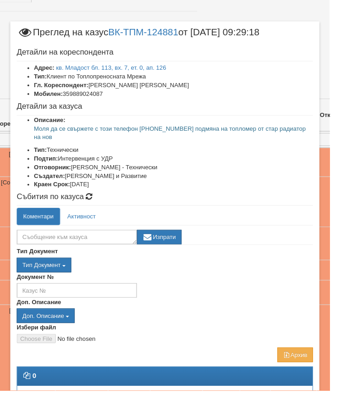
scroll to position [140, 128]
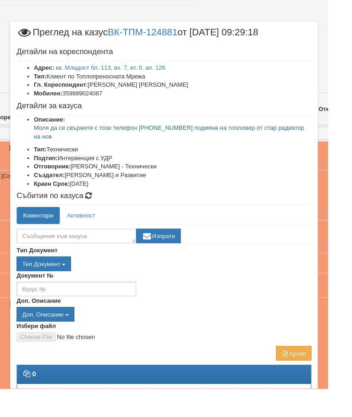
click at [285, 279] on div "Тип Документ П М ЗСП ОК СМПТ КПК ППО КПА КПАПО [GEOGRAPHIC_DATA] ППА ПВЕВ Д" at bounding box center [176, 283] width 317 height 16
click at [274, 306] on div "Документ №" at bounding box center [176, 304] width 330 height 27
click at [73, 246] on textarea at bounding box center [82, 254] width 128 height 16
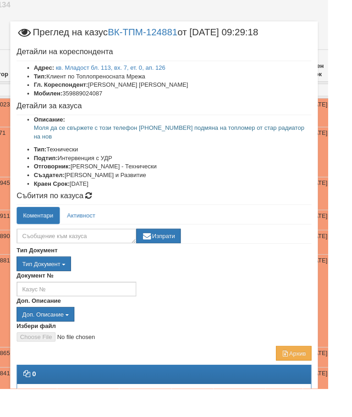
scroll to position [186, 60]
click at [96, 246] on textarea at bounding box center [82, 254] width 128 height 16
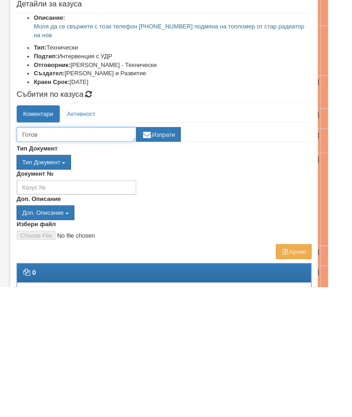
type textarea "Готов"
click at [190, 246] on button "Изпрати" at bounding box center [170, 254] width 48 height 16
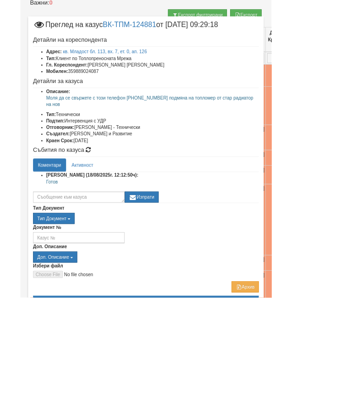
scroll to position [201, 0]
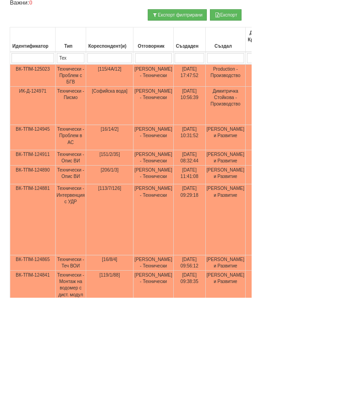
scroll to position [24, 0]
